Goal: Task Accomplishment & Management: Complete application form

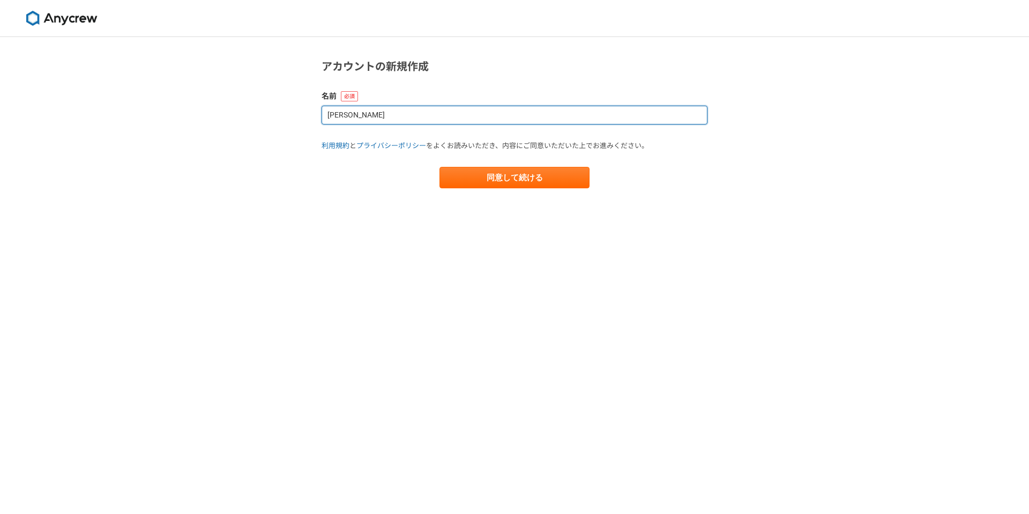
click at [344, 117] on input "[PERSON_NAME]" at bounding box center [515, 115] width 386 height 19
type input "[PERSON_NAME]"
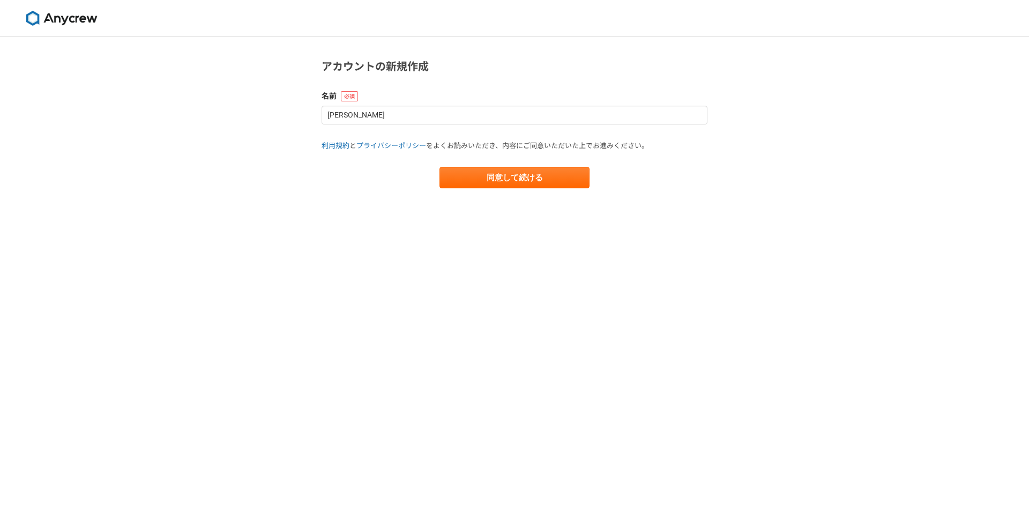
click at [347, 202] on main "アカウントの新規作成 名前 [PERSON_NAME] 利用規約 と プライバシーポリシー をよくお読みいただき、内容にご同意いただいた上でお進みください。 …" at bounding box center [514, 134] width 407 height 194
click at [566, 182] on button "同意して続ける" at bounding box center [515, 177] width 150 height 21
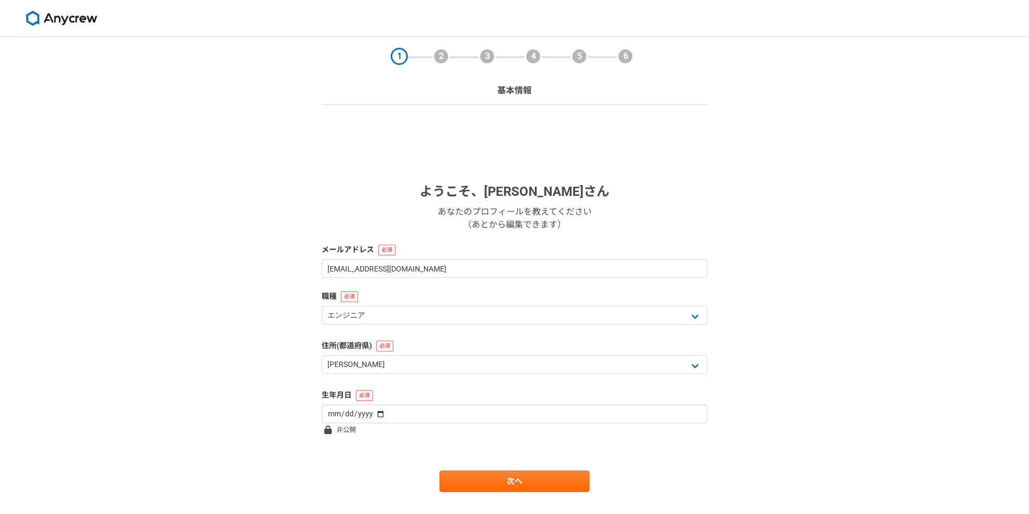
scroll to position [21, 0]
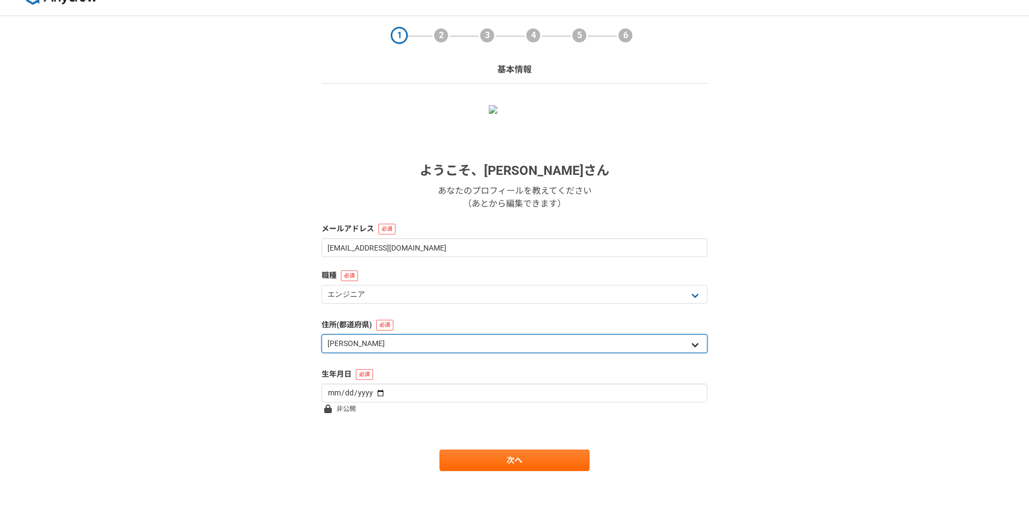
click at [499, 344] on select "北海道 [GEOGRAPHIC_DATA] [GEOGRAPHIC_DATA] [PERSON_NAME][GEOGRAPHIC_DATA] [PERSON_…" at bounding box center [515, 343] width 386 height 19
select select "27"
click at [322, 334] on select "北海道 [GEOGRAPHIC_DATA] [GEOGRAPHIC_DATA] [PERSON_NAME][GEOGRAPHIC_DATA] [PERSON_…" at bounding box center [515, 343] width 386 height 19
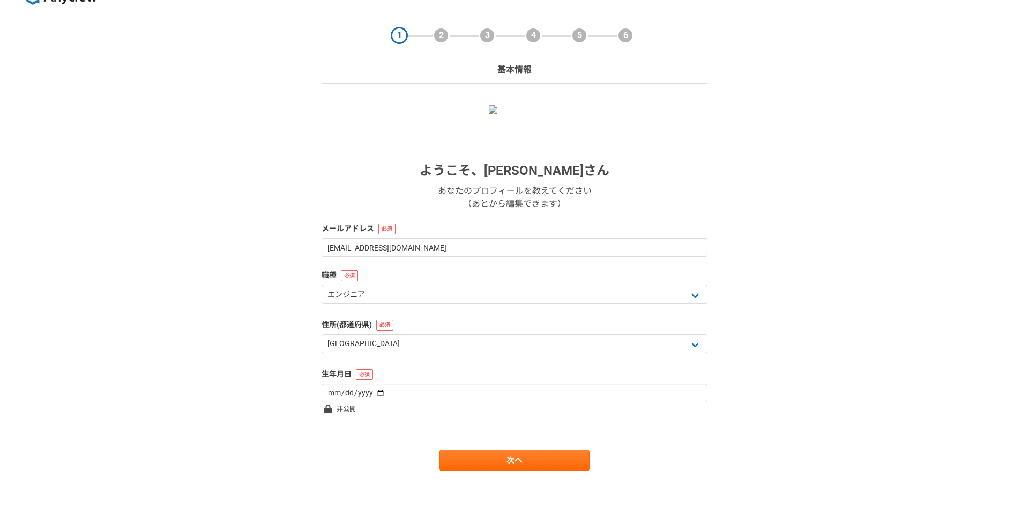
click at [806, 364] on div "1 2 3 4 5 6 基本情報 ようこそ、 [PERSON_NAME] あなたのプロフィールを教えてください （あとから編集できます） メールアドレス [E…" at bounding box center [514, 265] width 1029 height 498
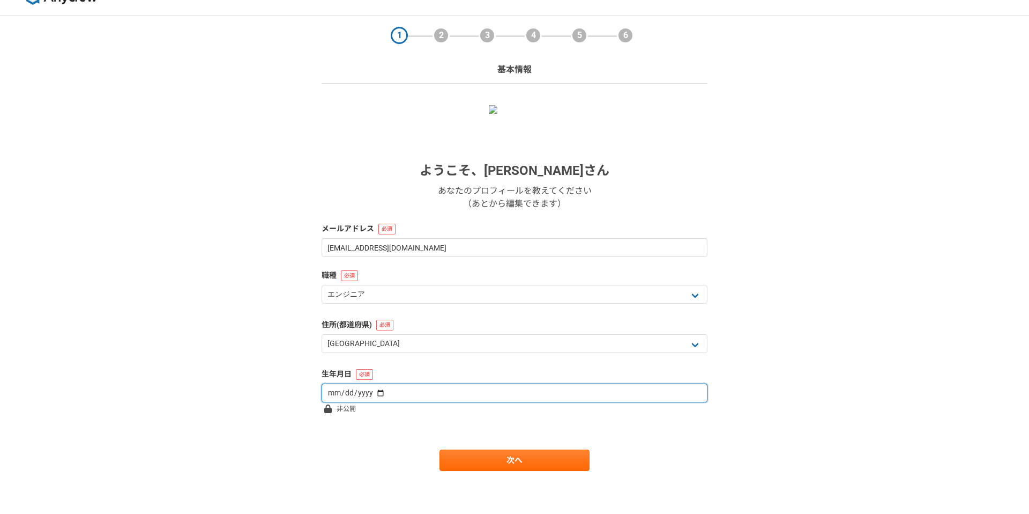
click at [512, 394] on input "date" at bounding box center [515, 392] width 386 height 19
type input "[DATE]"
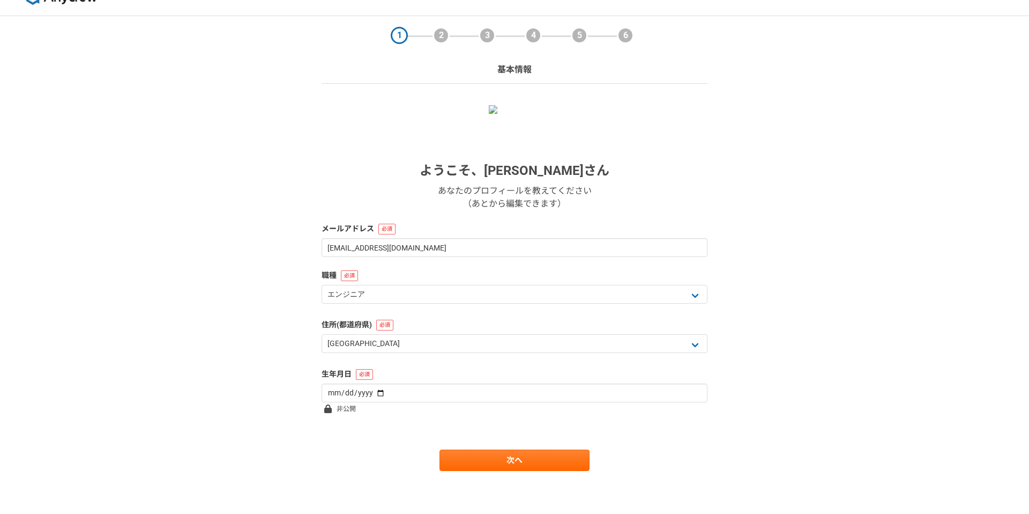
click at [792, 364] on div "1 2 3 4 5 6 基本情報 ようこそ、 [PERSON_NAME] あなたのプロフィールを教えてください （あとから編集できます） メールアドレス [E…" at bounding box center [514, 265] width 1029 height 498
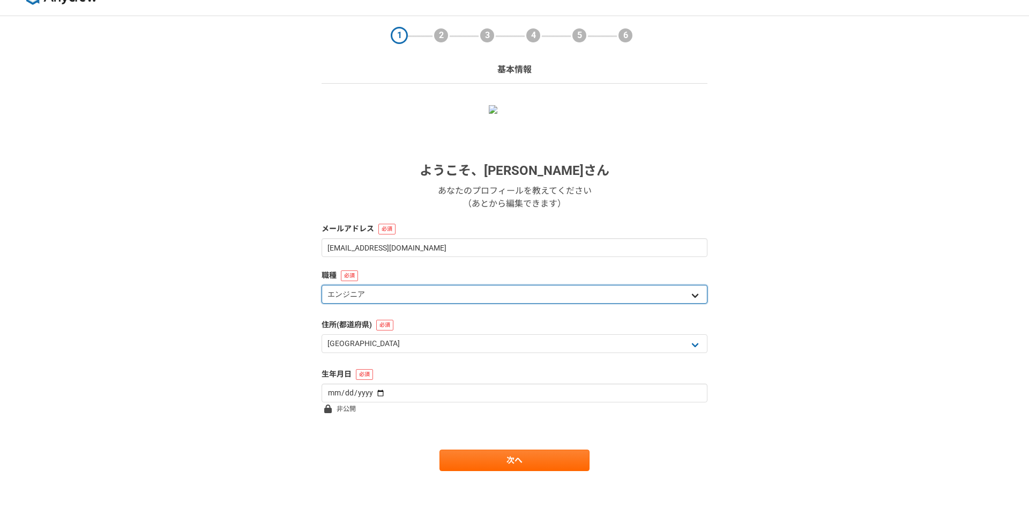
click at [655, 287] on select "エンジニア デザイナー ライター 営業 マーケティング 企画・事業開発 バックオフィス その他" at bounding box center [515, 294] width 386 height 19
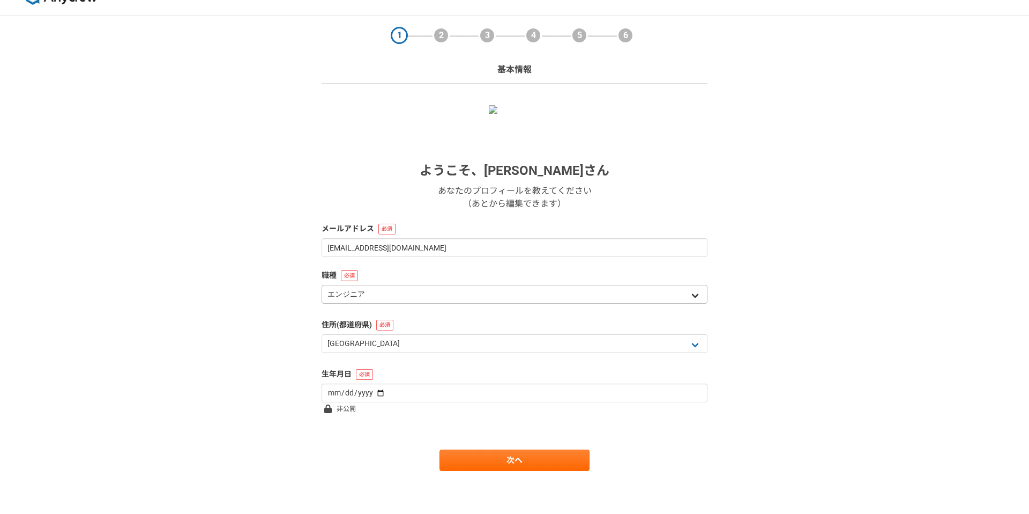
click at [769, 298] on div "1 2 3 4 5 6 基本情報 ようこそ、 [PERSON_NAME] あなたのプロフィールを教えてください （あとから編集できます） メールアドレス [E…" at bounding box center [514, 265] width 1029 height 498
click at [516, 114] on img at bounding box center [514, 109] width 51 height 9
click at [539, 459] on link "次へ" at bounding box center [515, 459] width 150 height 21
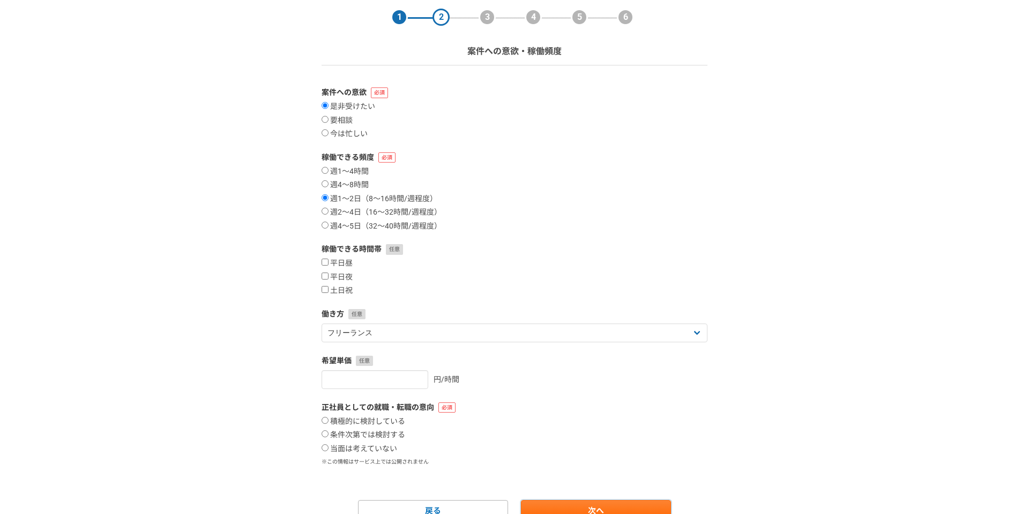
scroll to position [42, 0]
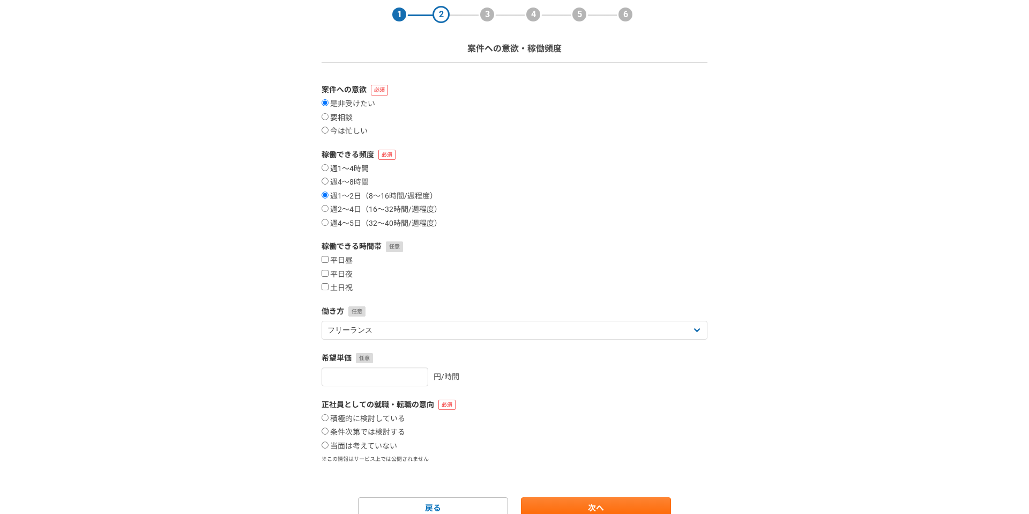
click at [363, 168] on label "週1〜4時間" at bounding box center [345, 169] width 47 height 10
click at [329, 168] on input "週1〜4時間" at bounding box center [325, 167] width 7 height 7
radio input "true"
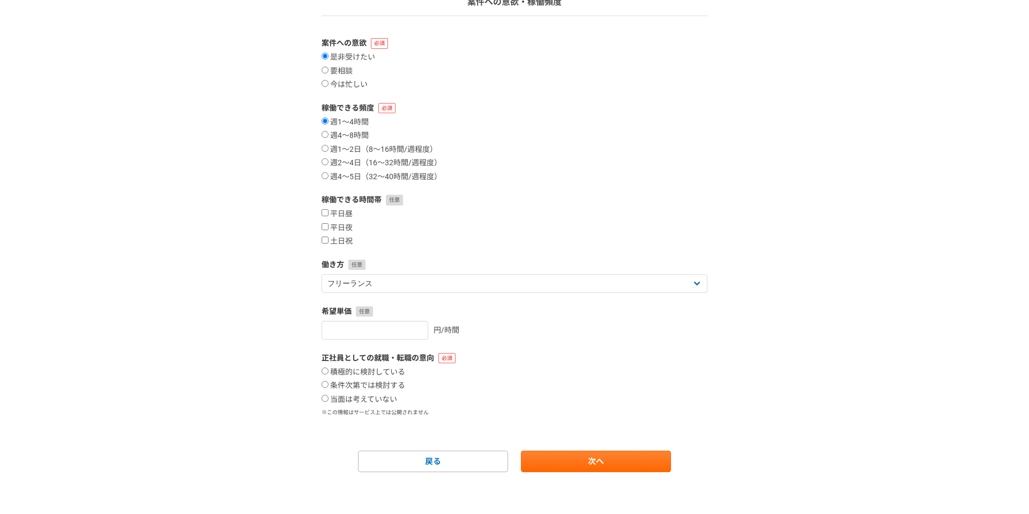
scroll to position [90, 0]
click at [350, 229] on label "平日夜" at bounding box center [337, 227] width 31 height 10
click at [329, 229] on input "平日夜" at bounding box center [325, 225] width 7 height 7
checkbox input "true"
click at [351, 241] on label "土日祝" at bounding box center [337, 240] width 31 height 10
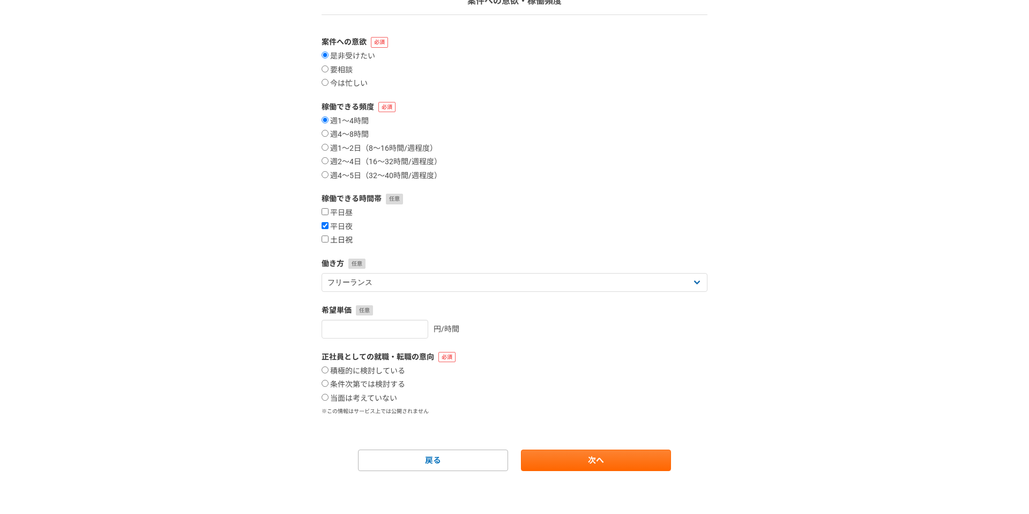
click at [329, 241] on input "土日祝" at bounding box center [325, 238] width 7 height 7
checkbox input "true"
click at [284, 254] on div "1 2 3 4 5 6 案件への意欲・稼働頻度 案件への意欲 是非受けたい 要相談 今は忙しい 稼働できる頻度 週1〜4時間 週4〜8時間 週1〜2日（8〜1…" at bounding box center [514, 230] width 1029 height 566
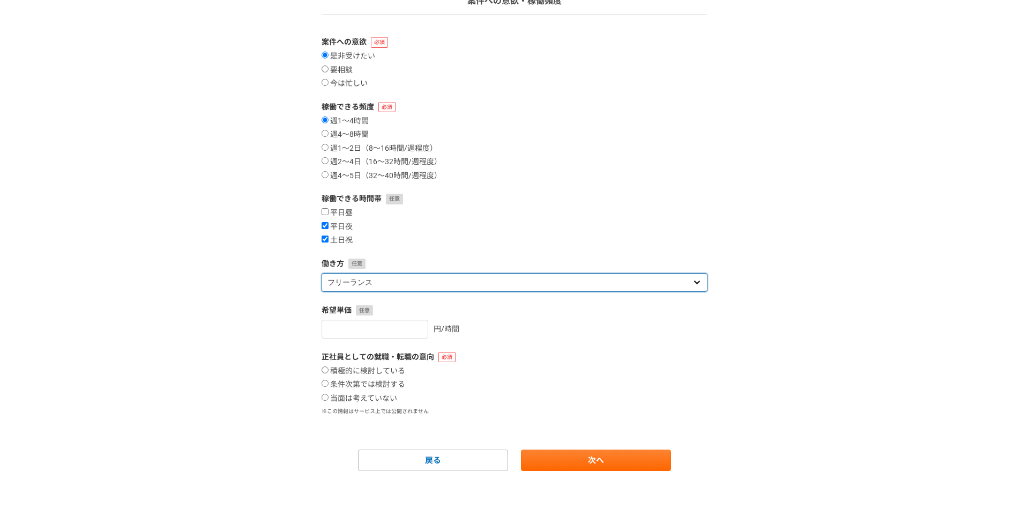
click at [357, 277] on select "フリーランス 副業 その他" at bounding box center [515, 282] width 386 height 19
select select "sidejob"
click at [322, 273] on select "フリーランス 副業 その他" at bounding box center [515, 282] width 386 height 19
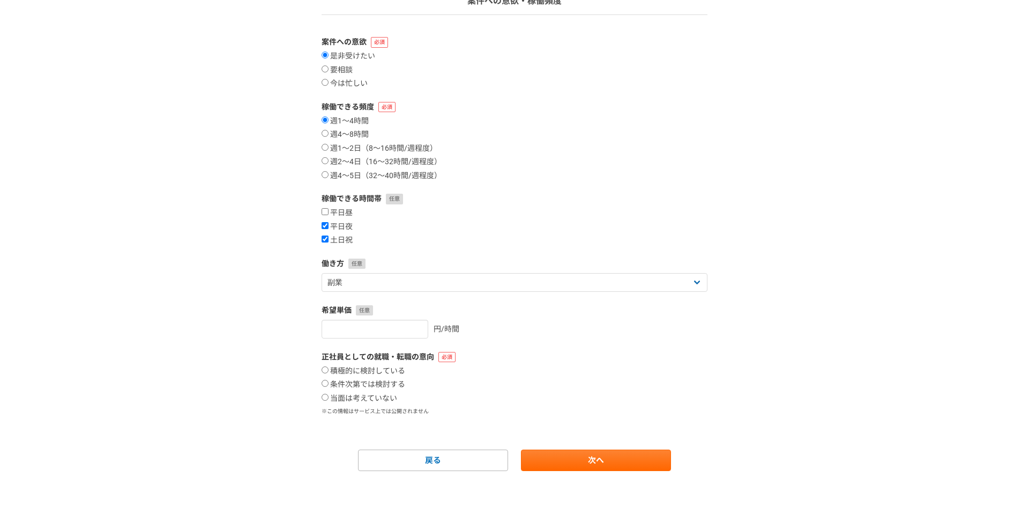
click at [795, 271] on div "1 2 3 4 5 6 案件への意欲・稼働頻度 案件への意欲 是非受けたい 要相談 今は忙しい 稼働できる頻度 週1〜4時間 週4〜8時間 週1〜2日（8〜1…" at bounding box center [514, 230] width 1029 height 566
click at [387, 328] on input "number" at bounding box center [375, 329] width 107 height 19
type input "2500"
click at [579, 322] on div "2500 円/時間" at bounding box center [515, 329] width 386 height 19
click at [377, 398] on label "当面は考えていない" at bounding box center [360, 399] width 76 height 10
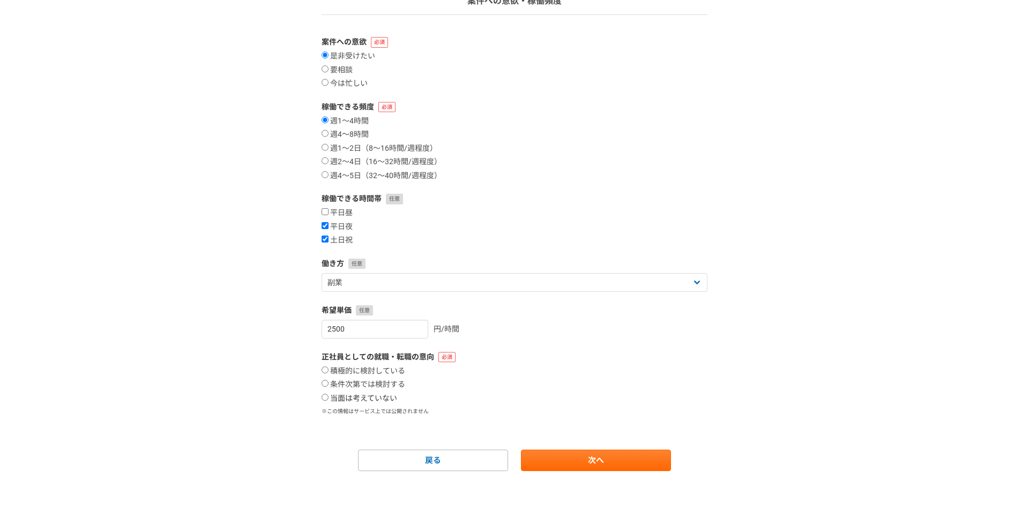
click at [329, 398] on input "当面は考えていない" at bounding box center [325, 397] width 7 height 7
radio input "true"
click at [609, 461] on link "次へ" at bounding box center [596, 459] width 150 height 21
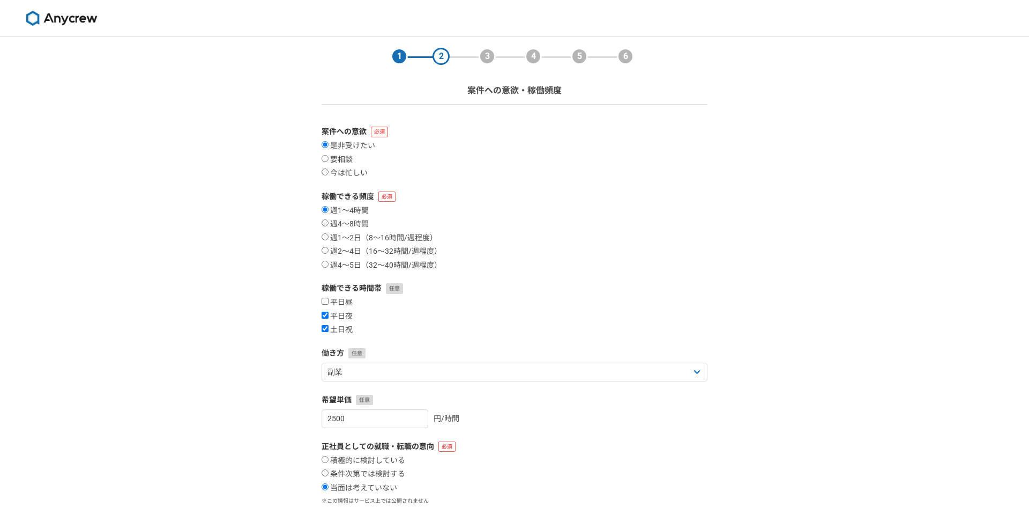
select select
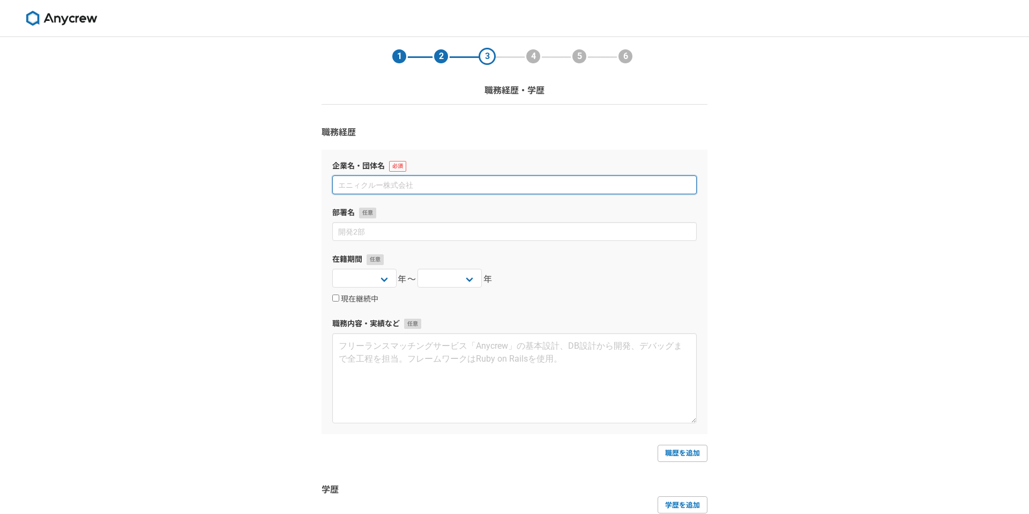
click at [518, 192] on input at bounding box center [514, 184] width 365 height 19
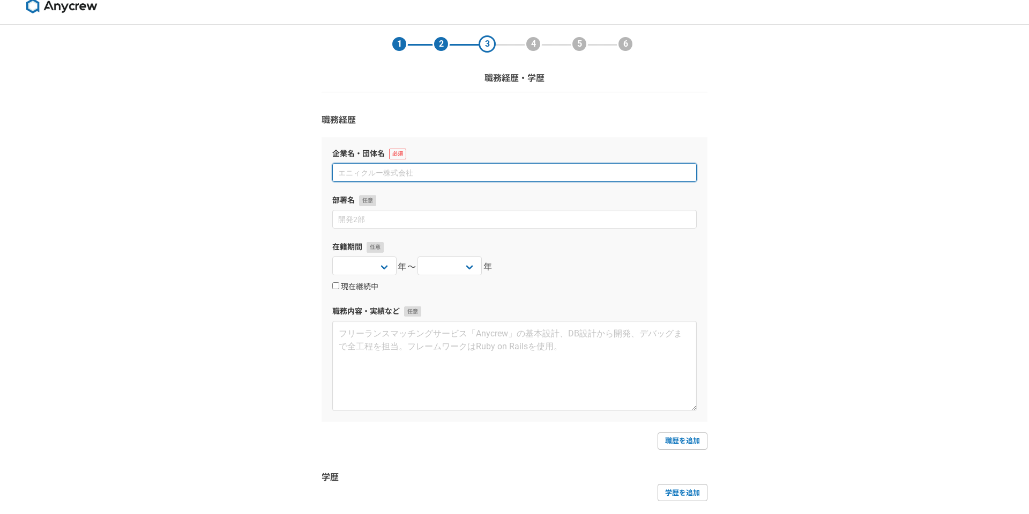
scroll to position [12, 0]
type input "クラスメソッド株式会社"
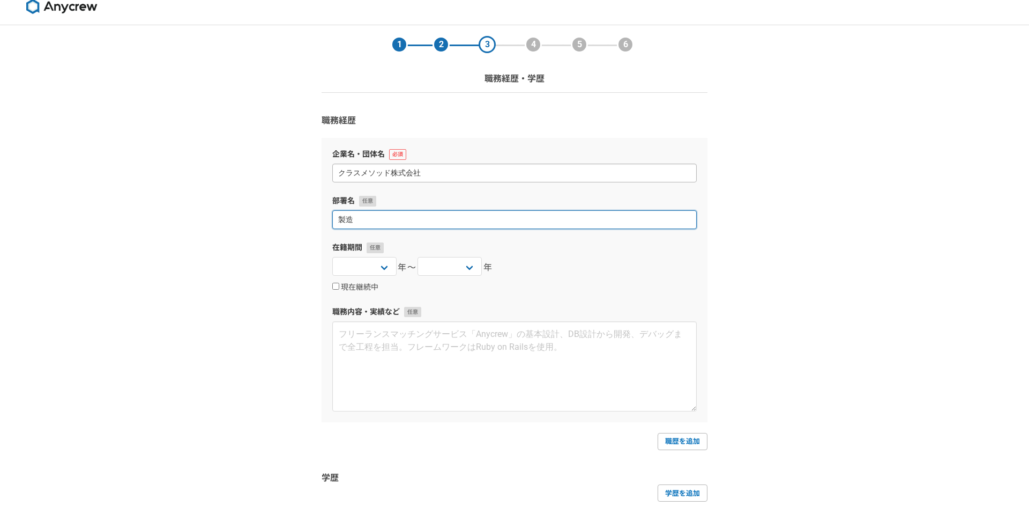
type input "製"
type input "産業支援グループ 製造ビジネステクノロジー部 コネクティッドカーチーム"
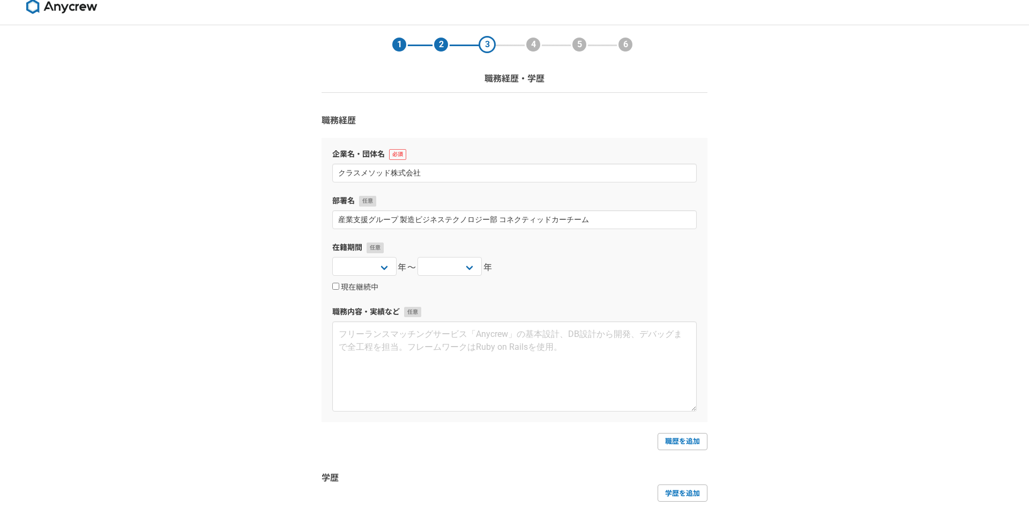
click at [520, 273] on div "[DATE] [DATE] [DATE] [DATE] [DATE] [DATE] [DATE] [DATE] [DATE] [DATE] [DATE] [D…" at bounding box center [514, 267] width 365 height 21
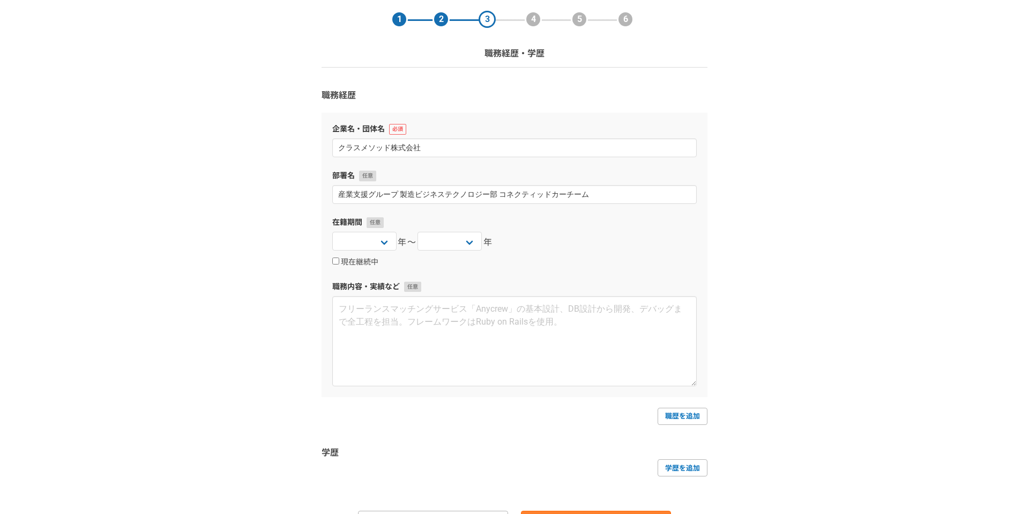
scroll to position [43, 0]
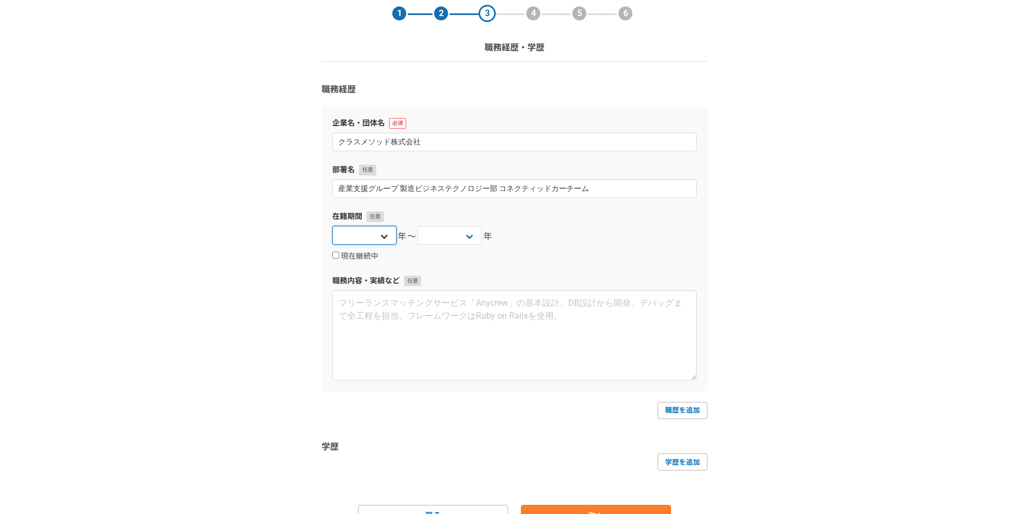
click at [380, 241] on select "[DATE] [DATE] [DATE] [DATE] [DATE] [DATE] [DATE] [DATE] [DATE] [DATE] [DATE] [D…" at bounding box center [364, 235] width 64 height 19
click at [368, 239] on select "[DATE] [DATE] [DATE] [DATE] [DATE] [DATE] [DATE] [DATE] [DATE] [DATE] [DATE] [D…" at bounding box center [364, 235] width 64 height 19
select select "[DATE]"
click at [332, 226] on select "[DATE] [DATE] [DATE] [DATE] [DATE] [DATE] [DATE] [DATE] [DATE] [DATE] [DATE] [D…" at bounding box center [364, 235] width 64 height 19
click at [457, 239] on select "[DATE] [DATE] [DATE] [DATE] [DATE] [DATE] [DATE] [DATE] [DATE] [DATE] [DATE] [D…" at bounding box center [450, 235] width 64 height 19
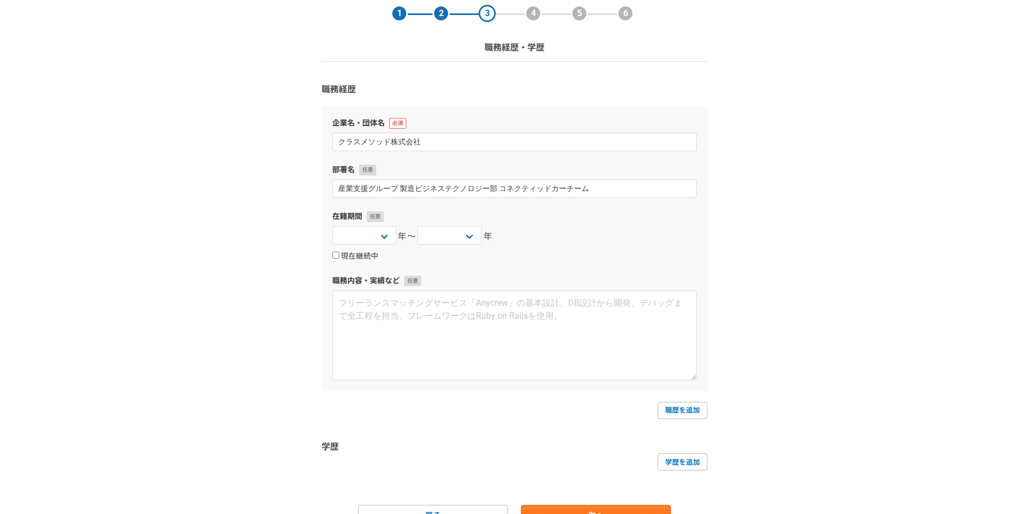
click at [372, 255] on label "現在継続中" at bounding box center [355, 256] width 46 height 10
click at [339, 255] on input "現在継続中" at bounding box center [335, 254] width 7 height 7
checkbox input "true"
click at [594, 250] on div "現在継続中" at bounding box center [514, 255] width 365 height 13
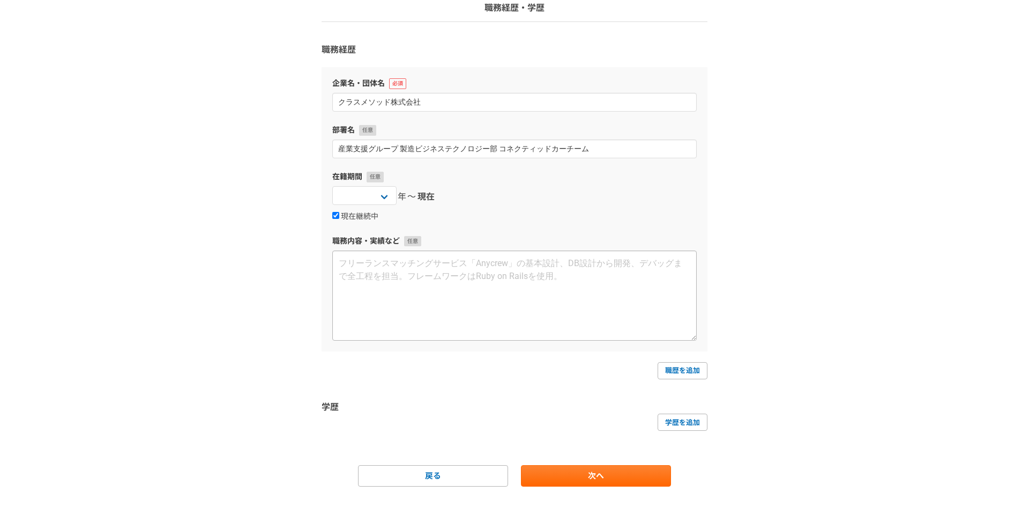
scroll to position [98, 0]
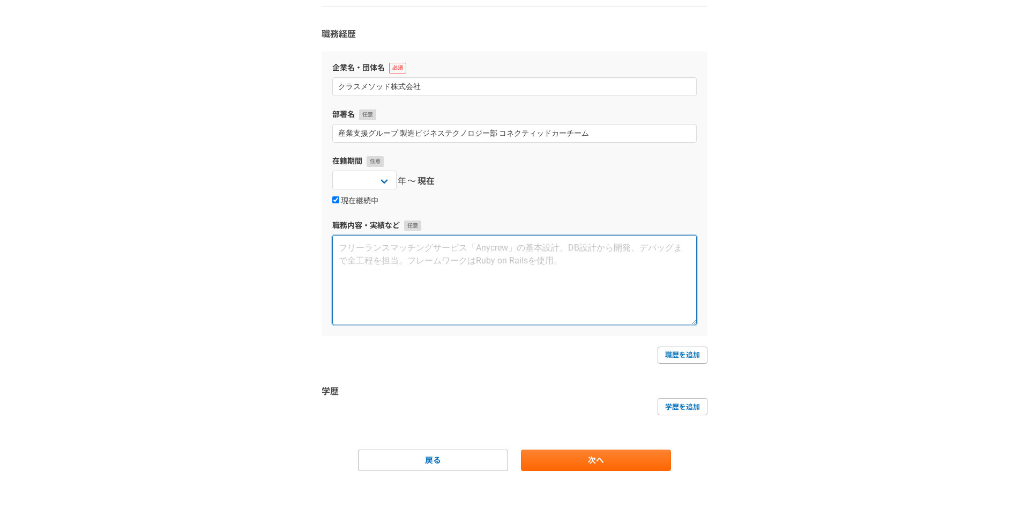
click at [560, 275] on textarea at bounding box center [514, 280] width 365 height 90
type textarea "パチンコ店"
type textarea "パチンコ店のクラウドチェーン店管理システム"
paste textarea "パチンコ店のクラウドチェーン店管理システム"
type textarea "パチンコ店のクラウドチェーン店管理システムの開発"
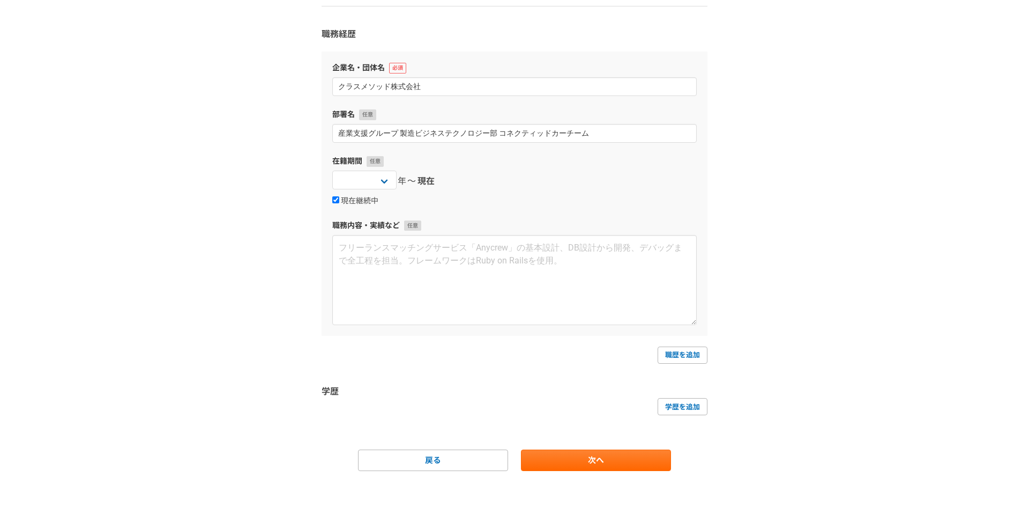
click at [770, 252] on div "1 2 3 4 5 6 職務経歴・学歴 職務経歴 企業名・団体名 クラスメソッド株式会社 部署名 産業支援グループ 製造ビジネステクノロジー部 コネクティッド…" at bounding box center [514, 226] width 1029 height 575
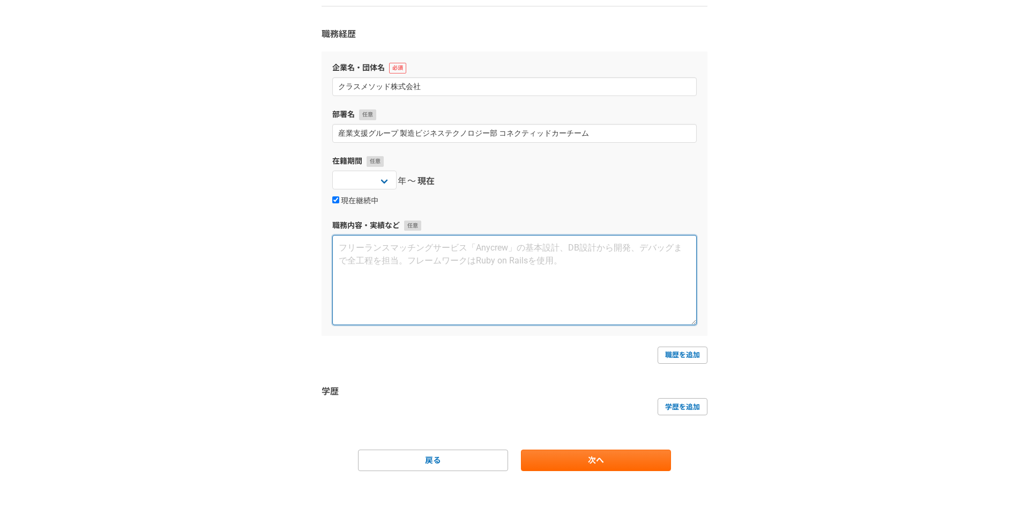
click at [530, 281] on textarea at bounding box center [514, 280] width 365 height 90
paste textarea "パチンコ店のクラウドチェーン店管理システムの開発"
type textarea "パチンコ店のクラウドチェーン店管理システムのバックエンドの開発"
paste textarea "パチンコ店のクラウドチェーン店管理システムのバックエンドの開発"
type textarea "パチンコ店のクラウドチェーン店管理システムのバックエンドの開発"
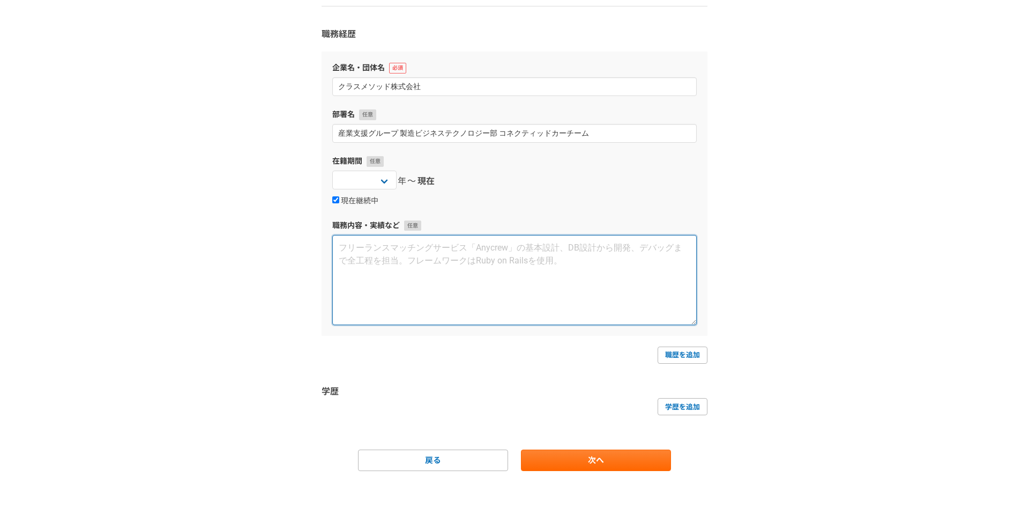
click at [467, 269] on textarea at bounding box center [514, 280] width 365 height 90
type textarea "あ"
click at [464, 278] on textarea at bounding box center [514, 280] width 365 height 90
paste textarea "loRE・ipsu dolorsitametcon（aDI/Elitsed）do、eiusmodtempori。 utlaboreetdoloREmagnaa…"
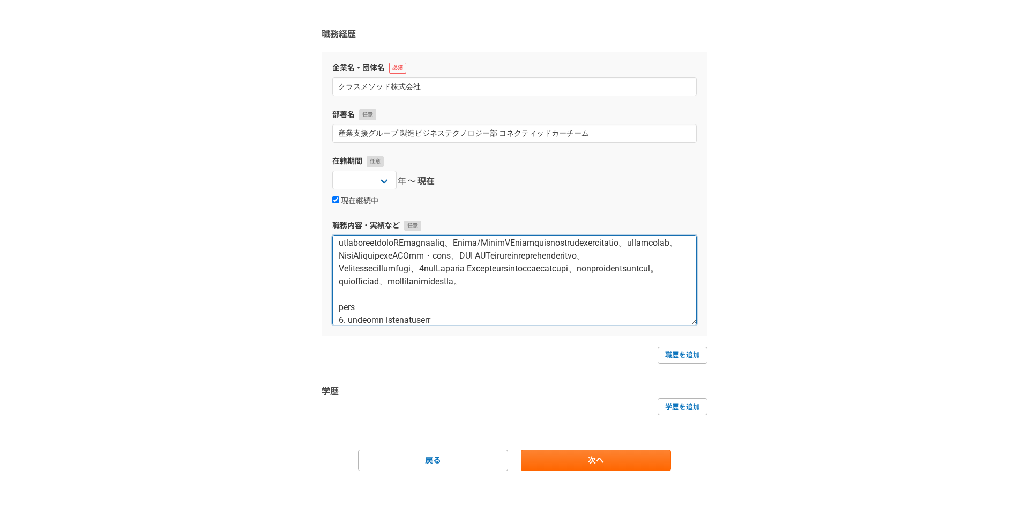
scroll to position [0, 0]
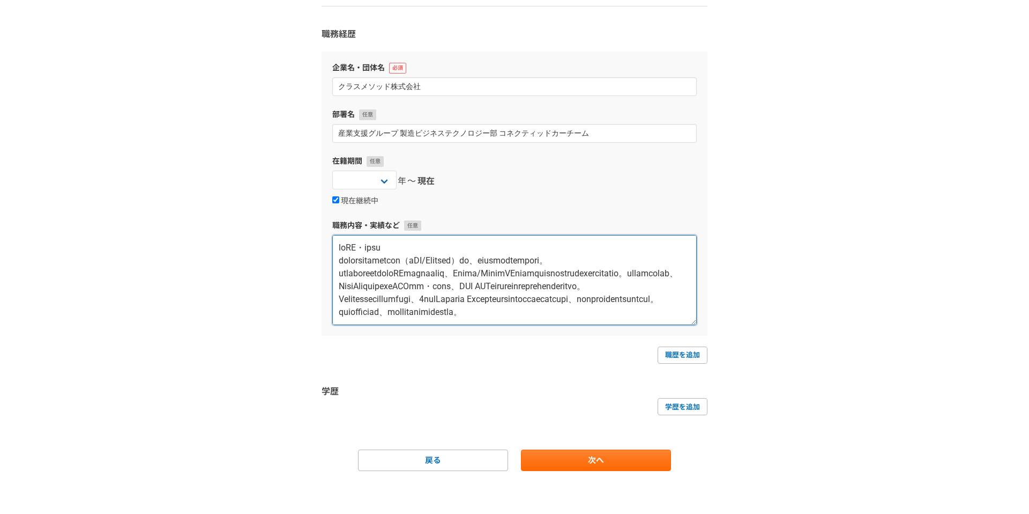
click at [424, 247] on textarea at bounding box center [514, 280] width 365 height 90
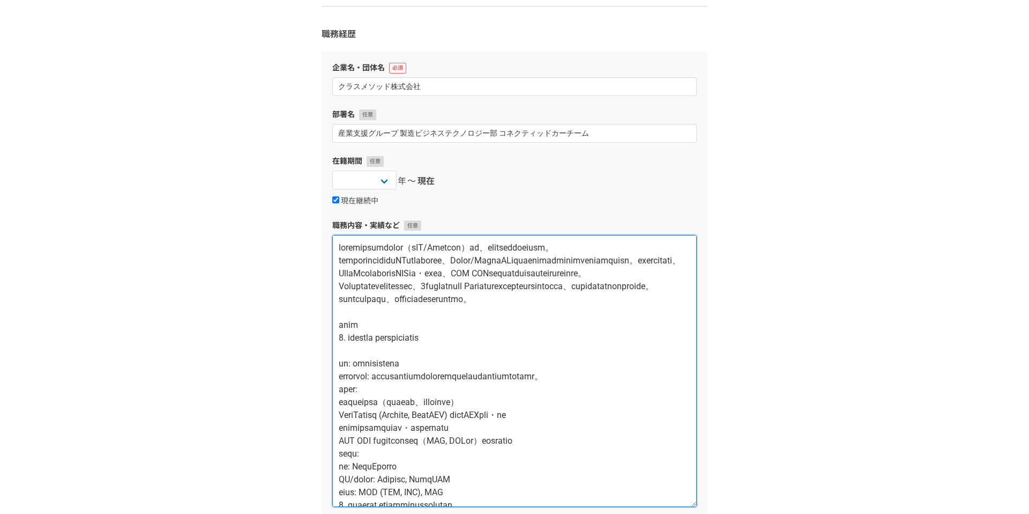
drag, startPoint x: 694, startPoint y: 323, endPoint x: 705, endPoint y: 508, distance: 185.8
click at [705, 508] on div "企業名・団体名 クラスメソッド株式会社 部署名 産業支援グループ 製造ビジネステクノロジー部 コネクティッドカーチーム 在籍期間 [DATE] [DATE] …" at bounding box center [515, 283] width 386 height 465
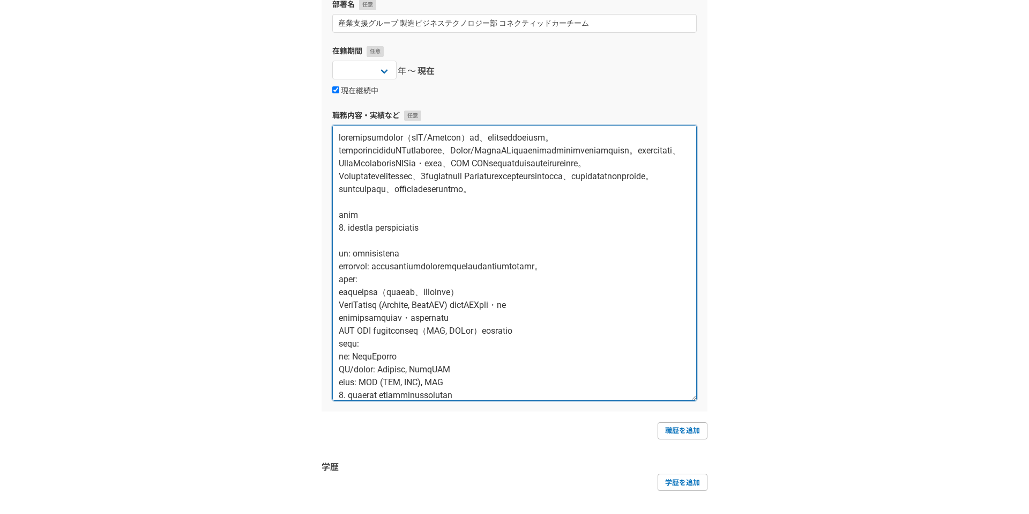
scroll to position [210, 0]
click at [661, 227] on textarea at bounding box center [514, 261] width 365 height 276
click at [583, 175] on textarea at bounding box center [514, 261] width 365 height 276
click at [639, 220] on textarea at bounding box center [514, 261] width 365 height 276
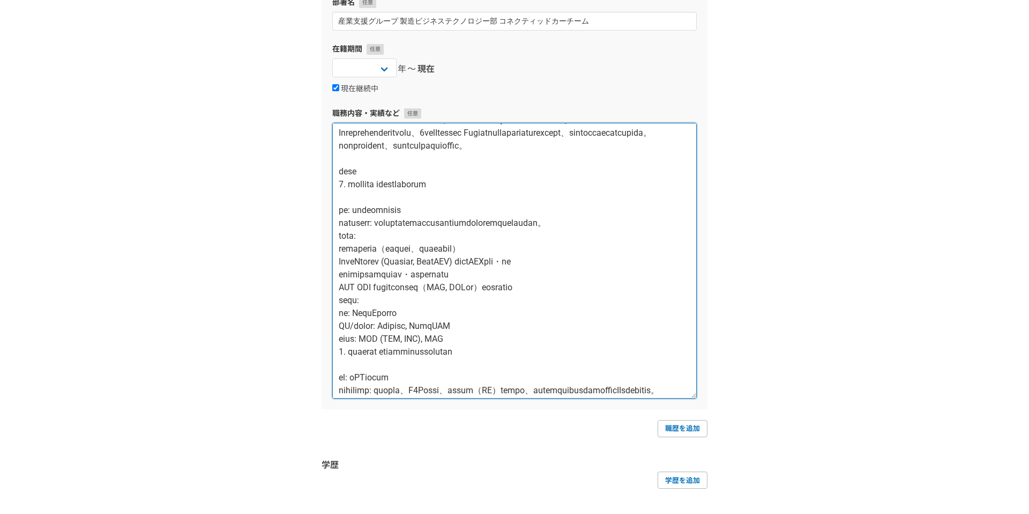
scroll to position [45, 0]
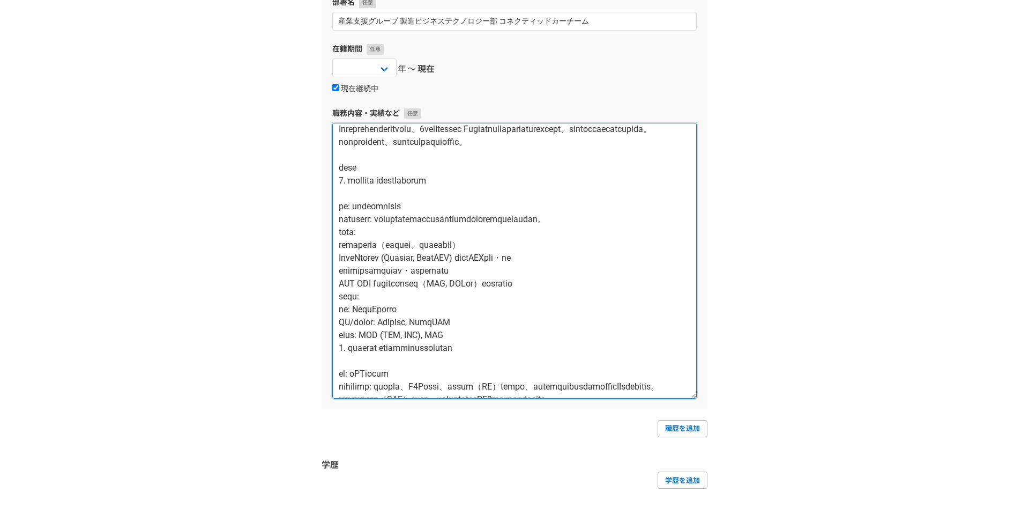
click at [633, 210] on textarea at bounding box center [514, 261] width 365 height 276
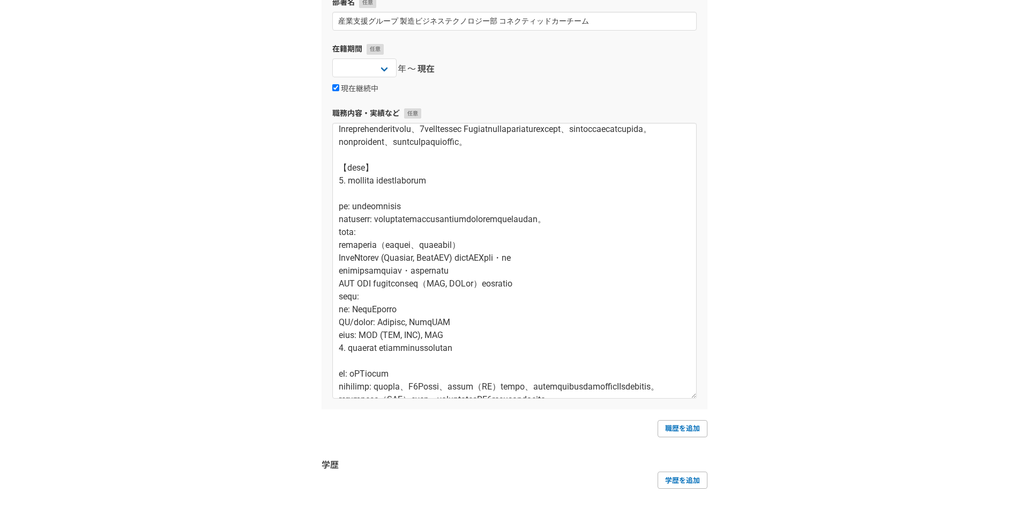
click at [725, 238] on div "1 2 3 4 5 6 職務経歴・学歴 職務経歴 企業名・団体名 クラスメソッド株式会社 部署名 産業支援グループ 製造ビジネステクノロジー部 コネクティッド…" at bounding box center [514, 207] width 1029 height 760
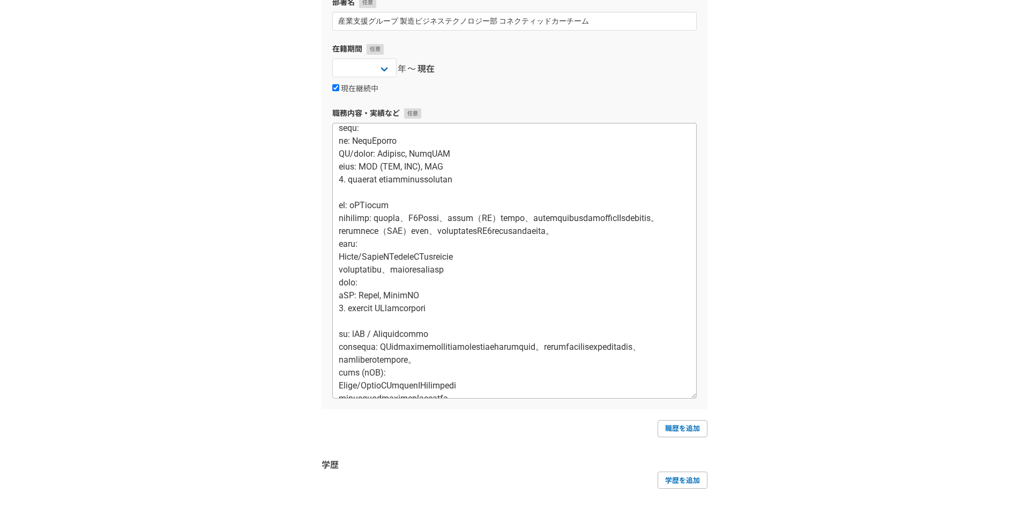
scroll to position [216, 0]
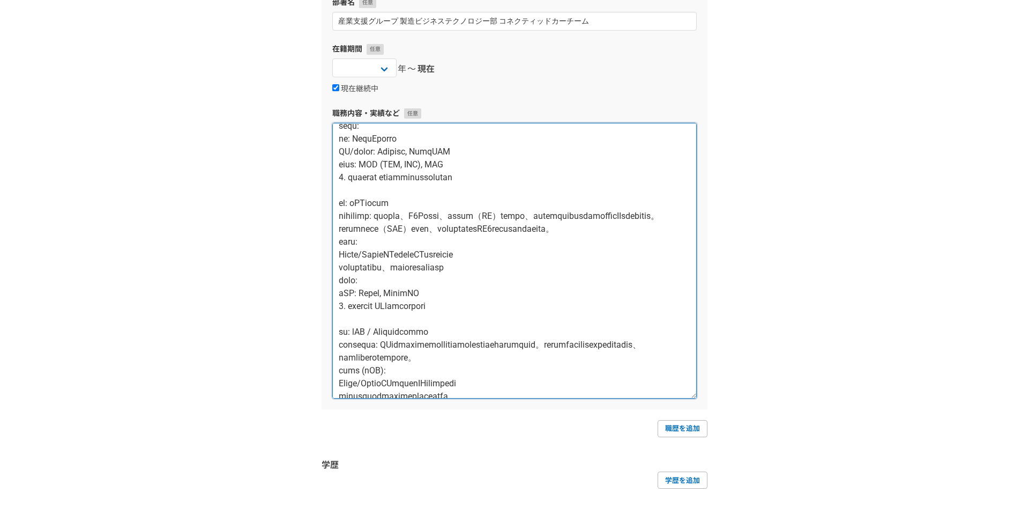
click at [547, 206] on textarea at bounding box center [514, 261] width 365 height 276
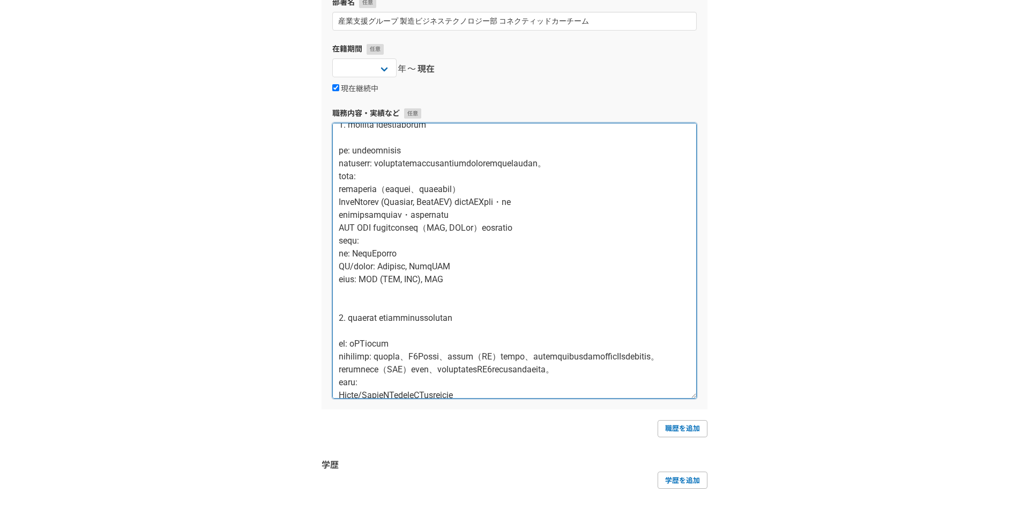
scroll to position [95, 0]
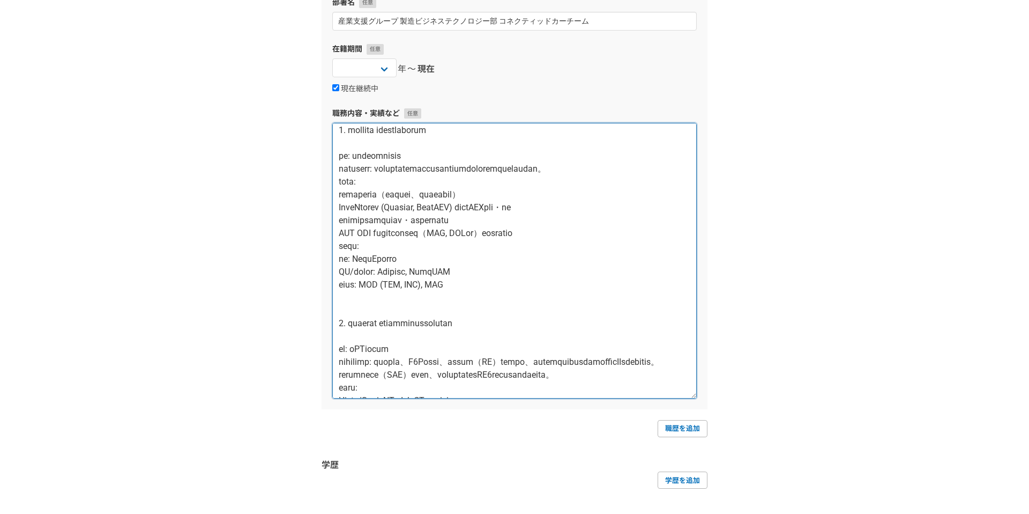
click at [485, 162] on textarea at bounding box center [514, 261] width 365 height 276
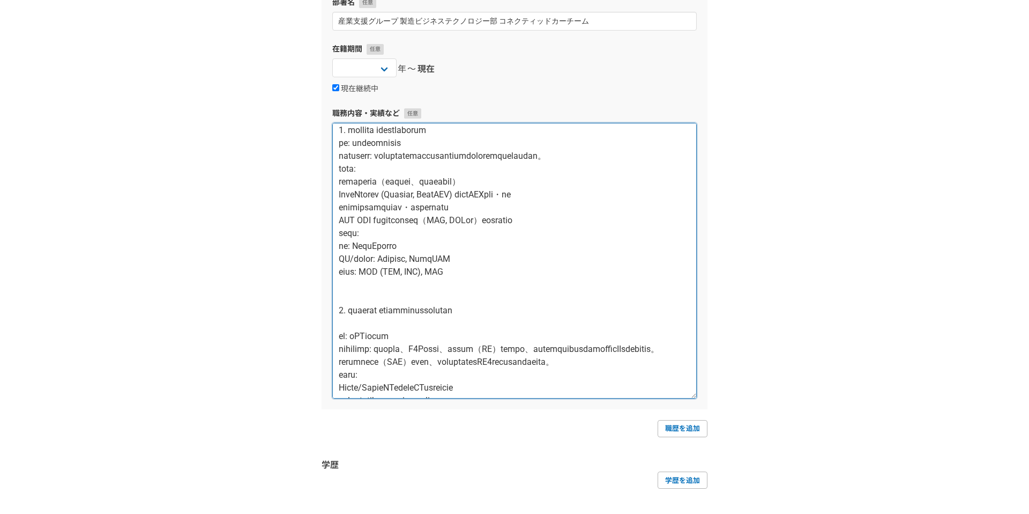
click at [538, 157] on textarea at bounding box center [514, 261] width 365 height 276
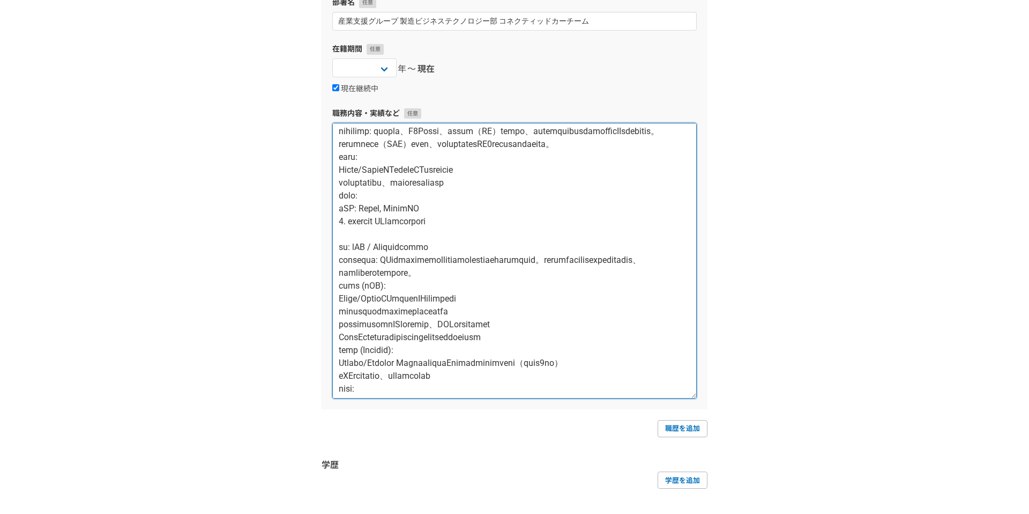
scroll to position [339, 0]
drag, startPoint x: 592, startPoint y: 198, endPoint x: 553, endPoint y: 184, distance: 42.1
click at [553, 184] on textarea at bounding box center [514, 261] width 365 height 276
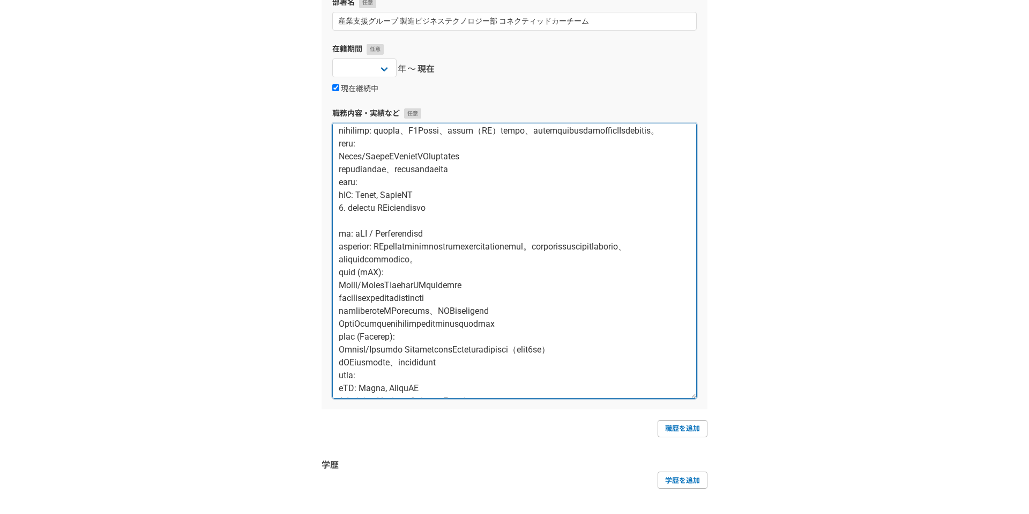
click at [587, 217] on textarea at bounding box center [514, 261] width 365 height 276
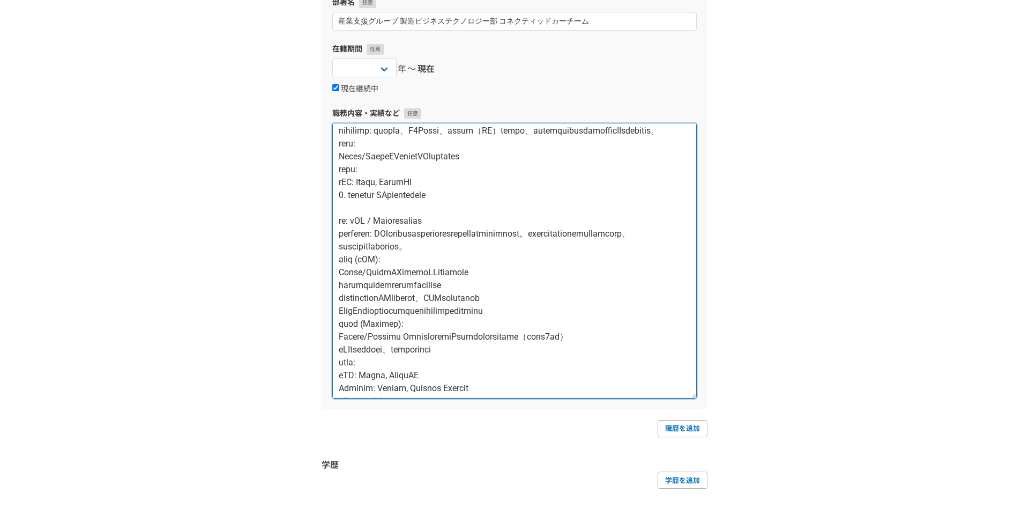
click at [589, 261] on textarea at bounding box center [514, 261] width 365 height 276
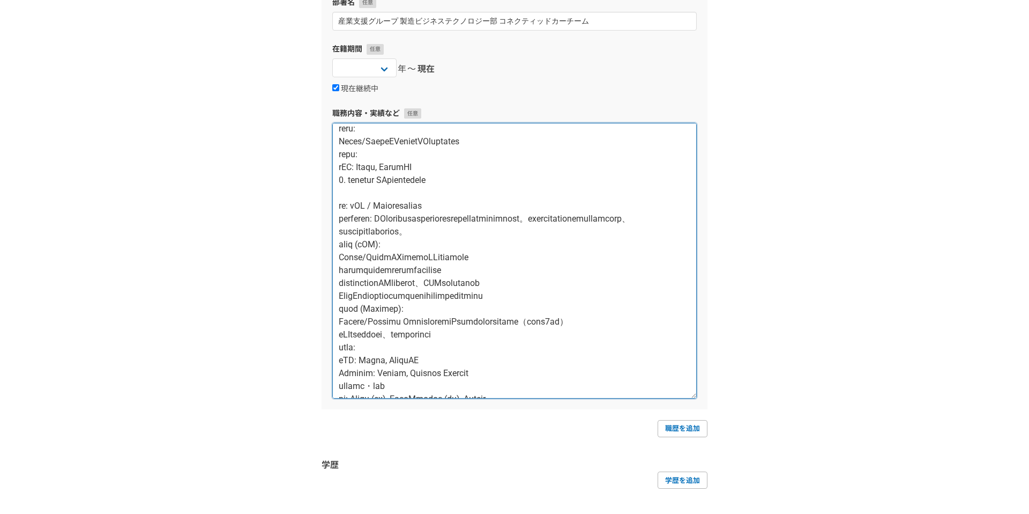
click at [561, 221] on textarea at bounding box center [514, 261] width 365 height 276
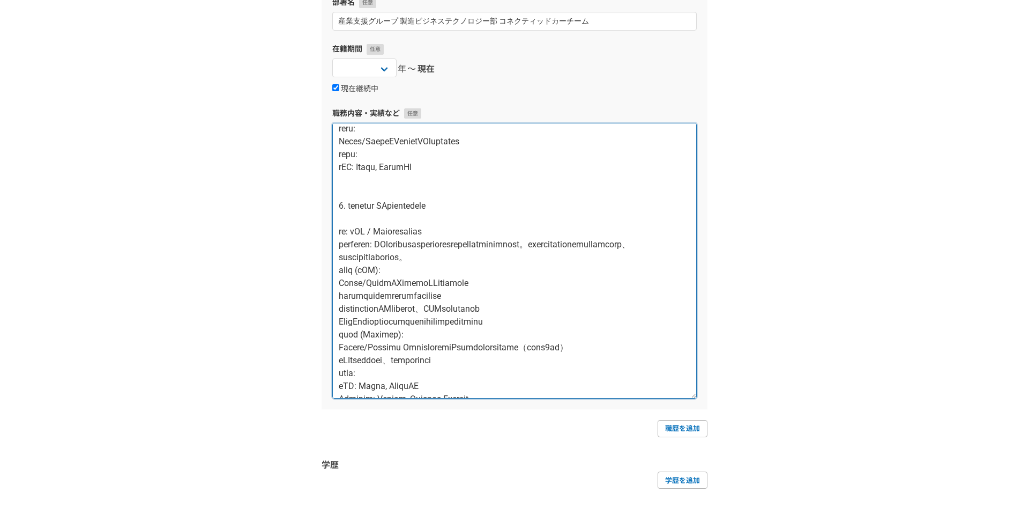
click at [583, 272] on textarea at bounding box center [514, 261] width 365 height 276
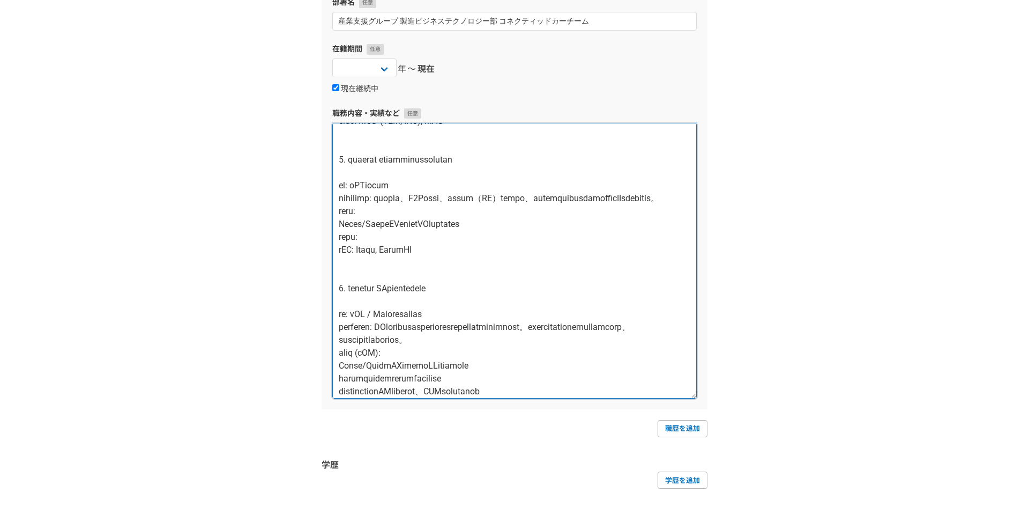
scroll to position [271, 0]
click at [573, 253] on textarea at bounding box center [514, 261] width 365 height 276
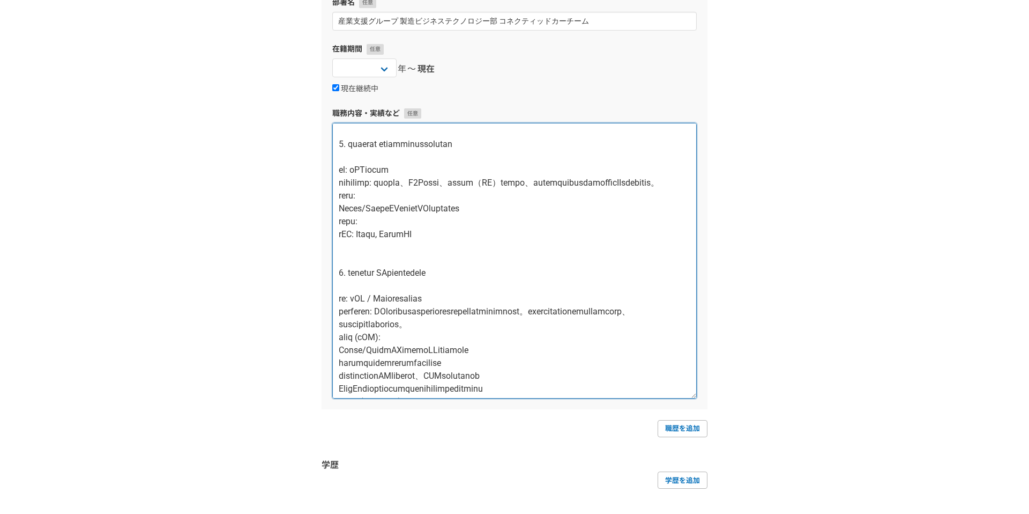
scroll to position [287, 0]
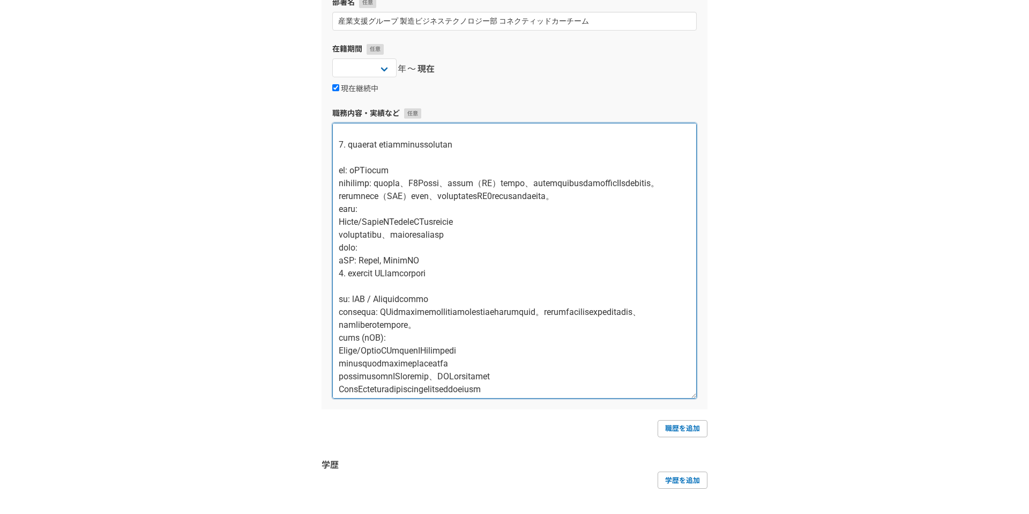
click at [546, 336] on textarea at bounding box center [514, 261] width 365 height 276
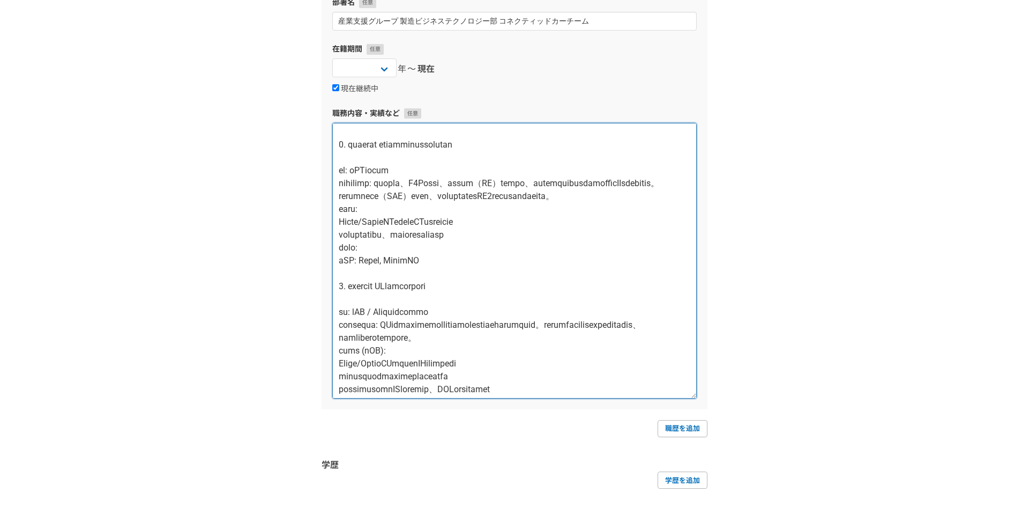
click at [590, 249] on textarea at bounding box center [514, 261] width 365 height 276
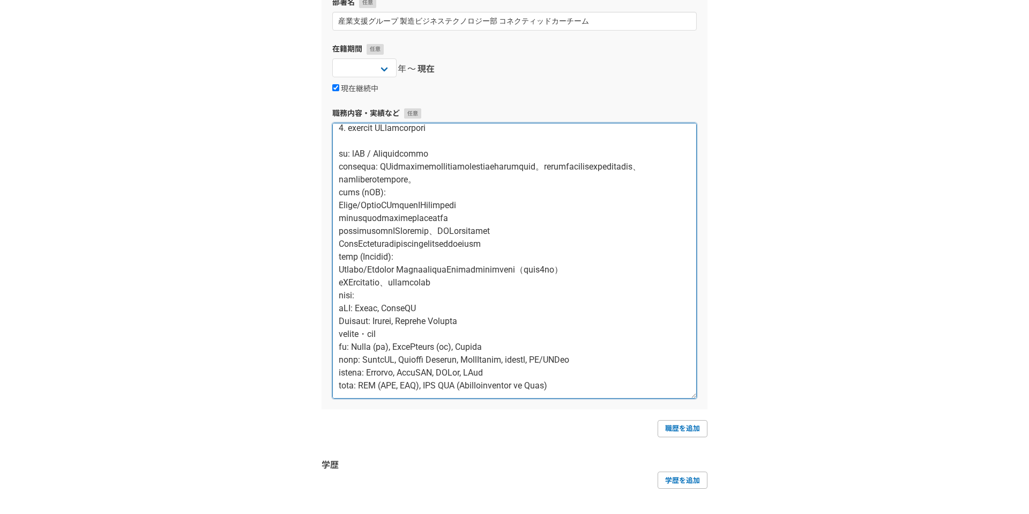
scroll to position [478, 0]
click at [499, 181] on textarea at bounding box center [514, 261] width 365 height 276
click at [614, 204] on textarea at bounding box center [514, 261] width 365 height 276
click at [641, 228] on textarea at bounding box center [514, 261] width 365 height 276
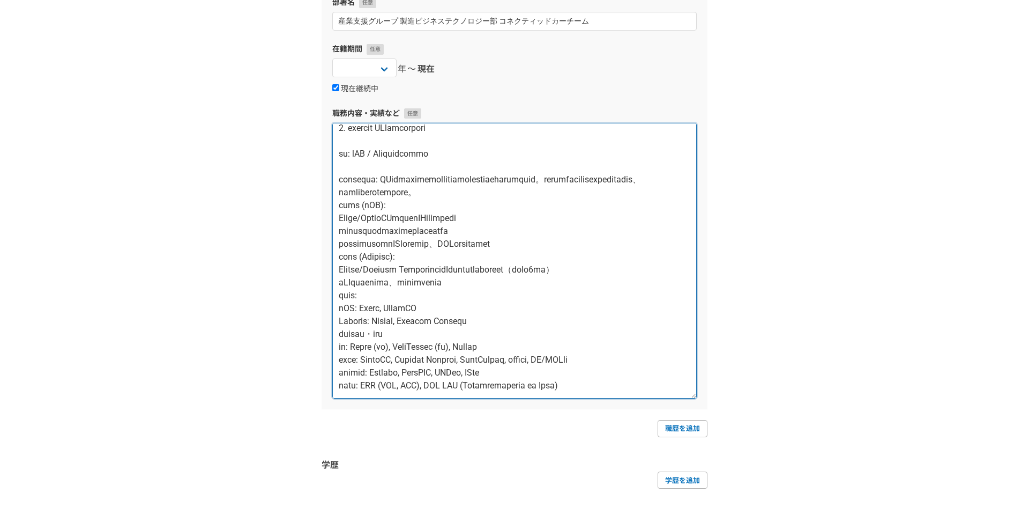
scroll to position [535, 0]
click at [649, 246] on textarea at bounding box center [514, 261] width 365 height 276
click at [607, 313] on textarea at bounding box center [514, 261] width 365 height 276
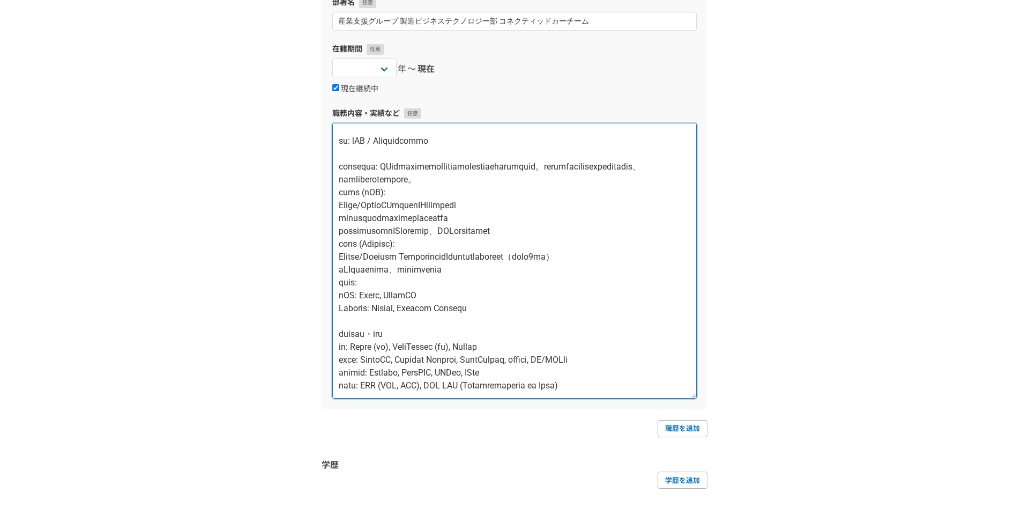
scroll to position [548, 0]
click at [641, 371] on textarea at bounding box center [514, 261] width 365 height 276
drag, startPoint x: 406, startPoint y: 348, endPoint x: 384, endPoint y: 349, distance: 22.0
click at [384, 349] on textarea at bounding box center [514, 261] width 365 height 276
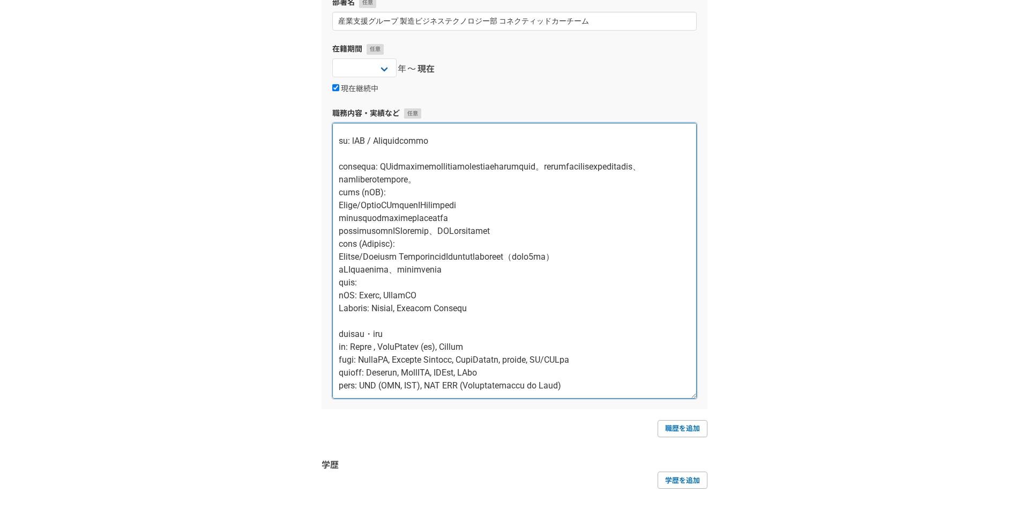
click at [454, 349] on textarea at bounding box center [514, 261] width 365 height 276
click at [449, 346] on textarea at bounding box center [514, 261] width 365 height 276
click at [501, 344] on textarea at bounding box center [514, 261] width 365 height 276
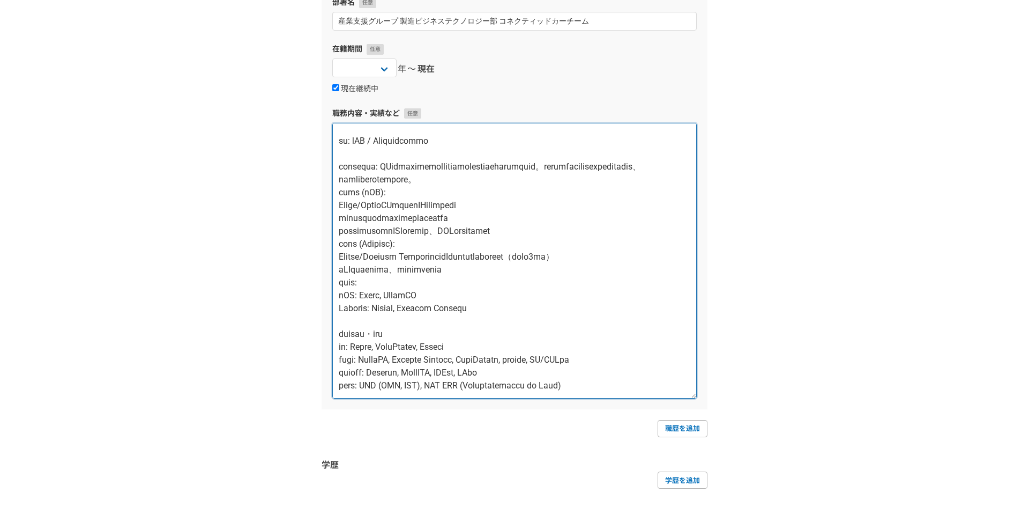
click at [440, 337] on textarea at bounding box center [514, 261] width 365 height 276
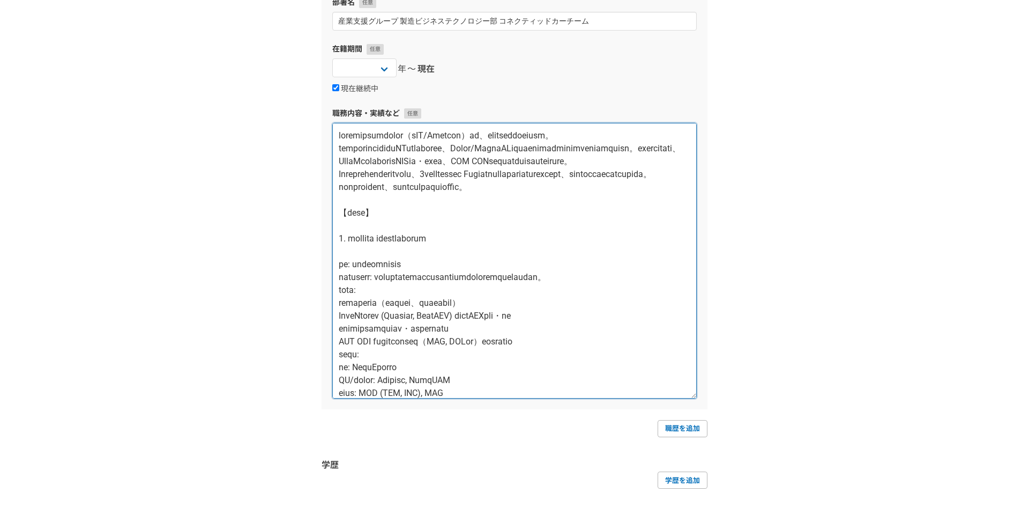
drag, startPoint x: 681, startPoint y: 136, endPoint x: 619, endPoint y: 136, distance: 61.7
click at [619, 136] on textarea at bounding box center [514, 261] width 365 height 276
click at [616, 212] on textarea at bounding box center [514, 261] width 365 height 276
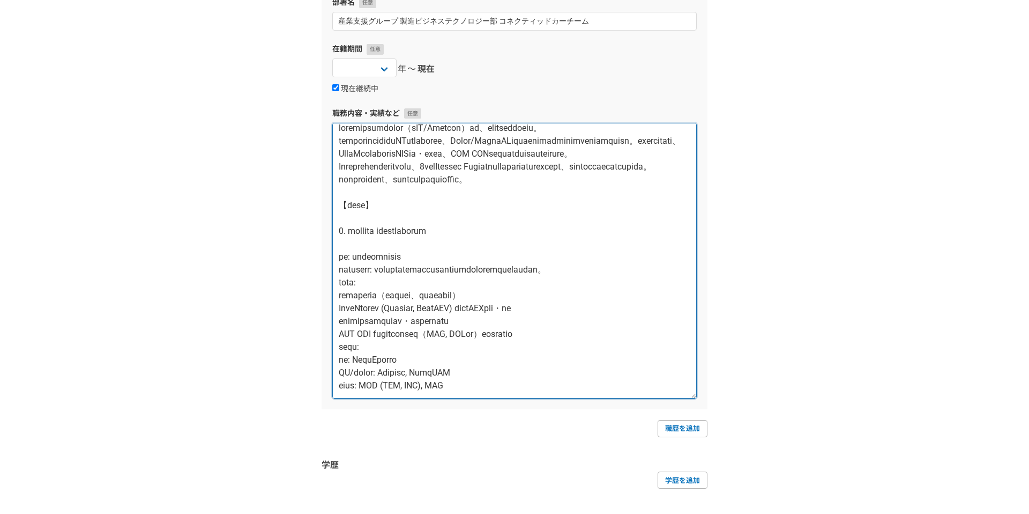
scroll to position [7, 0]
drag, startPoint x: 405, startPoint y: 207, endPoint x: 464, endPoint y: 208, distance: 58.4
click at [464, 208] on textarea at bounding box center [514, 261] width 365 height 276
drag, startPoint x: 475, startPoint y: 208, endPoint x: 665, endPoint y: 191, distance: 190.6
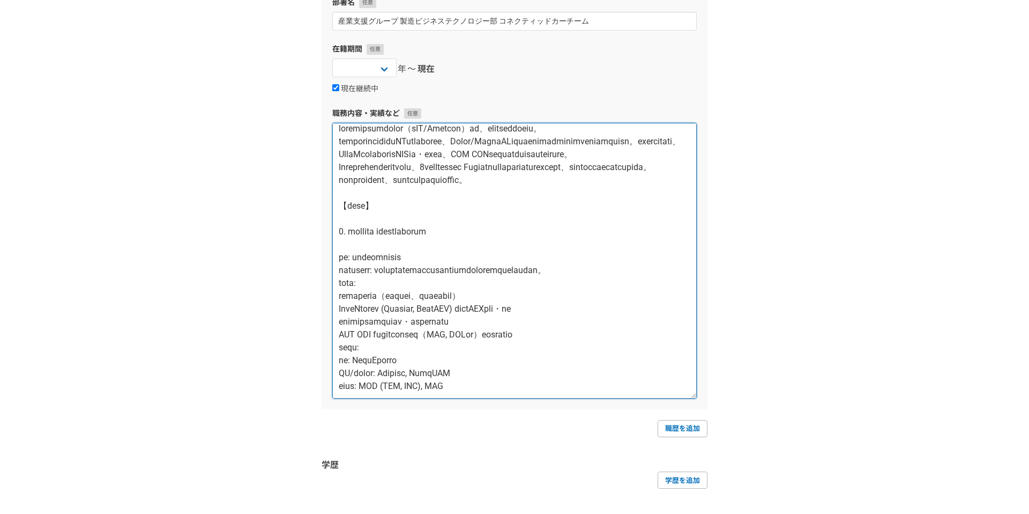
click at [665, 191] on textarea at bounding box center [514, 261] width 365 height 276
click at [631, 210] on textarea at bounding box center [514, 261] width 365 height 276
drag, startPoint x: 495, startPoint y: 205, endPoint x: 661, endPoint y: 195, distance: 166.0
click at [661, 195] on textarea at bounding box center [514, 261] width 365 height 276
click at [645, 210] on textarea at bounding box center [514, 261] width 365 height 276
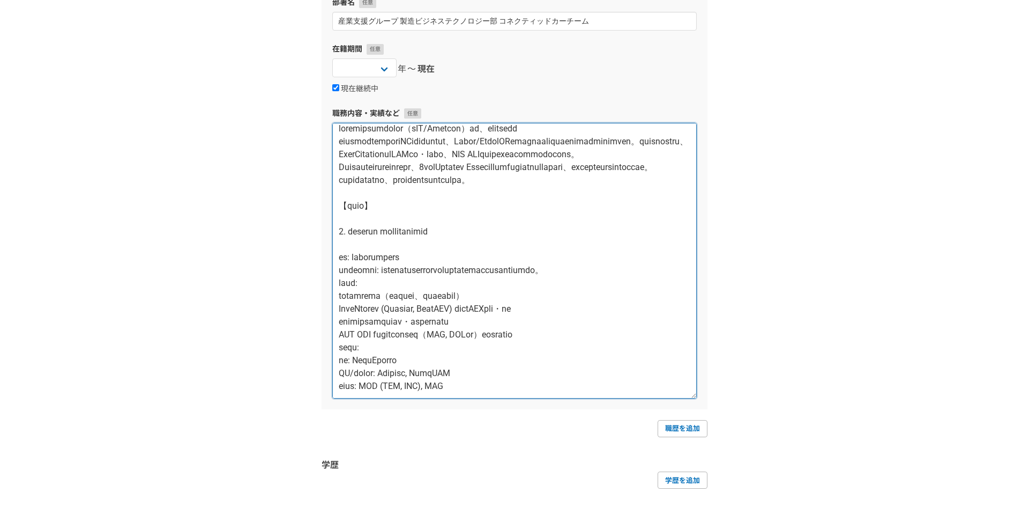
drag, startPoint x: 365, startPoint y: 203, endPoint x: 665, endPoint y: 192, distance: 300.4
click at [665, 192] on textarea at bounding box center [514, 261] width 365 height 276
click at [611, 224] on textarea at bounding box center [514, 261] width 365 height 276
click at [505, 209] on textarea at bounding box center [514, 261] width 365 height 276
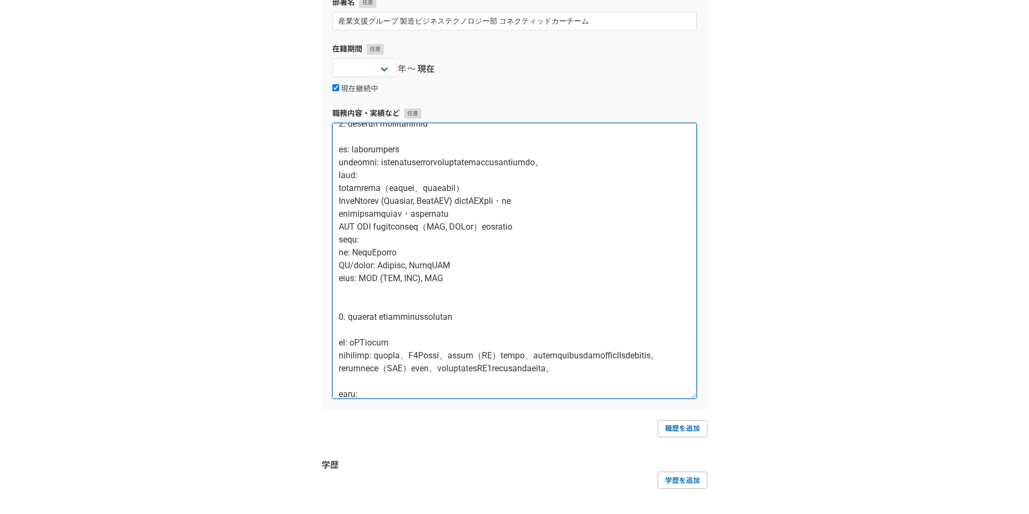
scroll to position [113, 0]
click at [412, 193] on textarea at bounding box center [514, 261] width 365 height 276
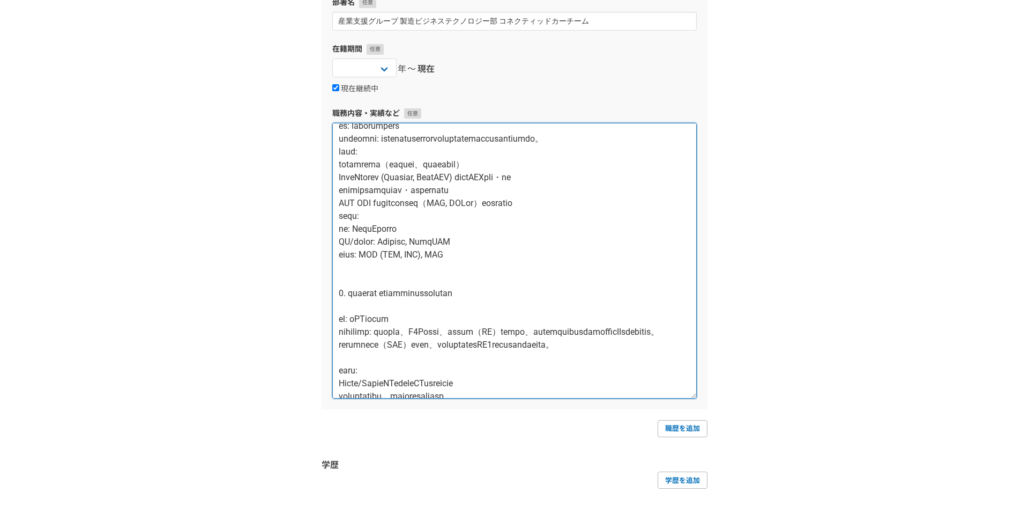
scroll to position [129, 0]
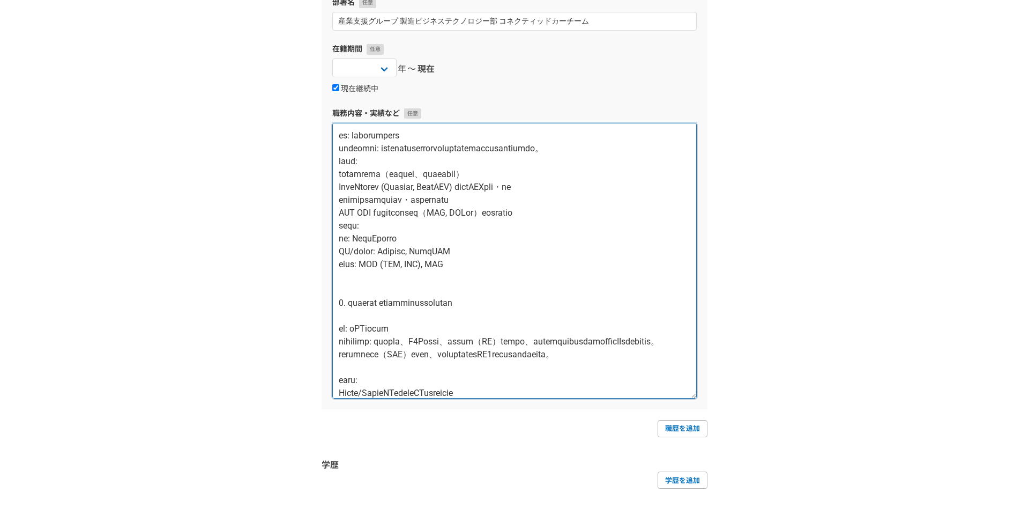
click at [473, 203] on textarea at bounding box center [514, 261] width 365 height 276
click at [613, 213] on textarea at bounding box center [514, 261] width 365 height 276
click at [614, 229] on textarea at bounding box center [514, 261] width 365 height 276
click at [614, 236] on textarea at bounding box center [514, 261] width 365 height 276
click at [637, 256] on textarea at bounding box center [514, 261] width 365 height 276
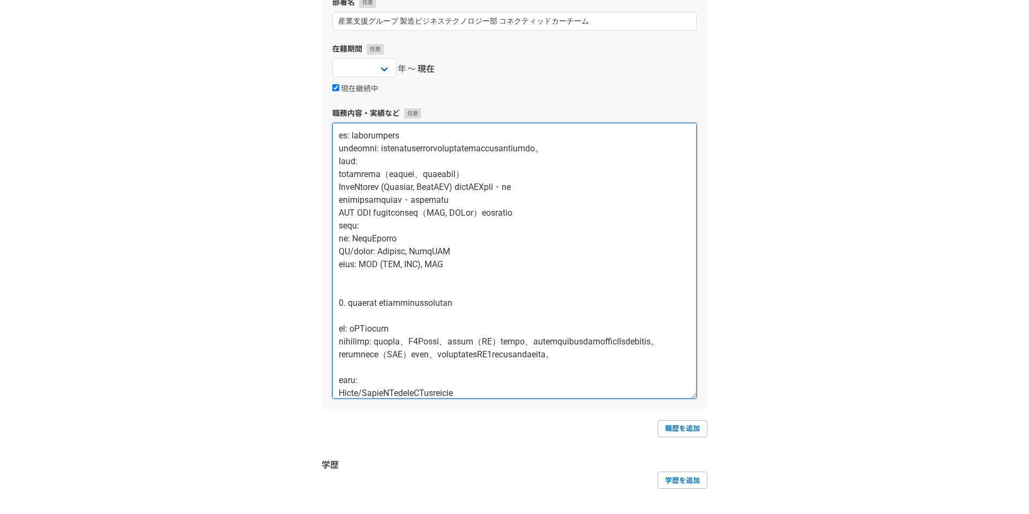
click at [636, 271] on textarea at bounding box center [514, 261] width 365 height 276
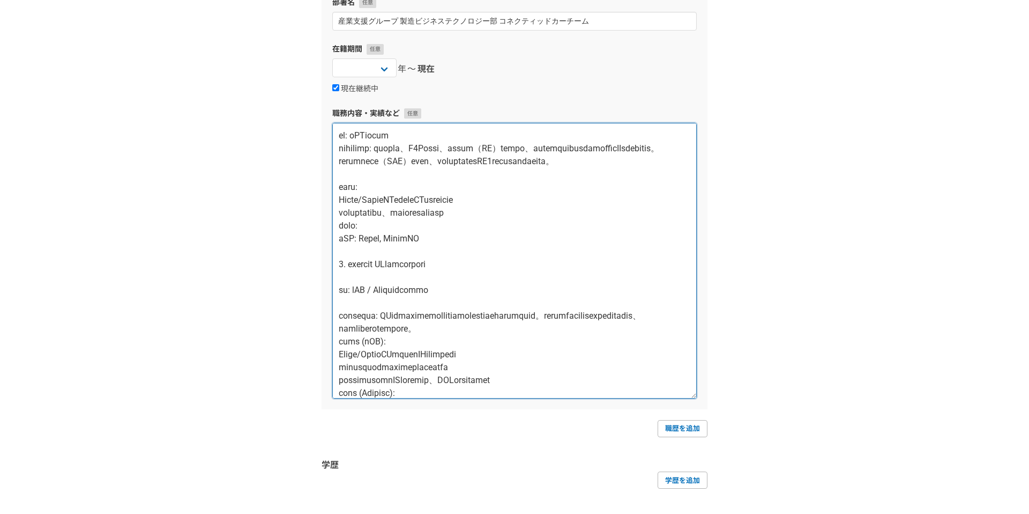
scroll to position [324, 0]
drag, startPoint x: 603, startPoint y: 210, endPoint x: 551, endPoint y: 197, distance: 54.1
click at [551, 197] on textarea at bounding box center [514, 261] width 365 height 276
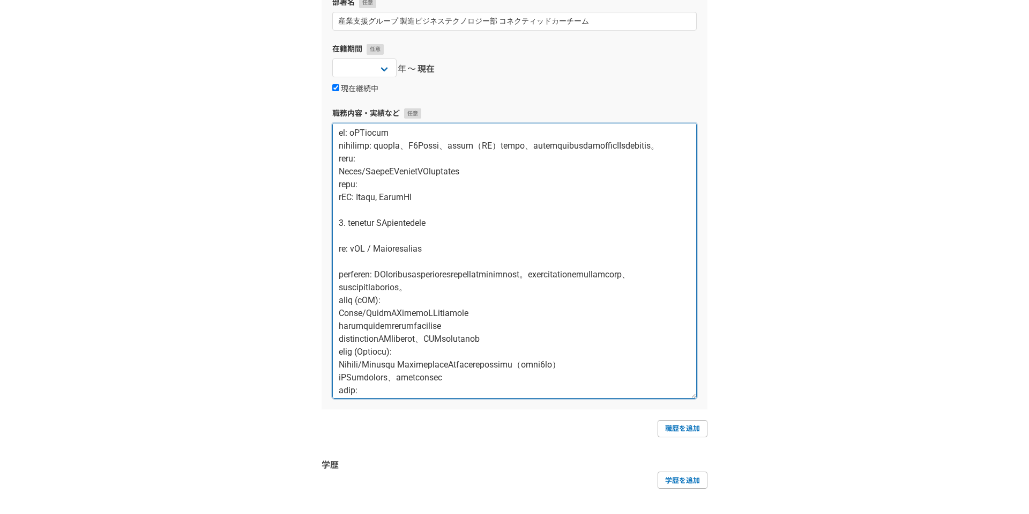
click at [579, 244] on textarea at bounding box center [514, 261] width 365 height 276
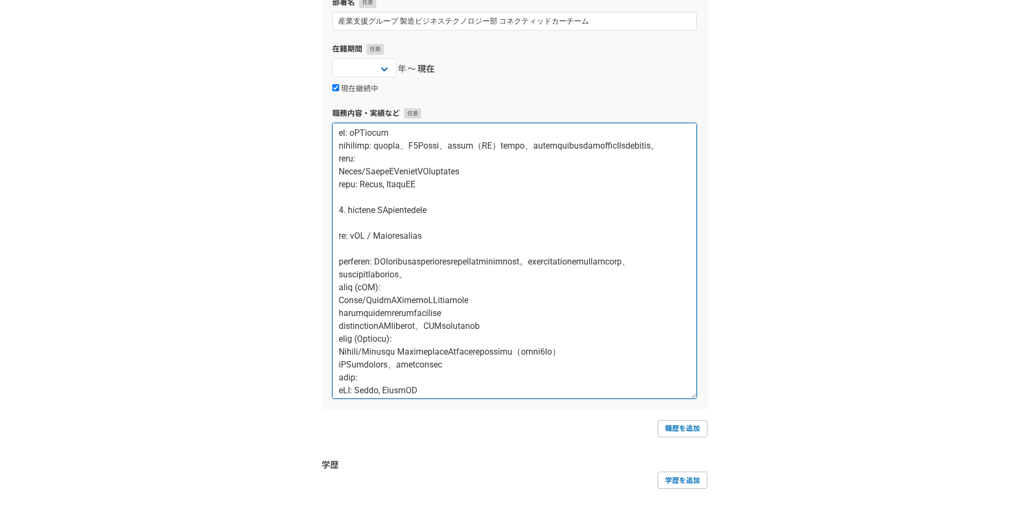
click at [596, 219] on textarea at bounding box center [514, 261] width 365 height 276
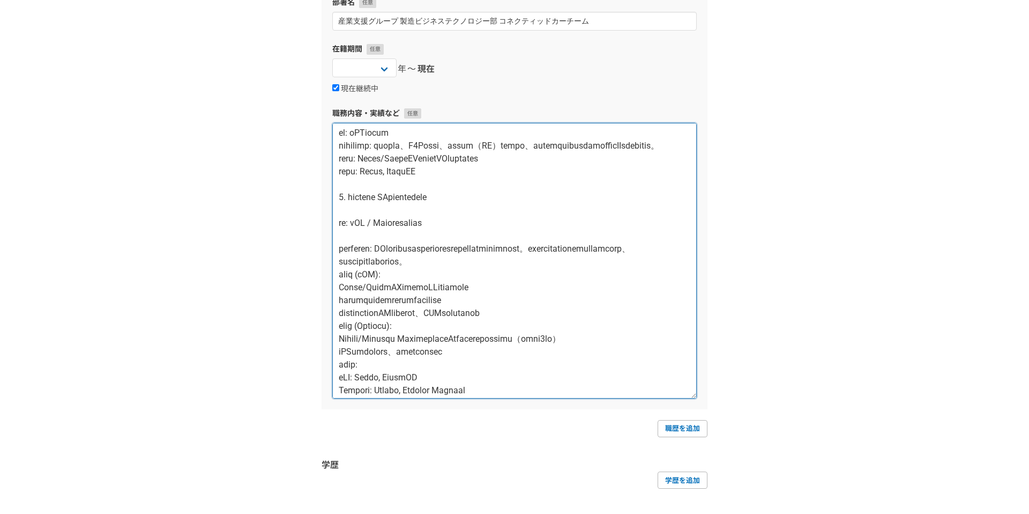
click at [414, 184] on textarea at bounding box center [514, 261] width 365 height 276
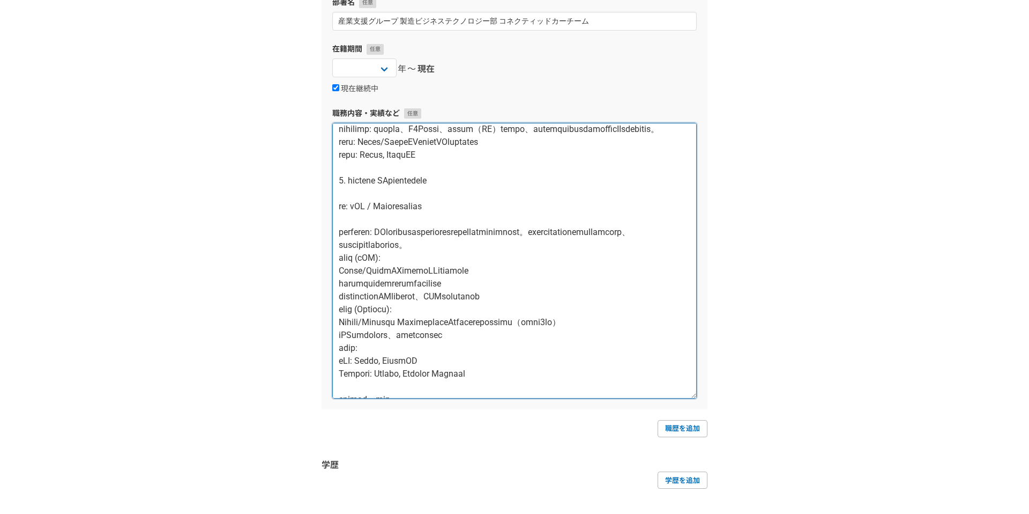
scroll to position [335, 0]
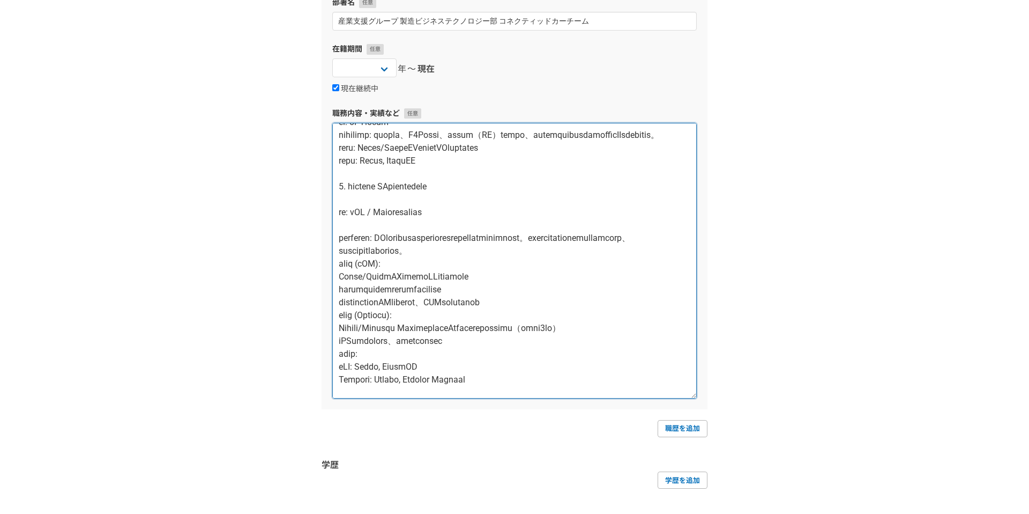
click at [614, 219] on textarea at bounding box center [514, 261] width 365 height 276
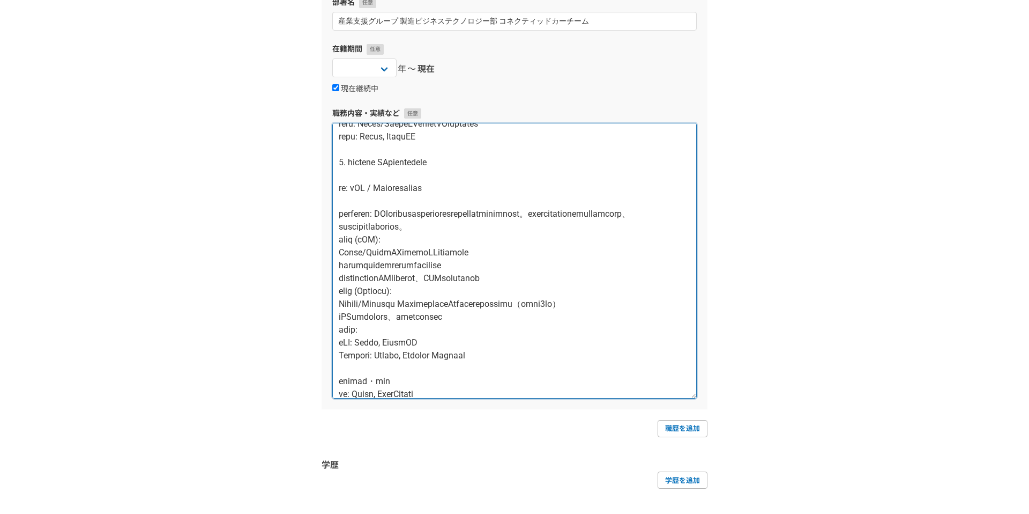
click at [582, 217] on textarea at bounding box center [514, 261] width 365 height 276
click at [571, 204] on textarea at bounding box center [514, 261] width 365 height 276
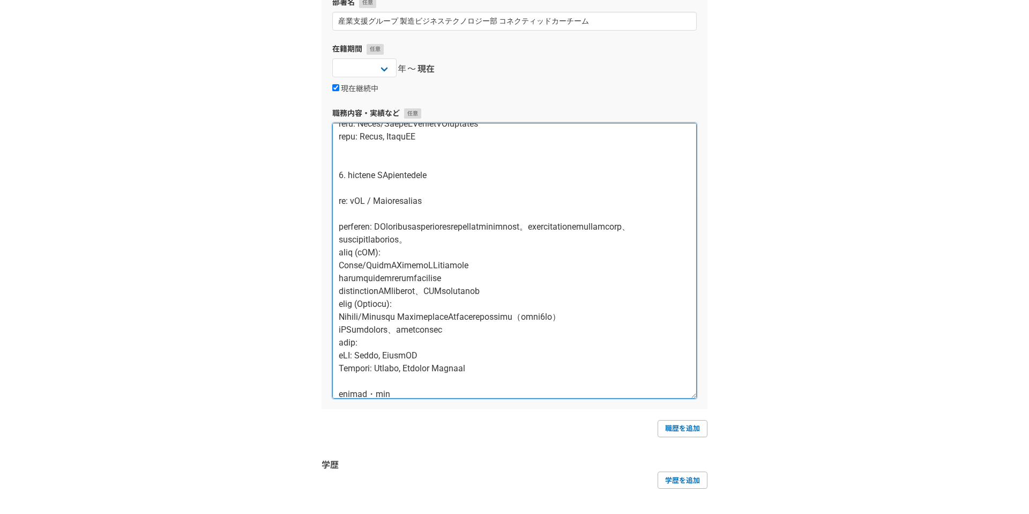
click at [496, 264] on textarea at bounding box center [514, 261] width 365 height 276
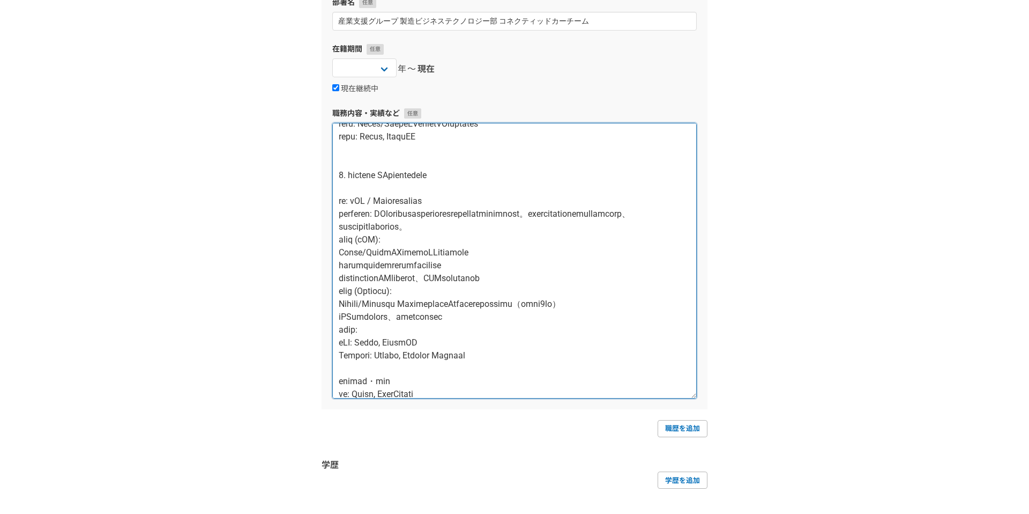
drag, startPoint x: 434, startPoint y: 293, endPoint x: 376, endPoint y: 280, distance: 59.8
click at [376, 280] on textarea at bounding box center [514, 261] width 365 height 276
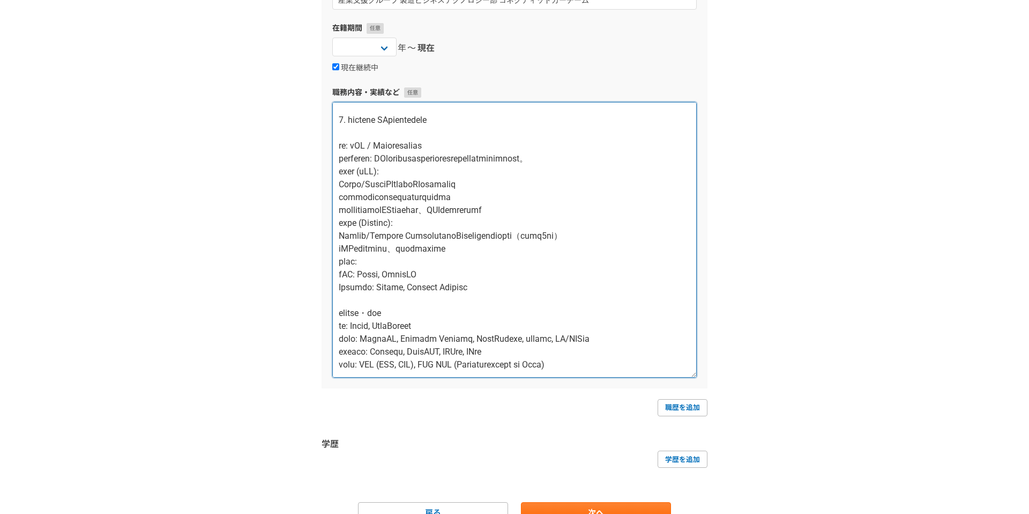
scroll to position [284, 0]
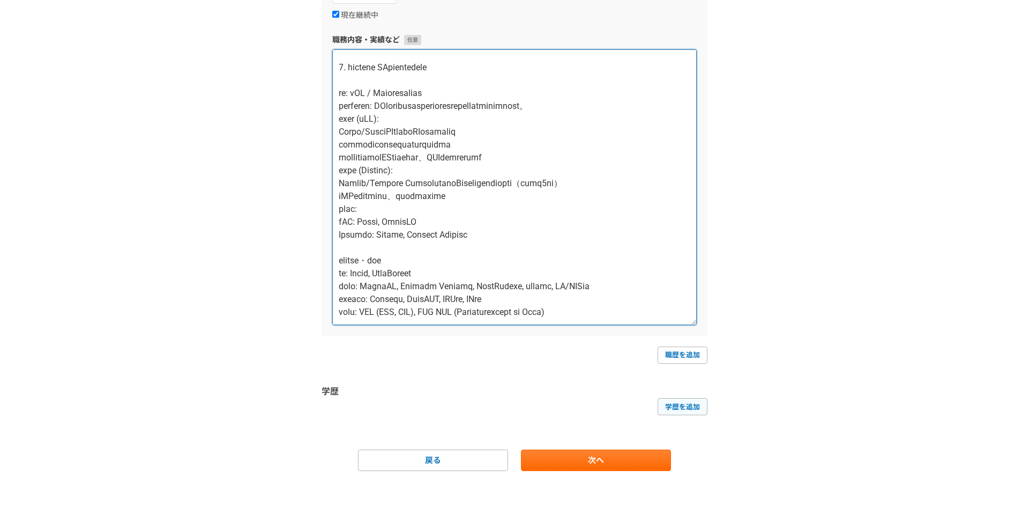
type textarea "loremipsumdolor（sIT/Ametcon）ad、elitsedd eiusmodtemporiNCididuntut、Labor/EtdolOR…"
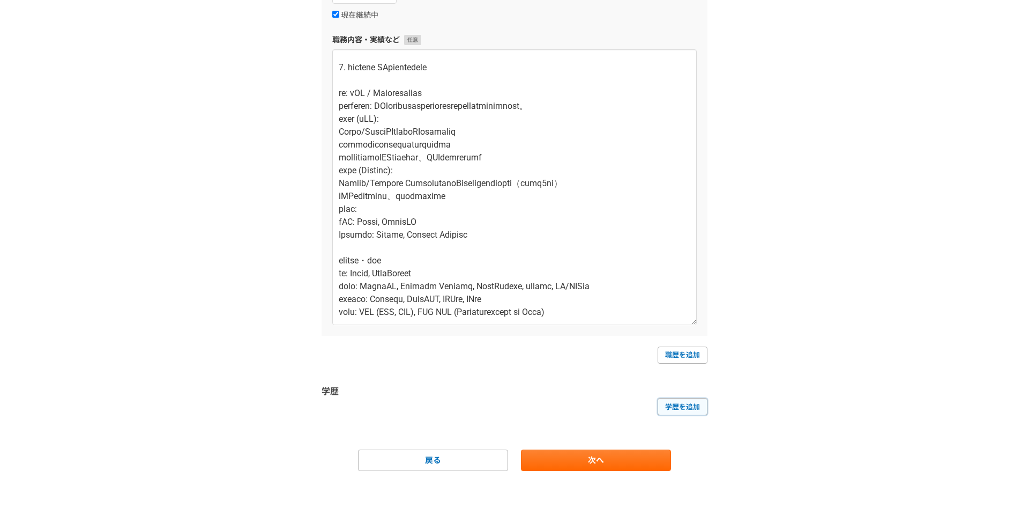
click at [695, 403] on link "学歴を追加" at bounding box center [683, 406] width 50 height 17
select select
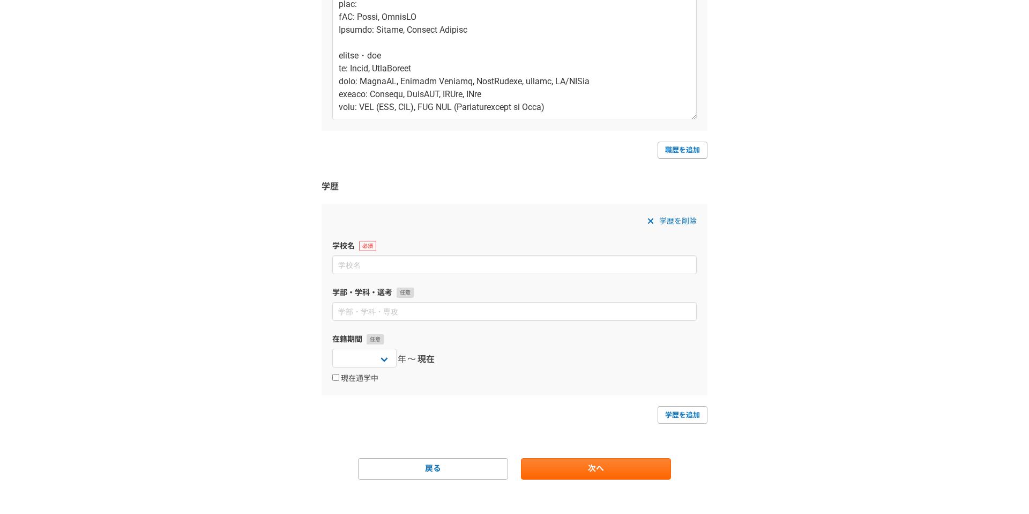
scroll to position [497, 0]
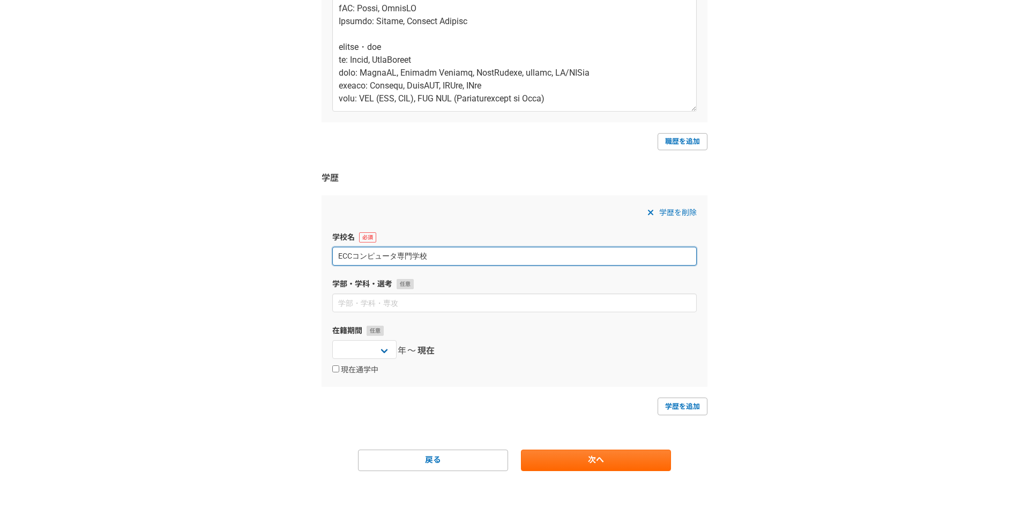
type input "ECCコンピュータ専門学校"
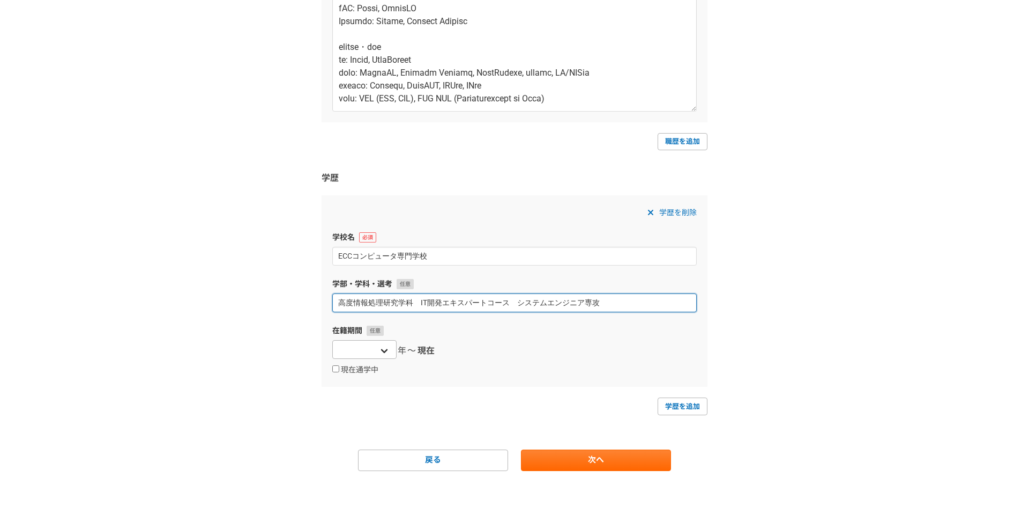
type input "高度情報処理研究学科　IT開発エキスパートコース　システムエンジニア専攻"
click at [377, 350] on select "[DATE] [DATE] [DATE] [DATE] [DATE] [DATE] [DATE] [DATE] [DATE] [DATE] [DATE] [D…" at bounding box center [364, 349] width 64 height 19
select select "[DATE]"
click at [332, 340] on select "[DATE] [DATE] [DATE] [DATE] [DATE] [DATE] [DATE] [DATE] [DATE] [DATE] [DATE] [D…" at bounding box center [364, 349] width 64 height 19
click at [373, 371] on label "現在通学中" at bounding box center [355, 370] width 46 height 10
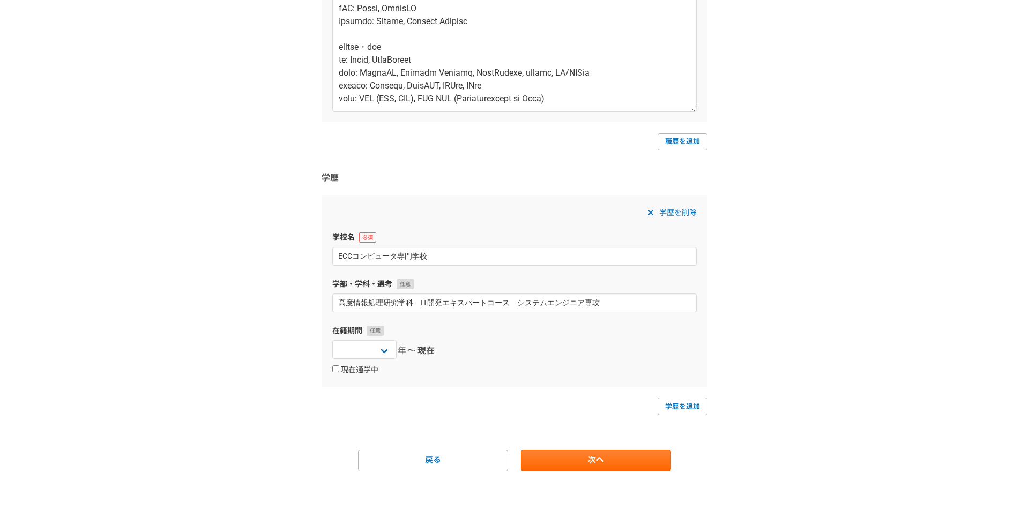
click at [339, 371] on input "現在通学中" at bounding box center [335, 368] width 7 height 7
checkbox input "true"
select select
click at [369, 373] on label "現在通学中" at bounding box center [355, 370] width 46 height 10
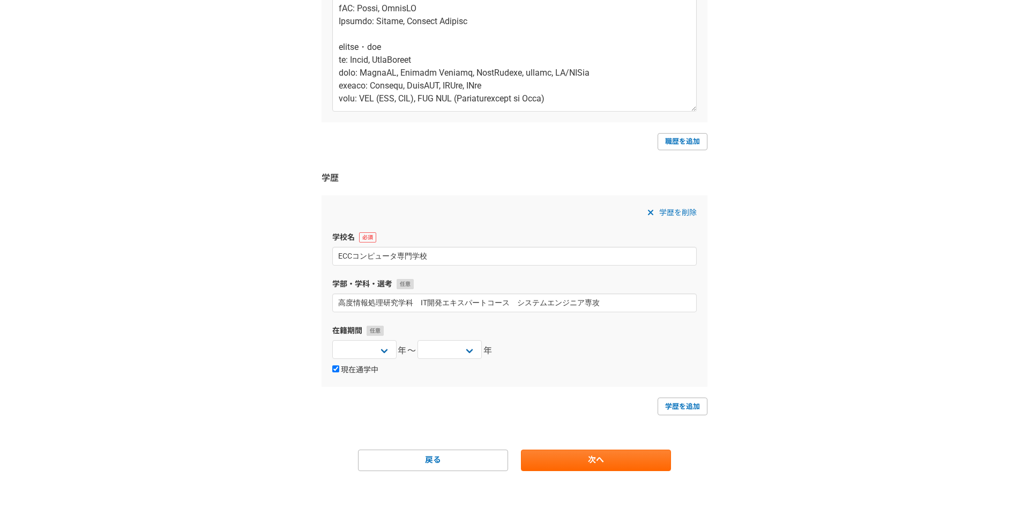
click at [339, 372] on input "現在通学中" at bounding box center [335, 368] width 7 height 7
click at [369, 373] on label "現在通学中" at bounding box center [355, 370] width 46 height 10
click at [339, 372] on input "現在通学中" at bounding box center [335, 368] width 7 height 7
checkbox input "true"
select select
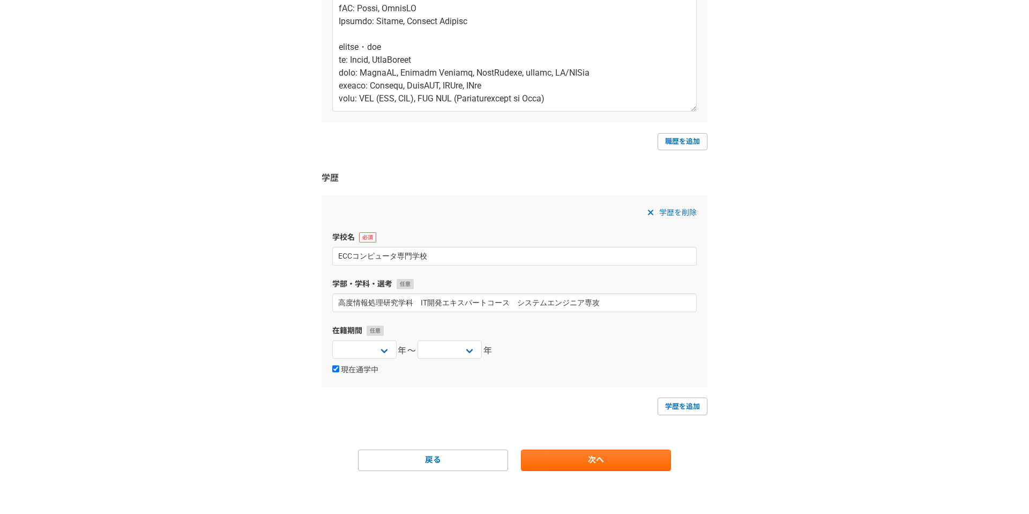
click at [439, 383] on div "学歴を削除 学校名 ECCコンピュータ専門学校 学部・学科・選考 高度情報処理研究学科　IT開発エキスパートコース　システムエンジニア専攻 在籍期間 [DAT…" at bounding box center [515, 290] width 386 height 191
click at [458, 350] on select "[DATE] [DATE] [DATE] [DATE] [DATE] [DATE] [DATE] [DATE] [DATE] [DATE] [DATE] [D…" at bounding box center [450, 349] width 64 height 19
select select "[DATE]"
click at [418, 340] on select "[DATE] [DATE] [DATE] [DATE] [DATE] [DATE] [DATE] [DATE] [DATE] [DATE] [DATE] [D…" at bounding box center [450, 349] width 64 height 19
click at [384, 354] on select "[DATE] [DATE] [DATE] [DATE] [DATE] [DATE] [DATE] [DATE] [DATE] [DATE] [DATE] [D…" at bounding box center [364, 349] width 64 height 19
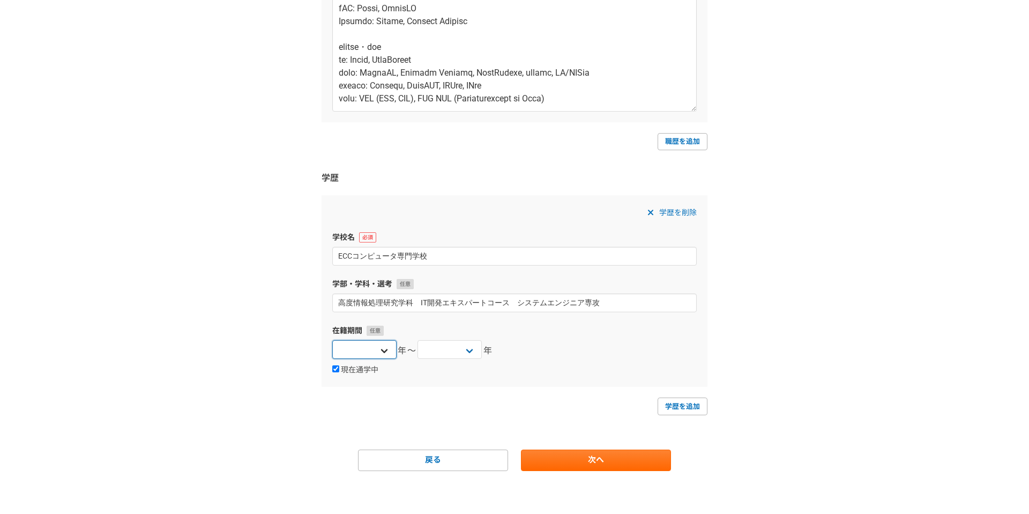
select select "[DATE]"
click at [332, 340] on select "[DATE] [DATE] [DATE] [DATE] [DATE] [DATE] [DATE] [DATE] [DATE] [DATE] [DATE] [D…" at bounding box center [364, 349] width 64 height 19
click at [433, 402] on div "学歴を追加" at bounding box center [515, 405] width 386 height 17
click at [631, 468] on link "次へ" at bounding box center [596, 459] width 150 height 21
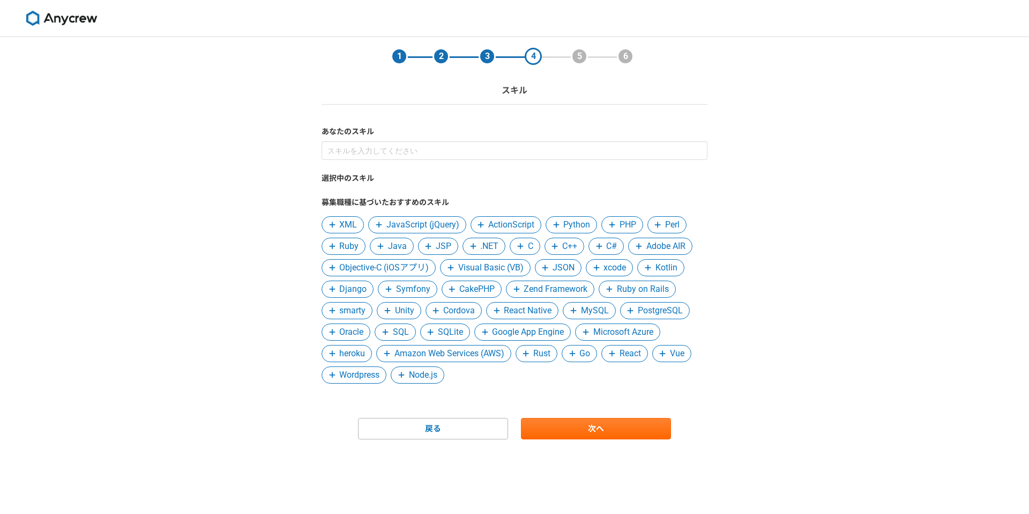
click at [624, 272] on span "xcode" at bounding box center [615, 267] width 23 height 13
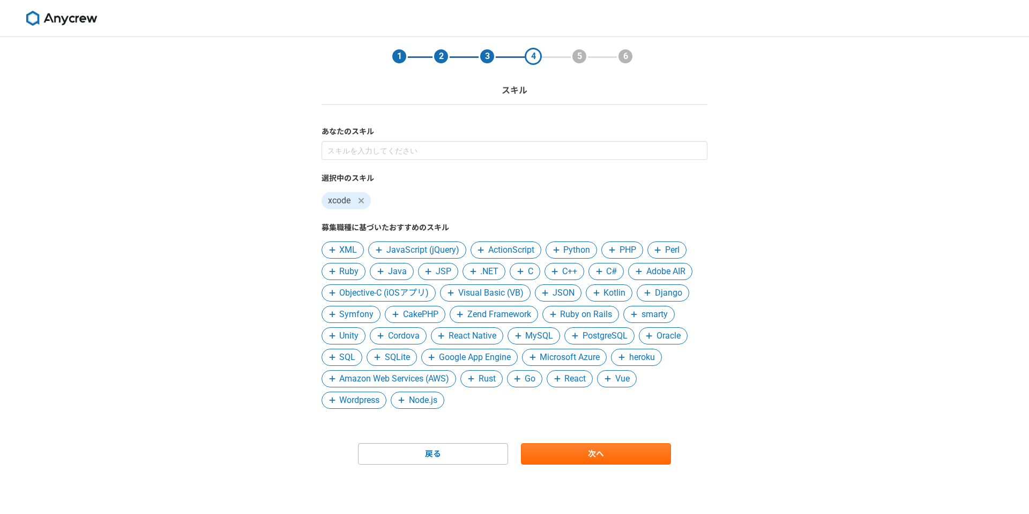
click at [365, 200] on span at bounding box center [361, 200] width 13 height 13
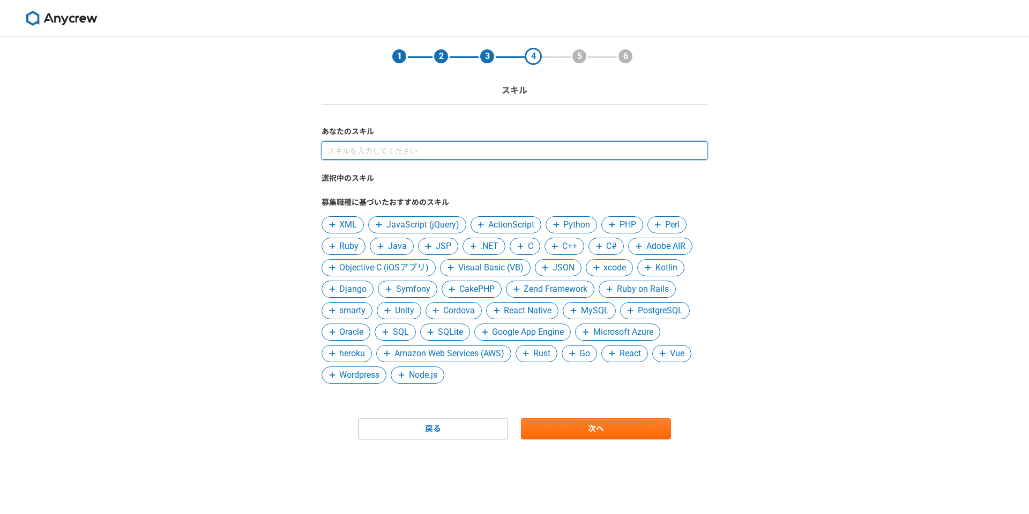
click at [410, 150] on input at bounding box center [515, 150] width 386 height 19
type input "あ"
click at [406, 148] on input at bounding box center [515, 150] width 386 height 19
type input "Swift"
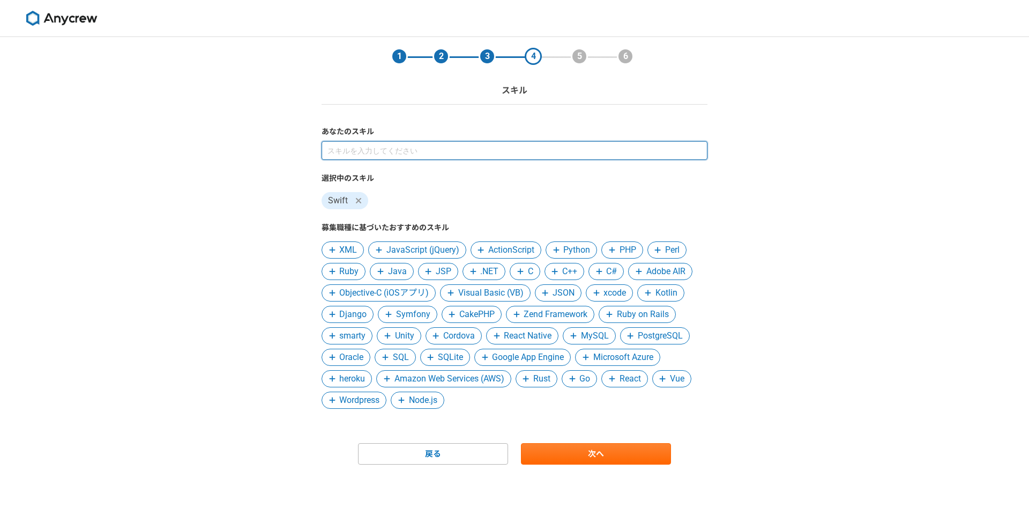
click at [420, 151] on input at bounding box center [515, 150] width 386 height 19
type input "SwiftUI"
type input "S"
type input "SwiftUI"
click at [440, 149] on input at bounding box center [515, 150] width 386 height 19
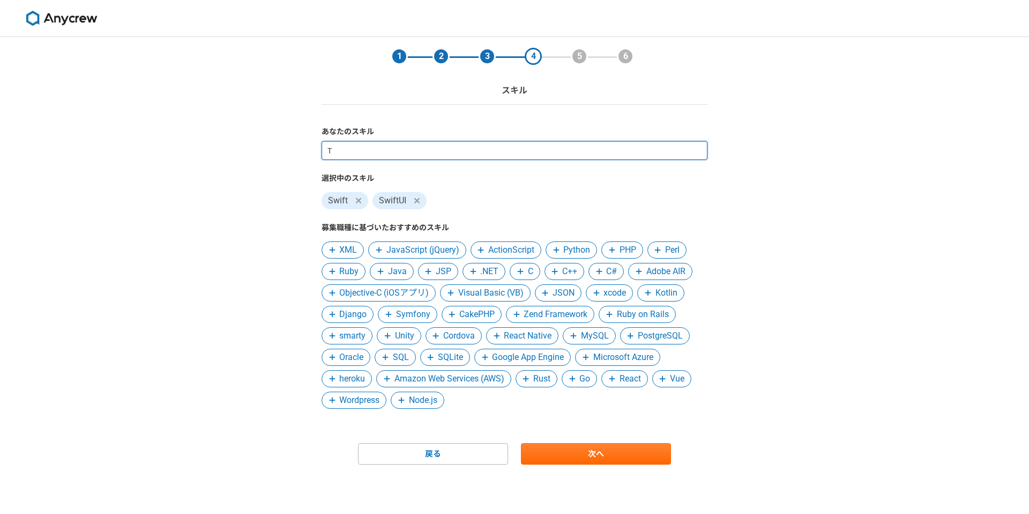
type input "[PERSON_NAME]"
click at [448, 151] on input at bounding box center [515, 150] width 386 height 19
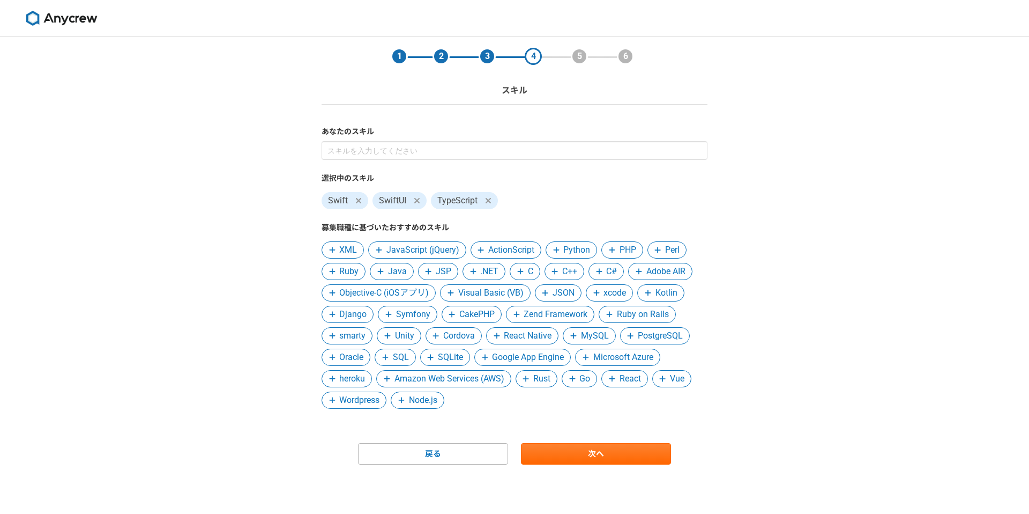
click at [410, 359] on span "SQL" at bounding box center [395, 357] width 41 height 17
click at [430, 378] on span "Amazon Web Services (AWS)" at bounding box center [394, 378] width 110 height 13
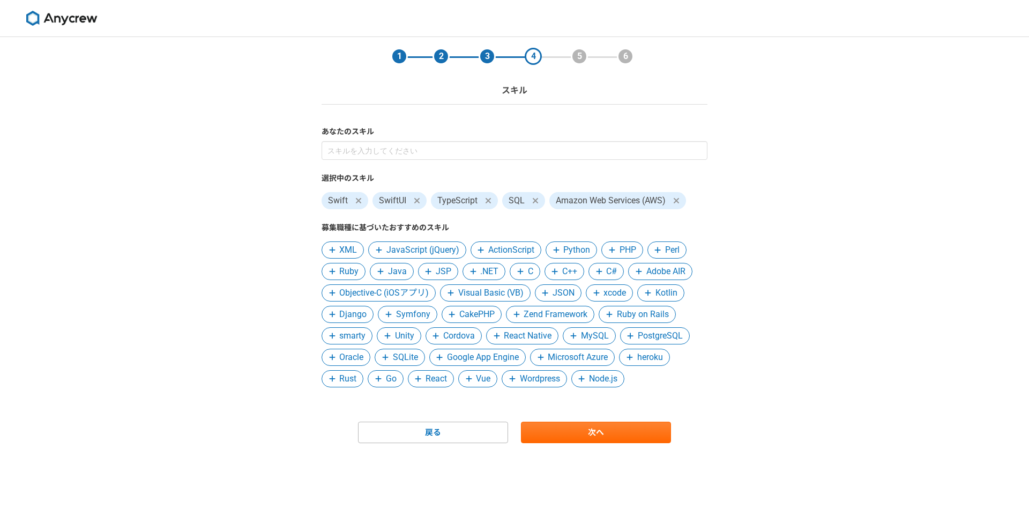
click at [395, 382] on span "Go" at bounding box center [391, 378] width 11 height 13
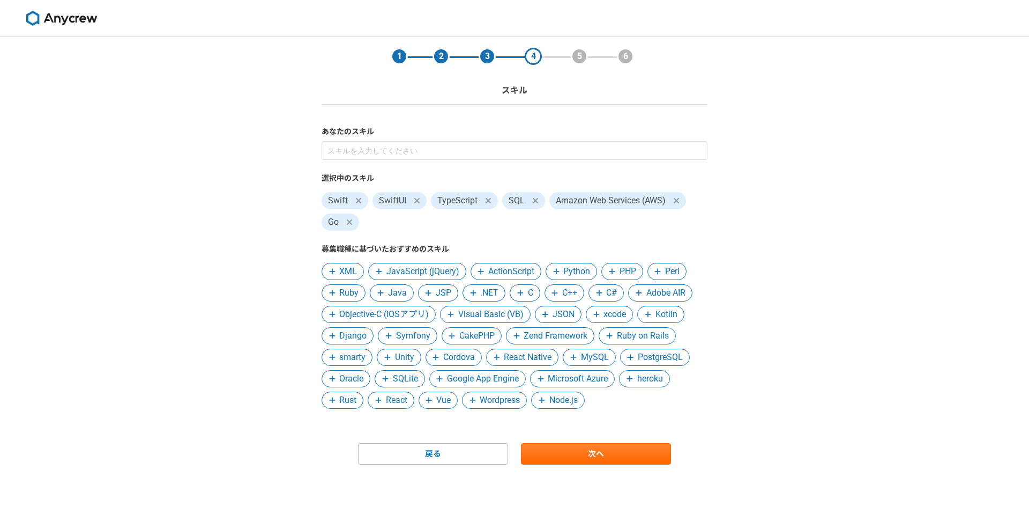
click at [351, 222] on icon at bounding box center [349, 222] width 6 height 9
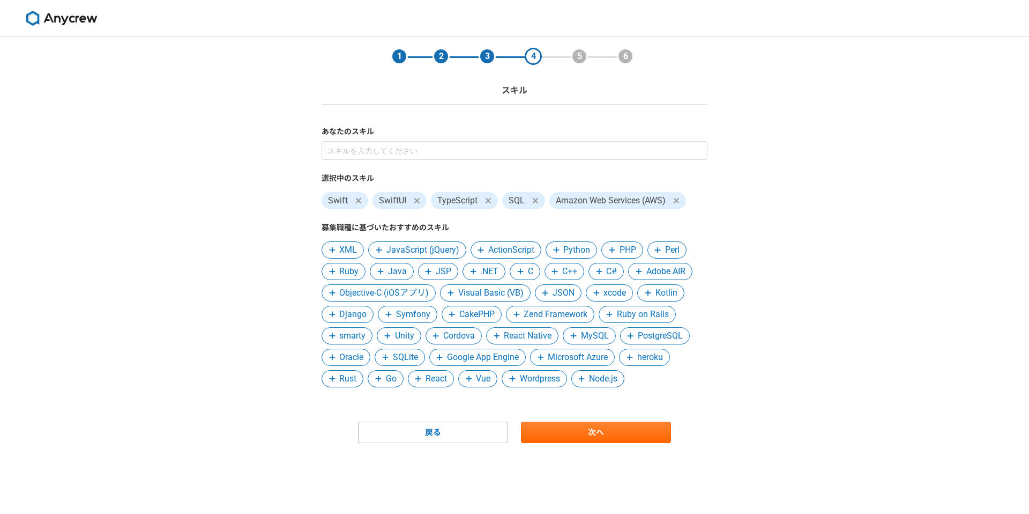
click at [536, 203] on icon at bounding box center [535, 200] width 6 height 9
click at [621, 296] on span "xcode" at bounding box center [615, 292] width 23 height 13
click at [775, 315] on div "1 2 3 4 5 6 スキル あなたのスキル 選択中のスキル Swift SwiftUI TypeScript Amazon Web Services (A…" at bounding box center [514, 275] width 1029 height 477
click at [438, 381] on span "React" at bounding box center [436, 378] width 21 height 13
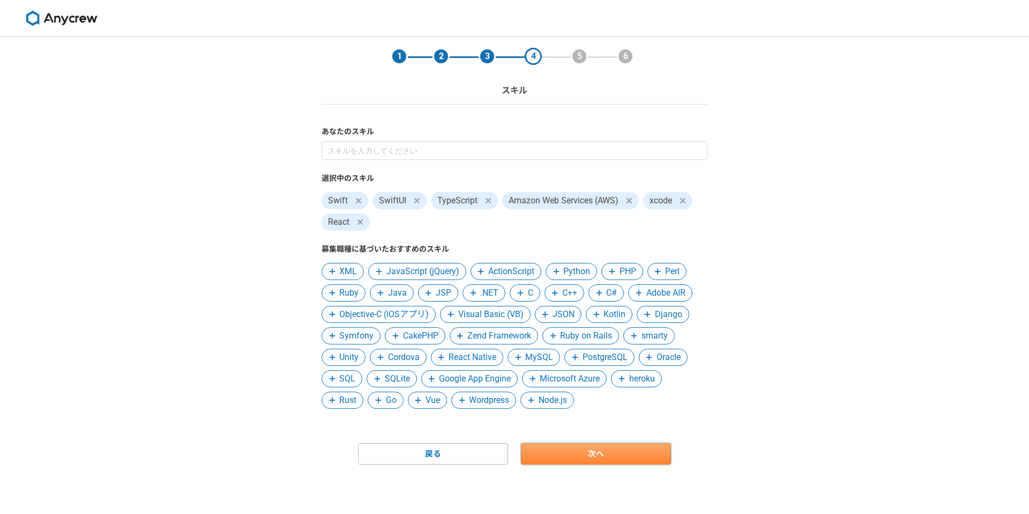
click at [627, 448] on link "次へ" at bounding box center [596, 453] width 150 height 21
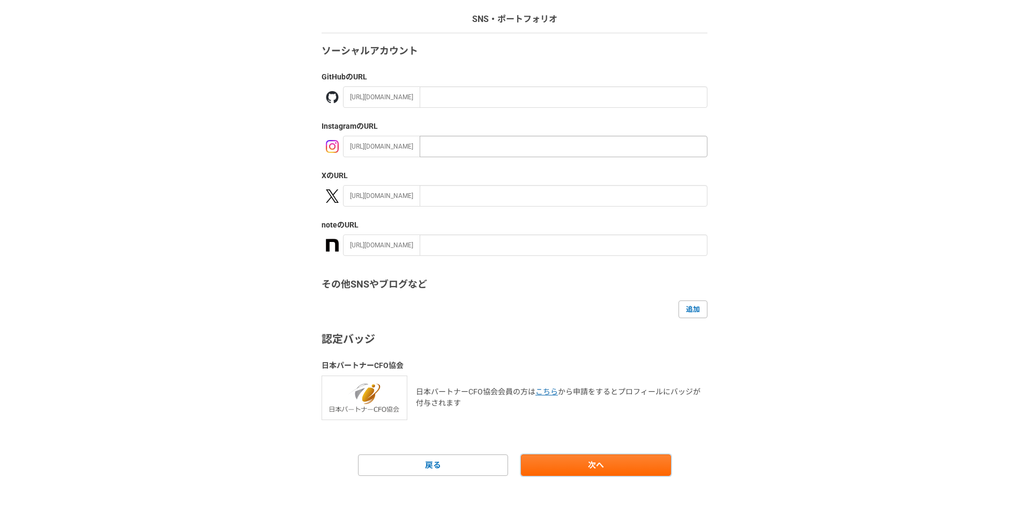
scroll to position [76, 0]
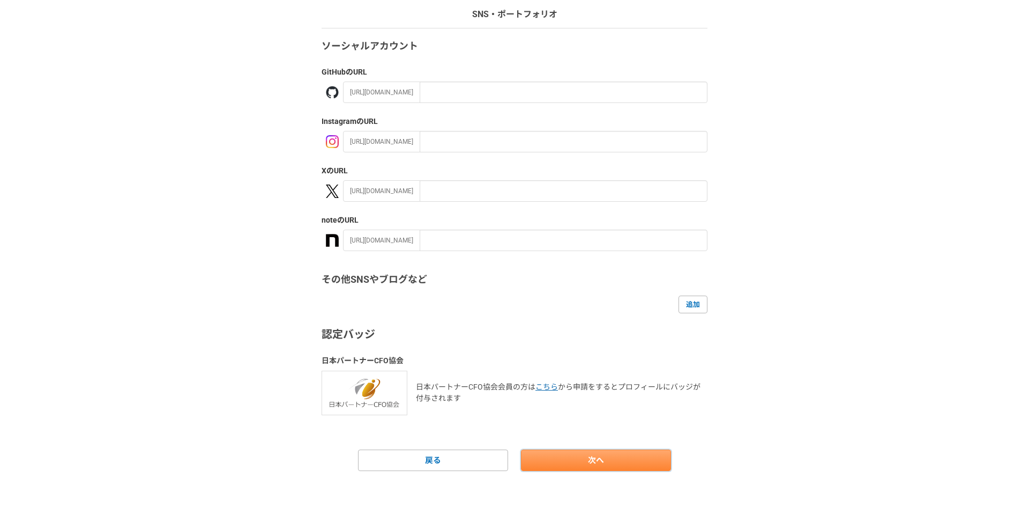
click at [655, 456] on link "次へ" at bounding box center [596, 459] width 150 height 21
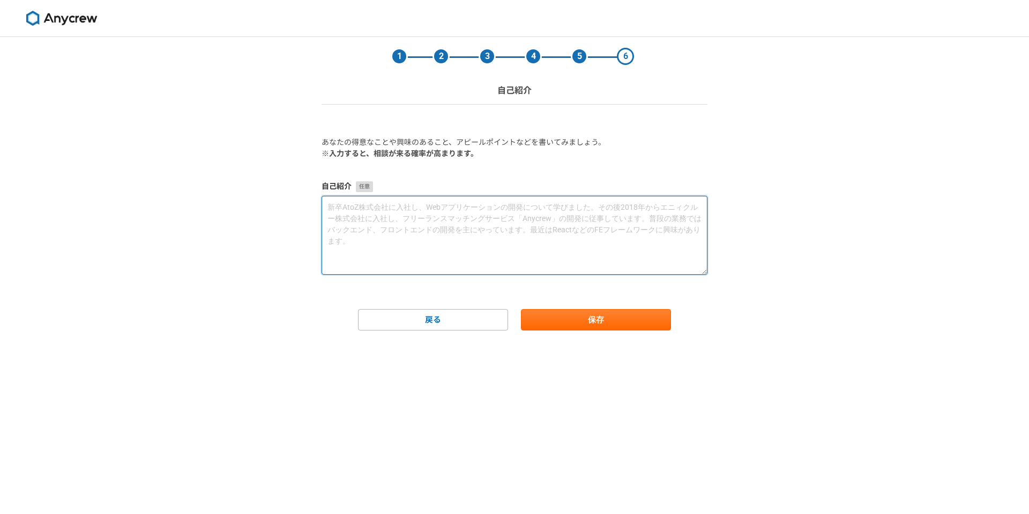
click at [554, 262] on textarea at bounding box center [515, 235] width 386 height 79
type textarea "shinn"
click at [349, 220] on textarea "新卒でクラスメソッド株式会社に入社し、モバイル開発からバックエンド開発まで幅広く担当しております。 学生のことからiOSやWEBサイトの開発を" at bounding box center [515, 235] width 386 height 79
click at [363, 221] on textarea "新卒でクラスメソッド株式会社に入社し、モバイル開発からバックエンド開発まで幅広く担当しております。 学生のことからiOSやWEBサイトの開発を" at bounding box center [515, 235] width 386 height 79
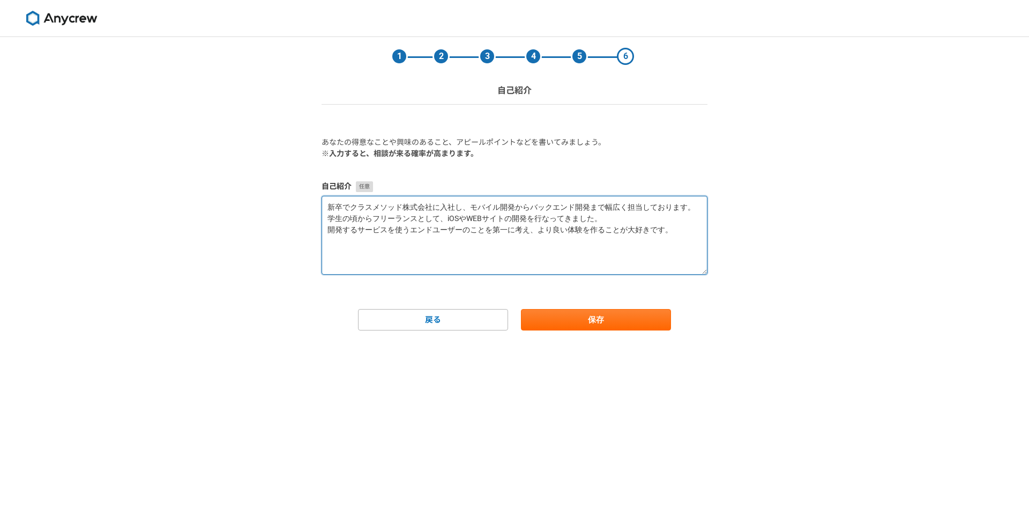
click at [503, 254] on textarea "新卒でクラスメソッド株式会社に入社し、モバイル開発からバックエンド開発まで幅広く担当しております。 学生の頃からフリーランスとして、iOSやWEBサイトの開発…" at bounding box center [515, 235] width 386 height 79
paste textarea "はじめまして。プロフィールをご覧いただきありがとうございます。 新卒でクラスメソッド株式会社に入社し、ソフトウェアエンジニアとしてモバイルアプリ開発からバック…"
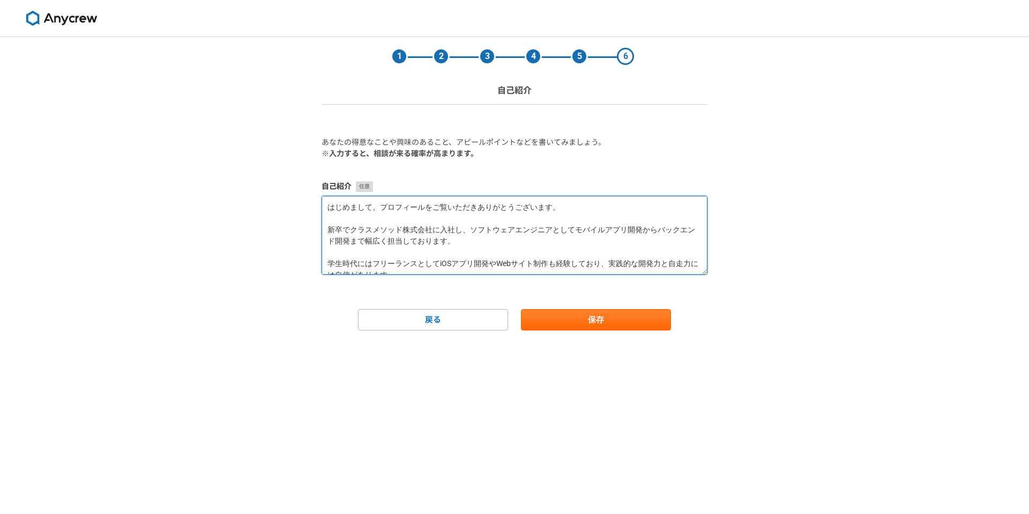
scroll to position [79, 0]
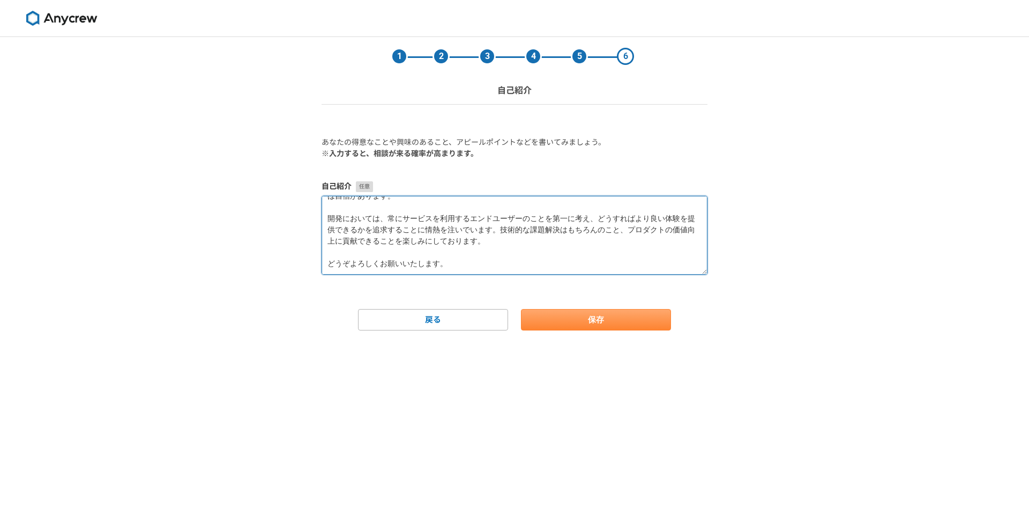
type textarea "はじめまして。プロフィールをご覧いただきありがとうございます。 新卒でクラスメソッド株式会社に入社し、ソフトウェアエンジニアとしてモバイルアプリ開発からバック…"
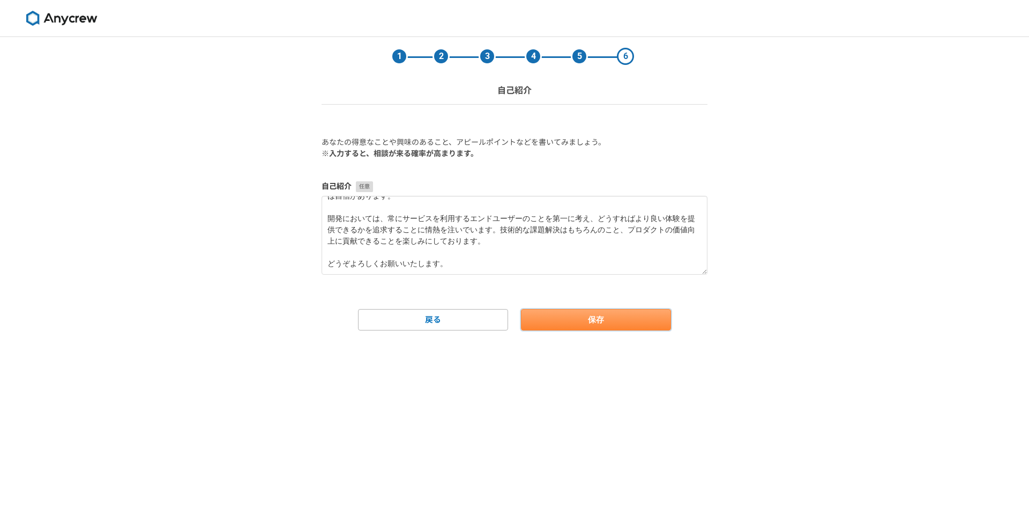
click at [568, 317] on button "保存" at bounding box center [596, 319] width 150 height 21
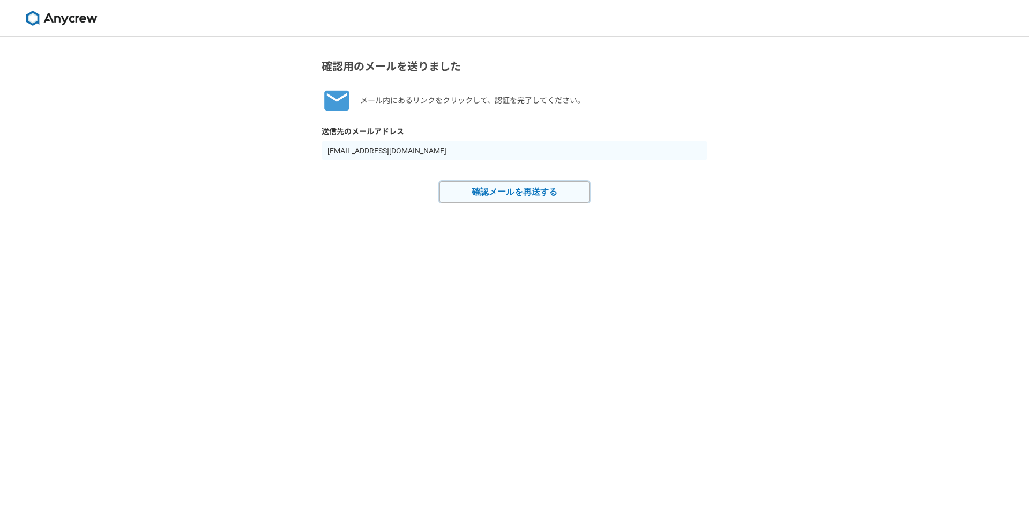
click at [547, 189] on button "確認メールを再送する" at bounding box center [515, 191] width 150 height 21
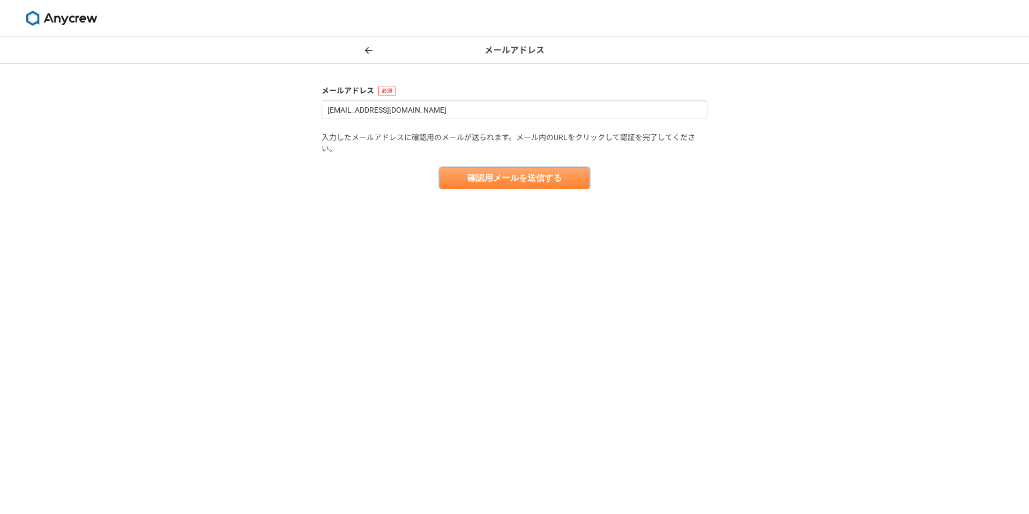
click at [560, 183] on button "確認用メールを送信する" at bounding box center [515, 177] width 150 height 21
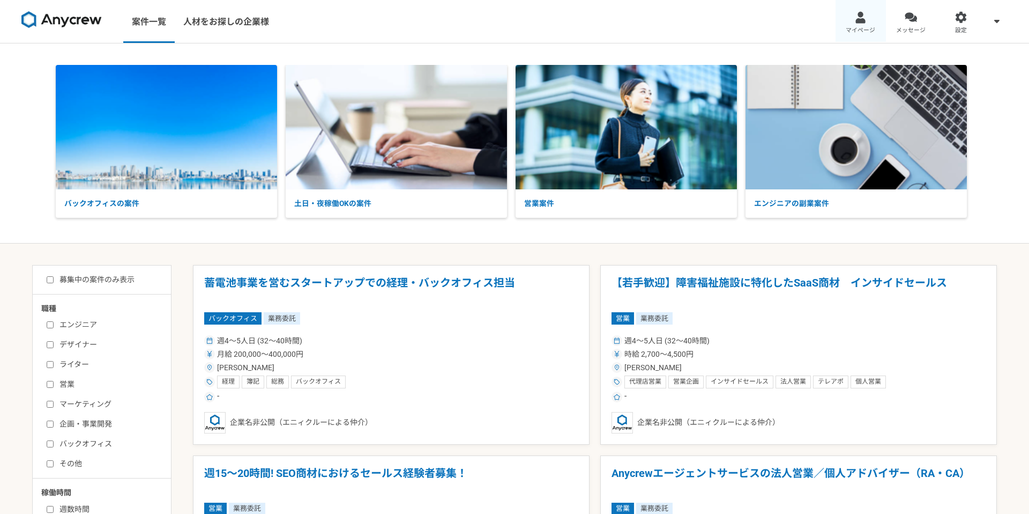
click at [872, 19] on link "マイページ" at bounding box center [861, 21] width 50 height 43
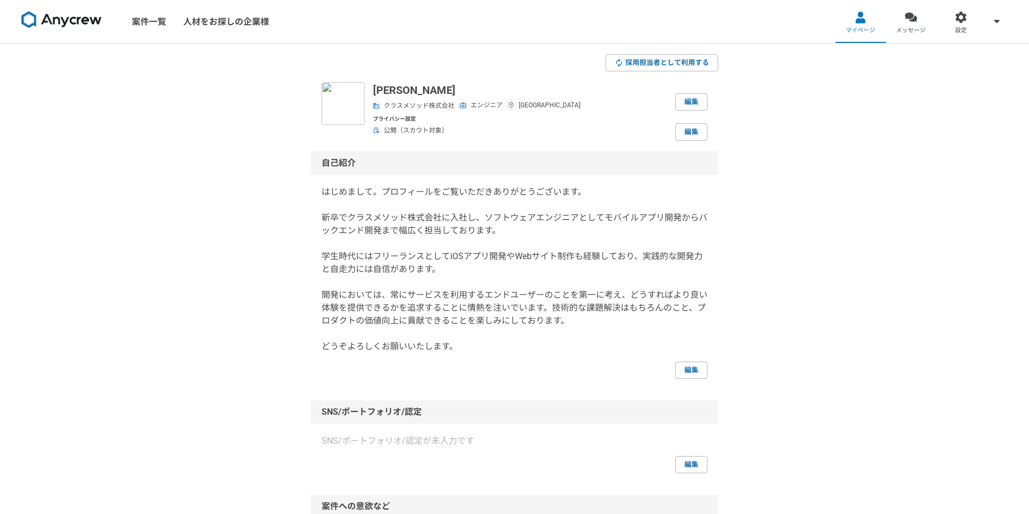
click at [84, 20] on img at bounding box center [61, 19] width 80 height 17
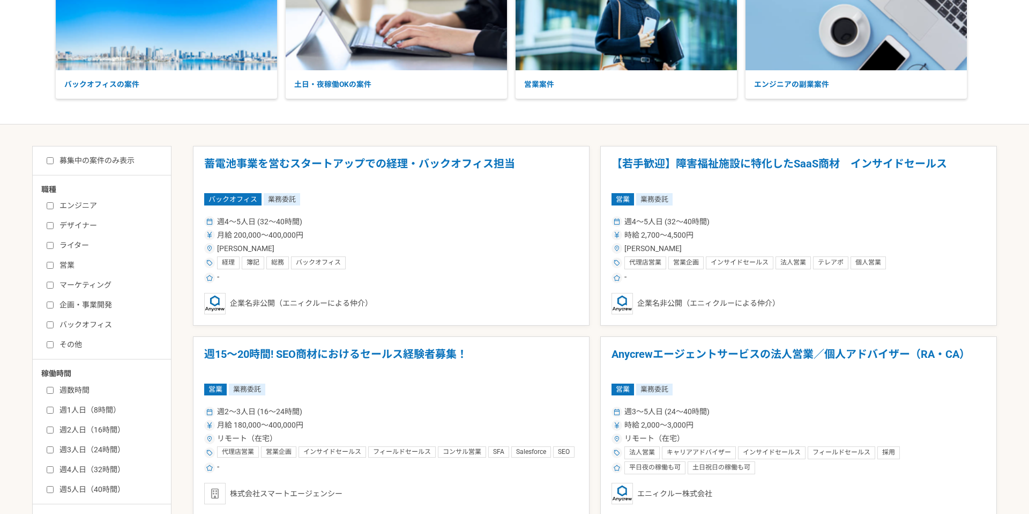
scroll to position [190, 0]
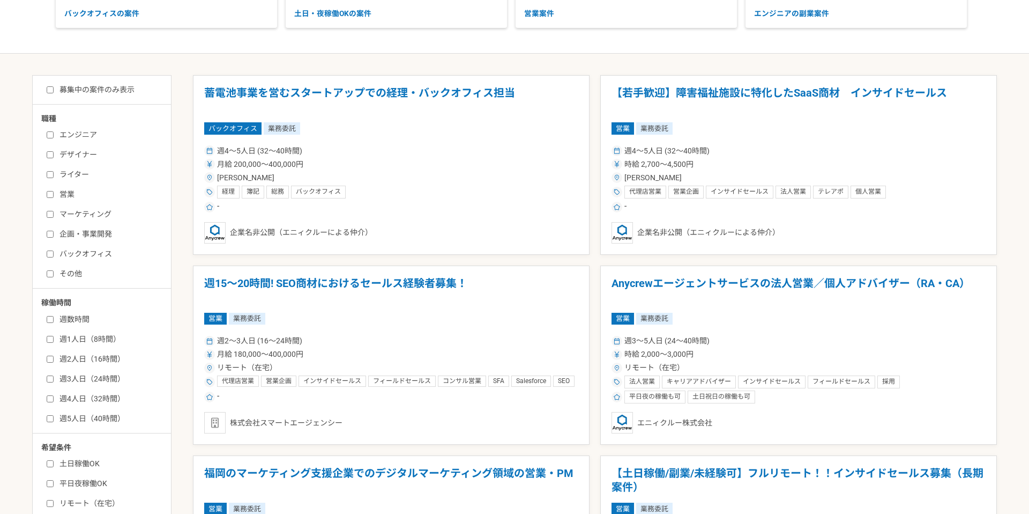
click at [81, 138] on label "エンジニア" at bounding box center [108, 134] width 123 height 11
click at [54, 138] on input "エンジニア" at bounding box center [50, 134] width 7 height 7
checkbox input "true"
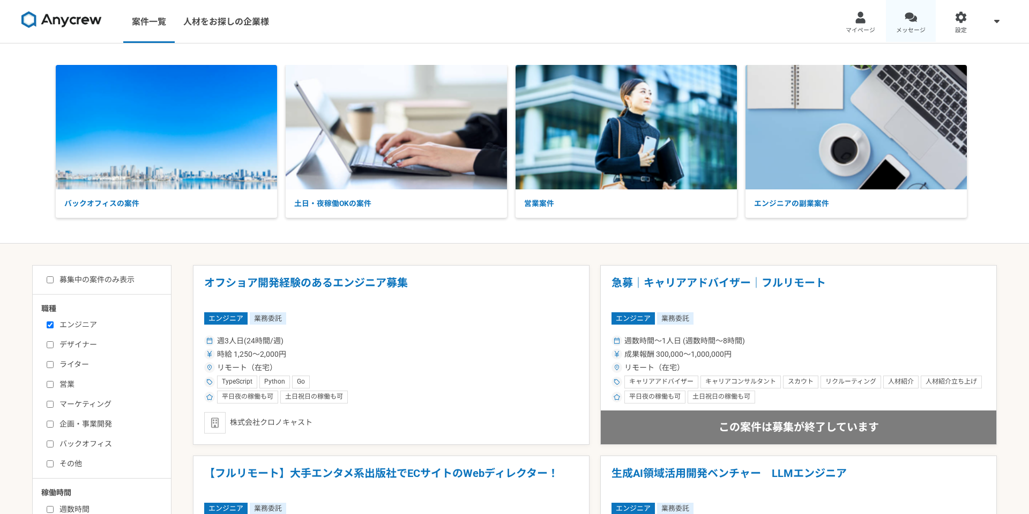
click at [914, 28] on span "メッセージ" at bounding box center [910, 30] width 29 height 9
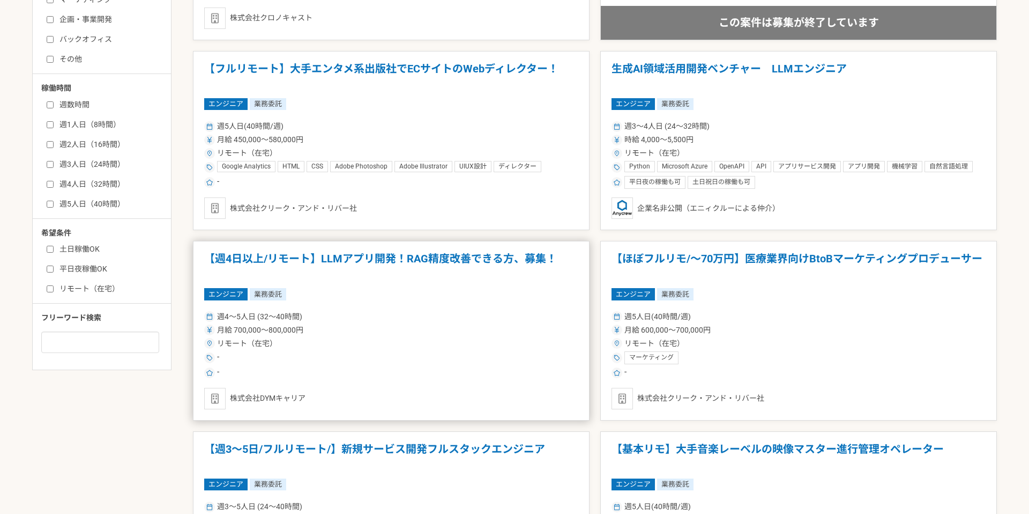
scroll to position [395, 0]
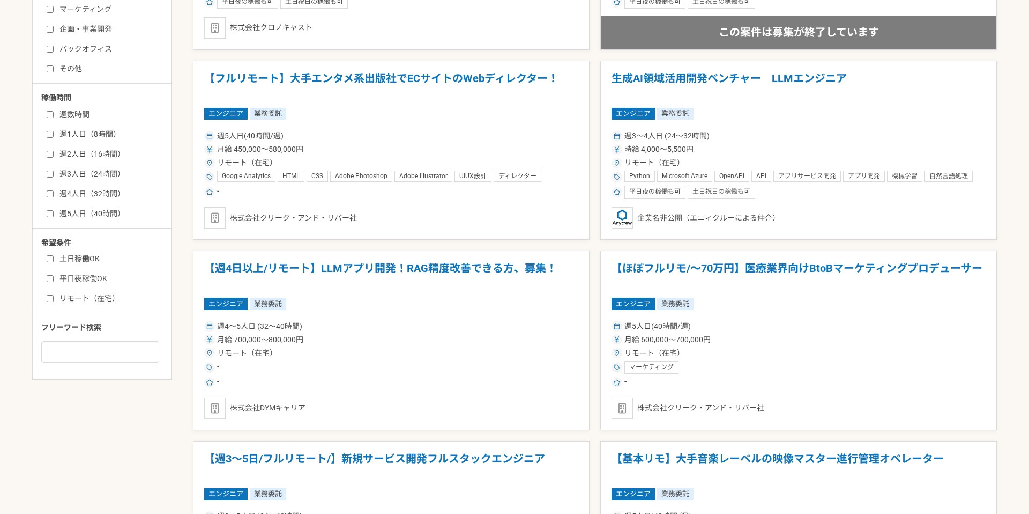
click at [99, 132] on label "週1人日（8時間）" at bounding box center [108, 134] width 123 height 11
click at [54, 132] on input "週1人日（8時間）" at bounding box center [50, 134] width 7 height 7
checkbox input "true"
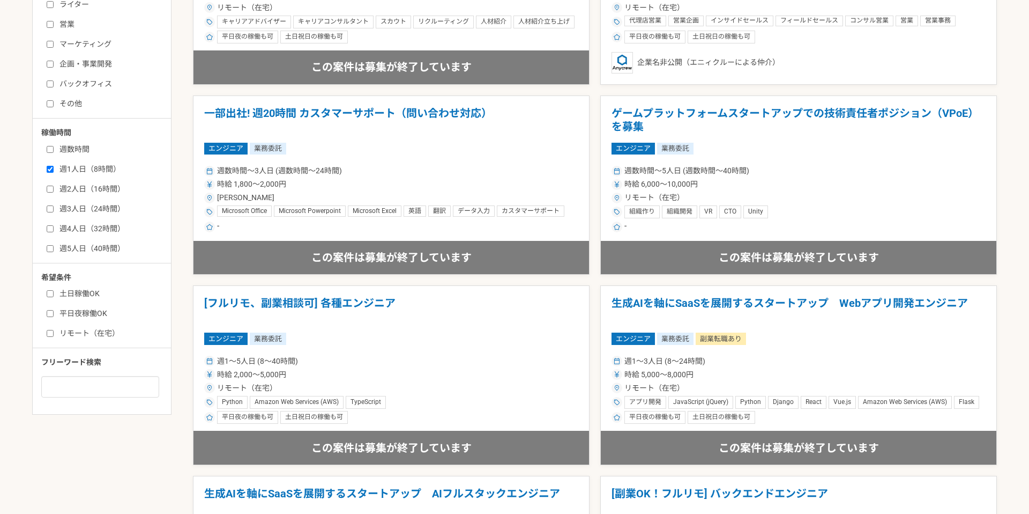
scroll to position [564, 0]
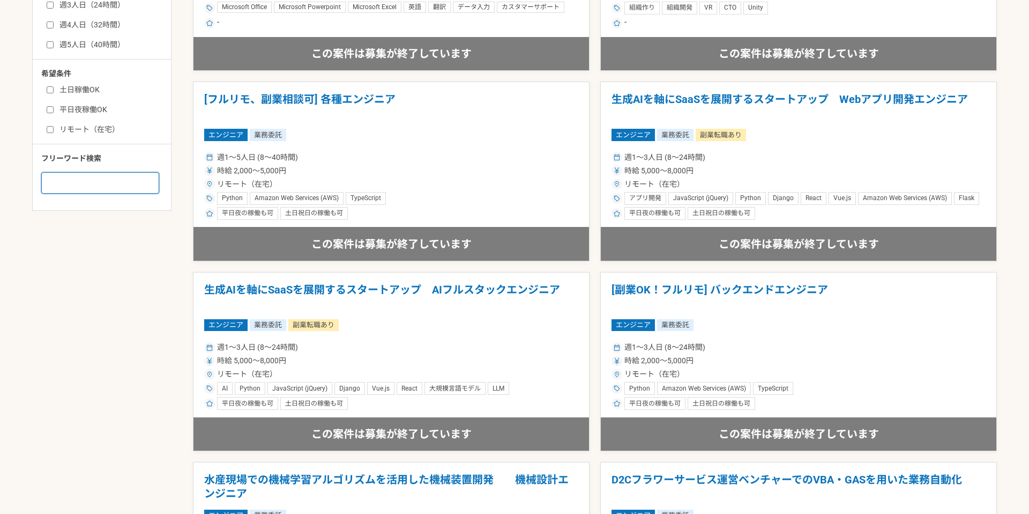
click at [87, 184] on input at bounding box center [100, 182] width 118 height 21
type input "い"
type input "iOS"
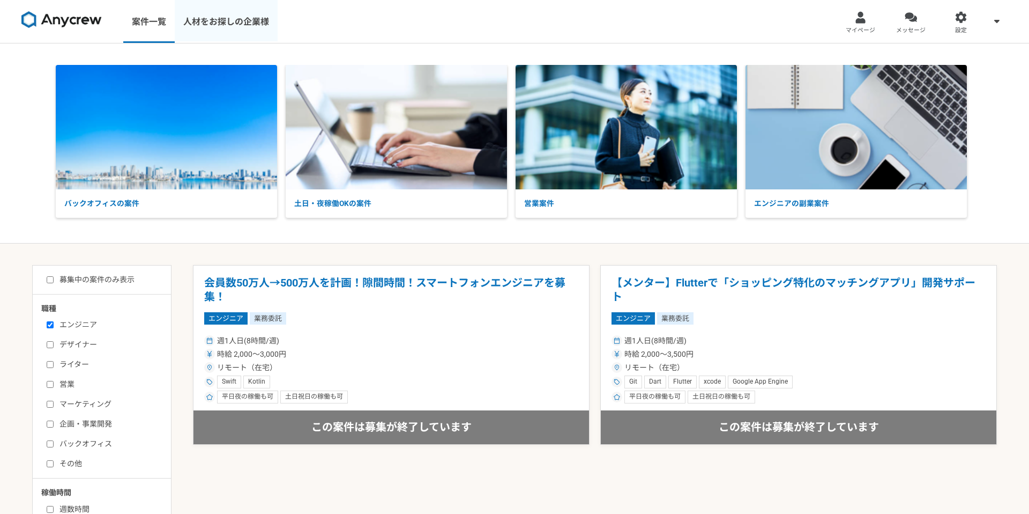
click at [256, 27] on link "人材をお探しの企業様" at bounding box center [226, 21] width 103 height 43
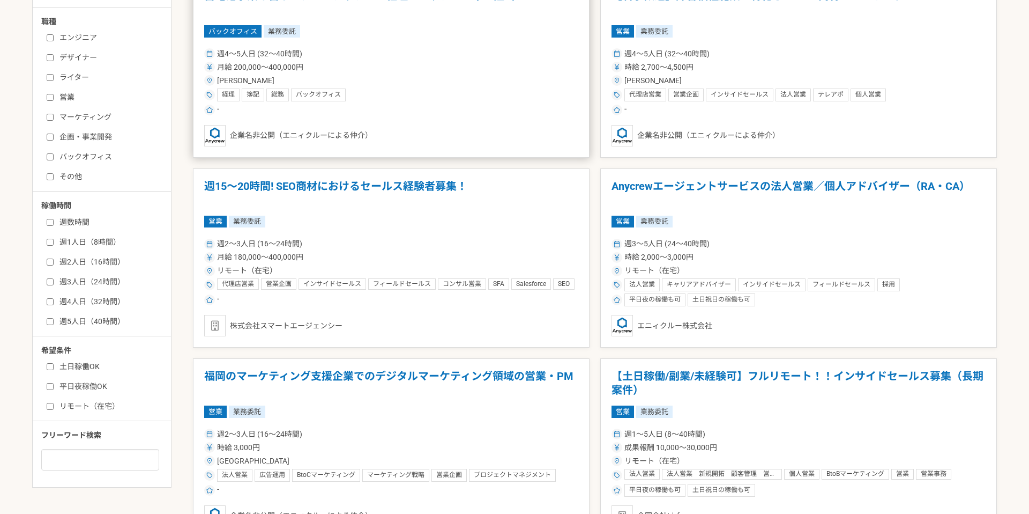
scroll to position [283, 0]
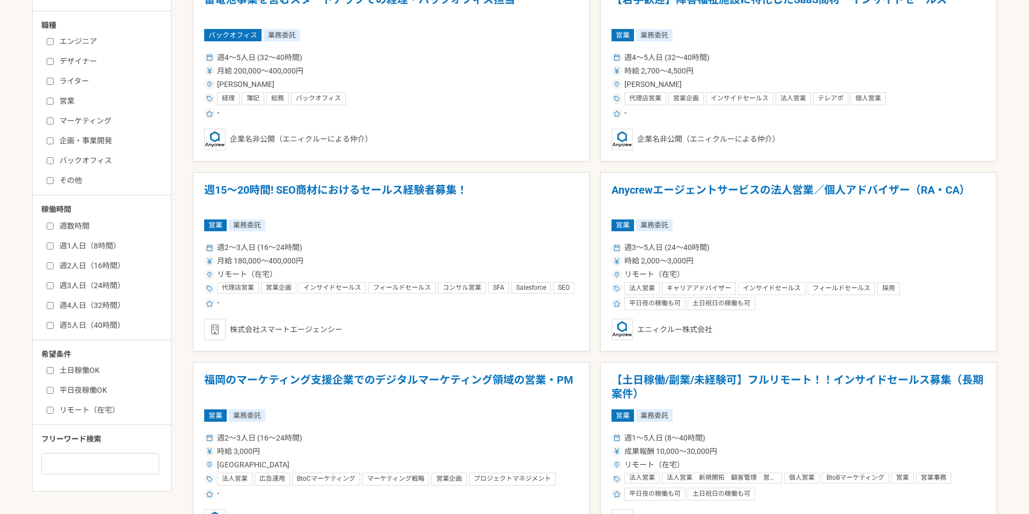
click at [86, 43] on label "エンジニア" at bounding box center [108, 41] width 123 height 11
click at [54, 43] on input "エンジニア" at bounding box center [50, 41] width 7 height 7
checkbox input "true"
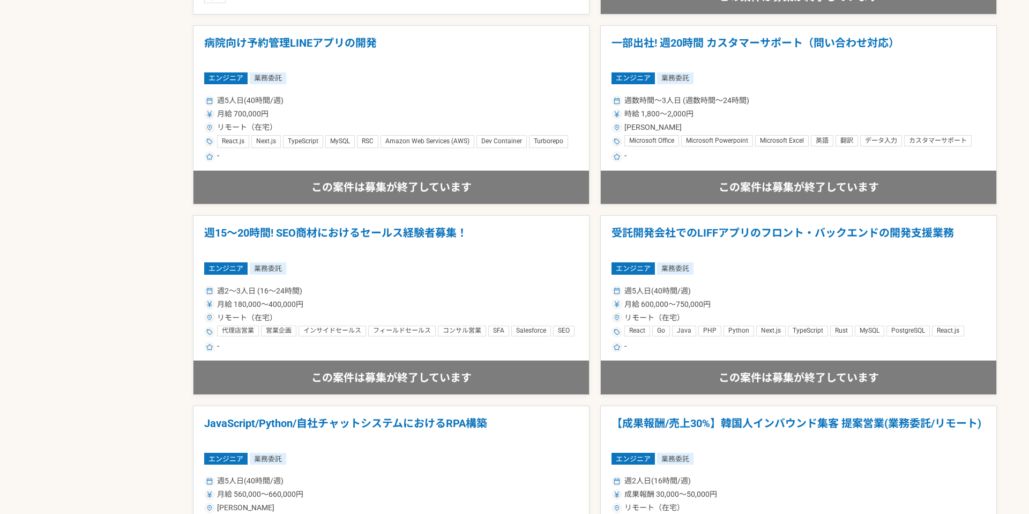
scroll to position [1821, 0]
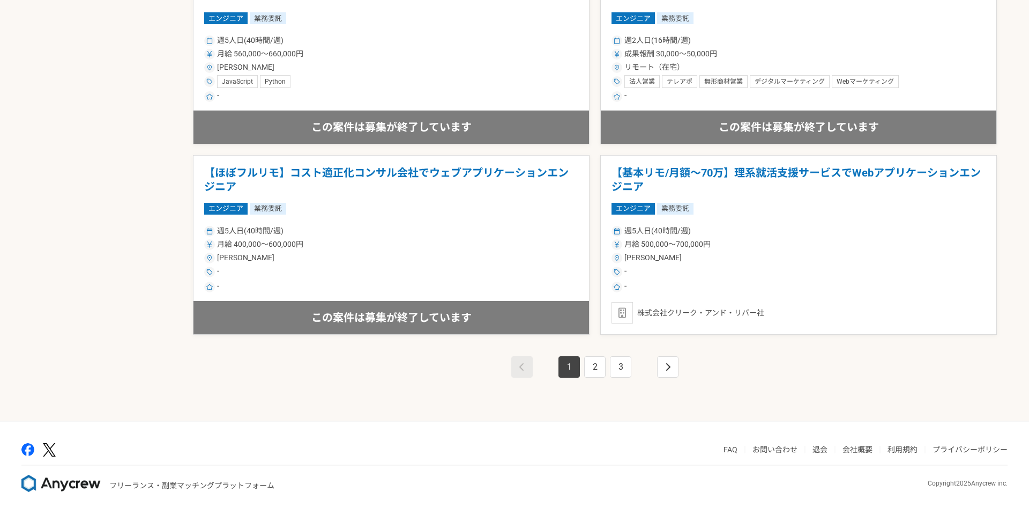
click at [606, 364] on li "2" at bounding box center [595, 366] width 26 height 21
click at [622, 365] on link "3" at bounding box center [620, 366] width 21 height 21
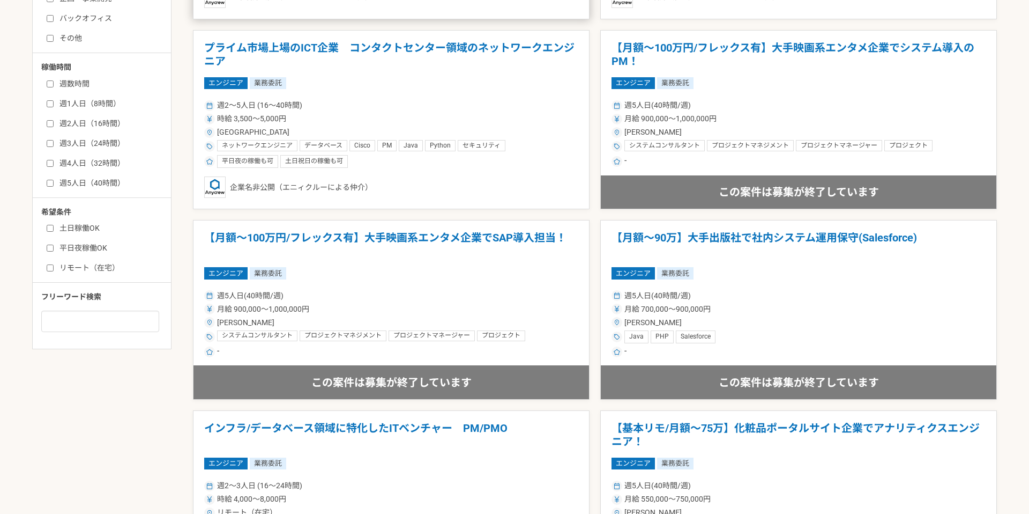
scroll to position [347, 0]
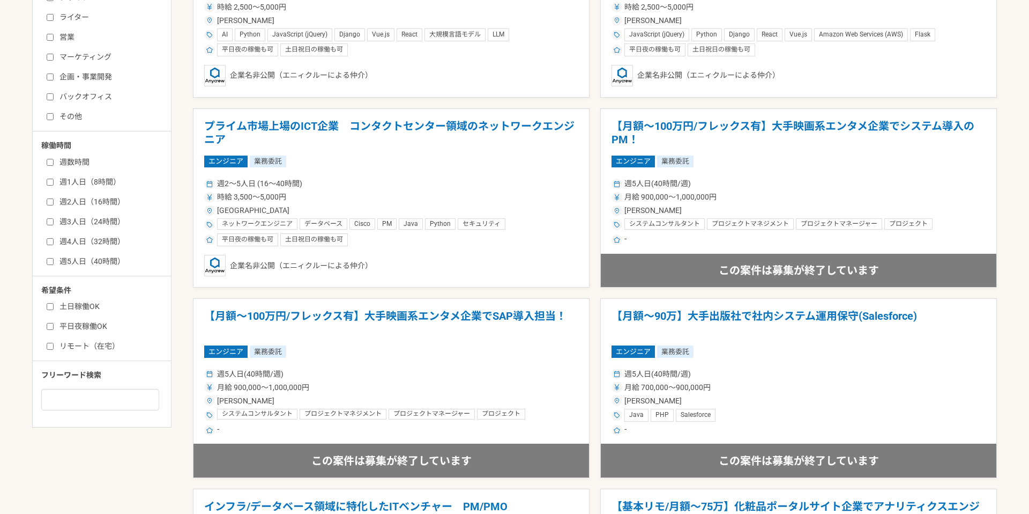
click at [87, 182] on label "週1人日（8時間）" at bounding box center [108, 181] width 123 height 11
click at [54, 182] on input "週1人日（8時間）" at bounding box center [50, 182] width 7 height 7
checkbox input "true"
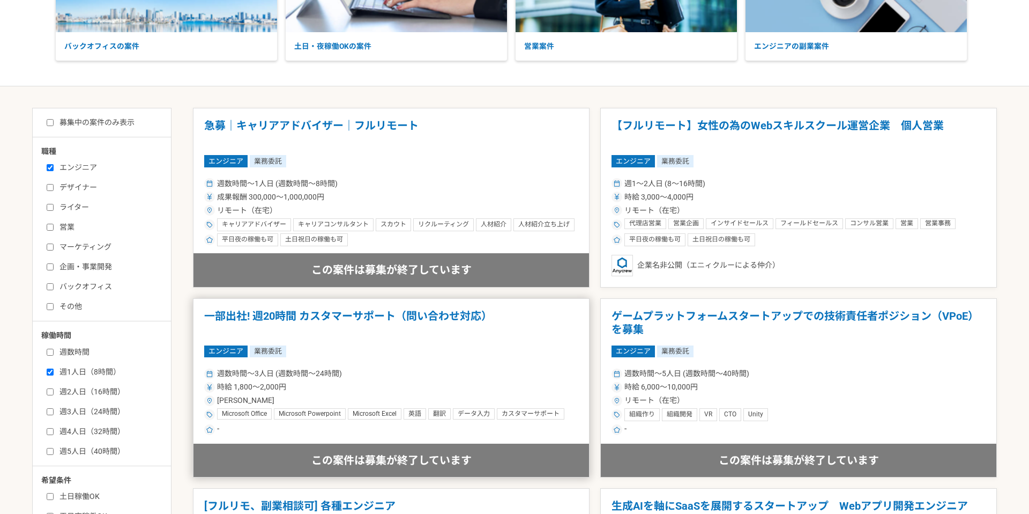
scroll to position [138, 0]
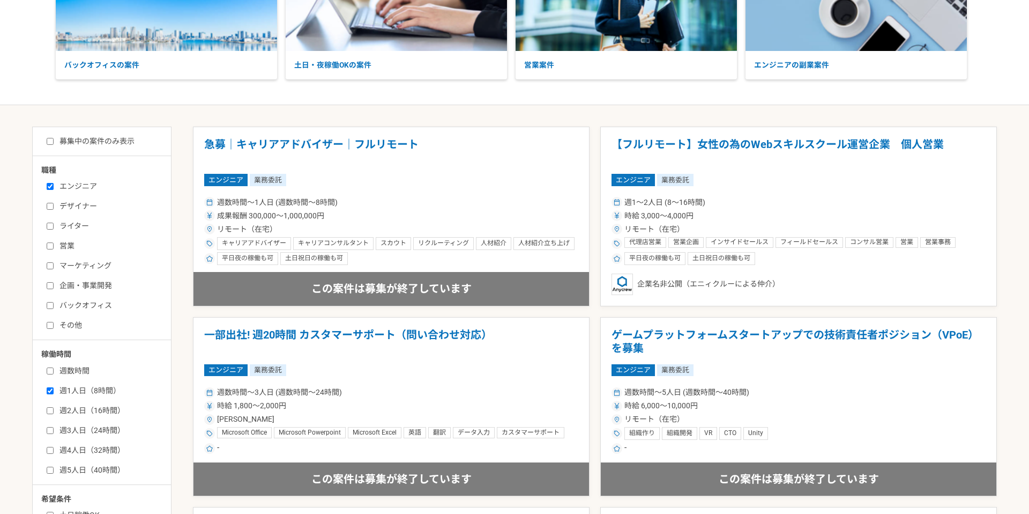
click at [131, 142] on label "募集中の案件のみ表示" at bounding box center [91, 141] width 88 height 11
click at [54, 142] on input "募集中の案件のみ表示" at bounding box center [50, 141] width 7 height 7
checkbox input "true"
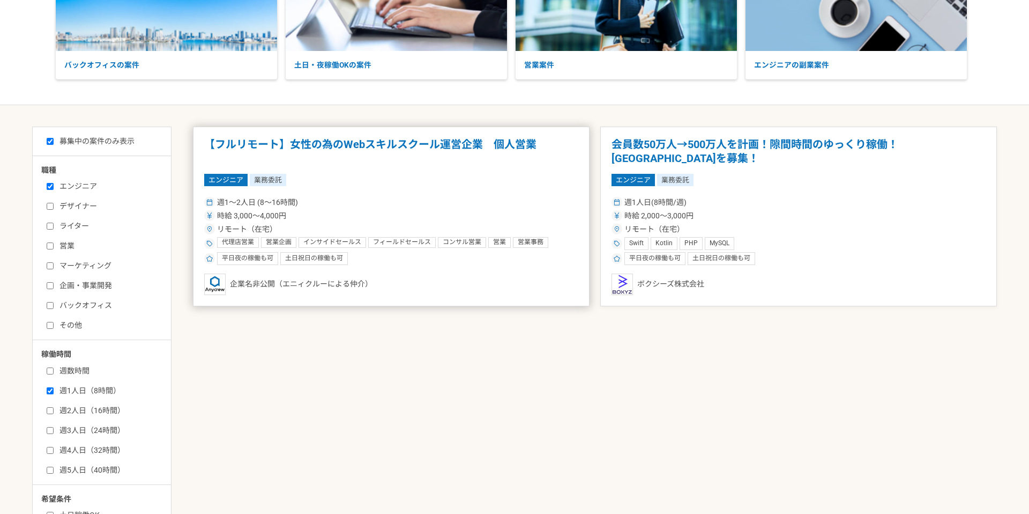
click at [520, 194] on article "【フルリモート】女性の為のWebスキルスクール運営企業　個人営業 エンジニア 業務委託 週1〜2人日 (8〜16時間) 時給 3,000〜4,000円 リモー…" at bounding box center [391, 217] width 397 height 180
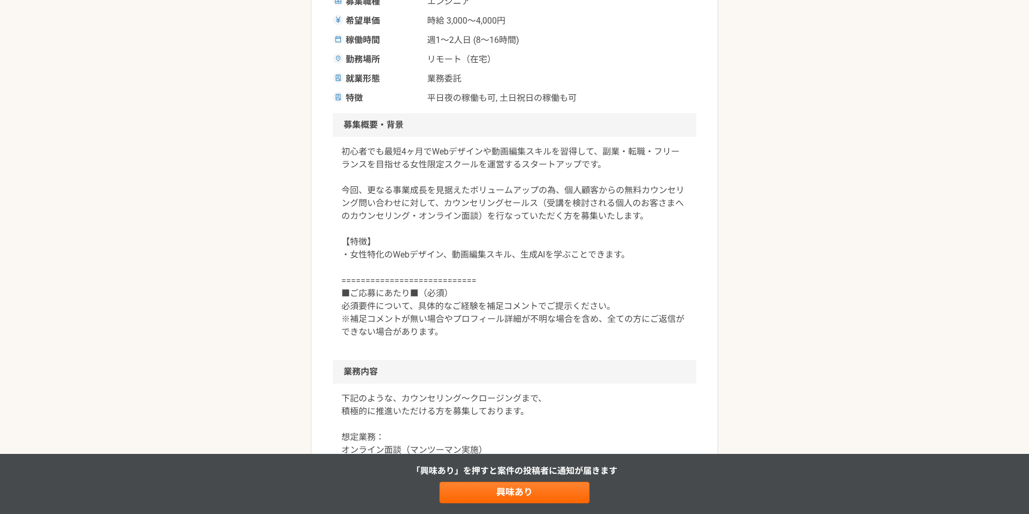
scroll to position [223, 0]
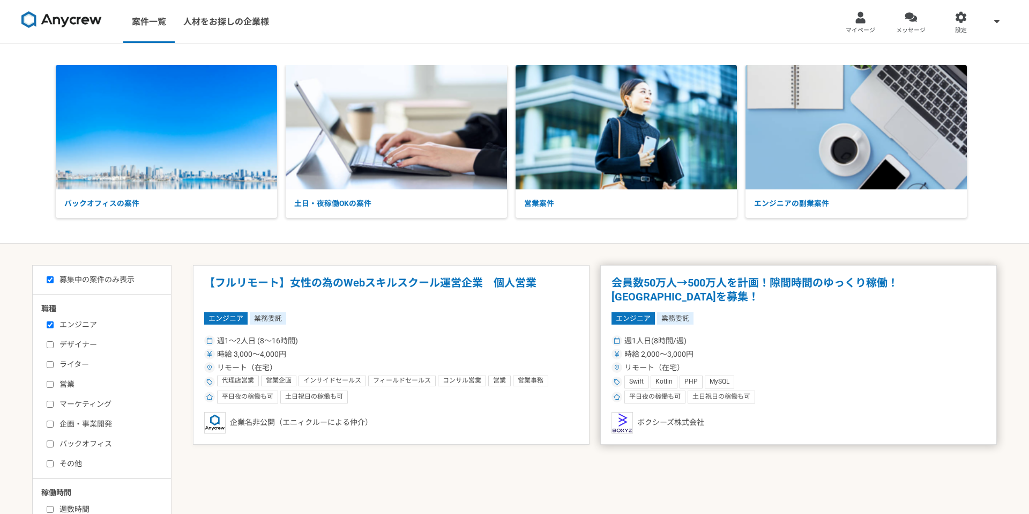
click at [696, 313] on div "エンジニア 業務委託" at bounding box center [799, 318] width 374 height 12
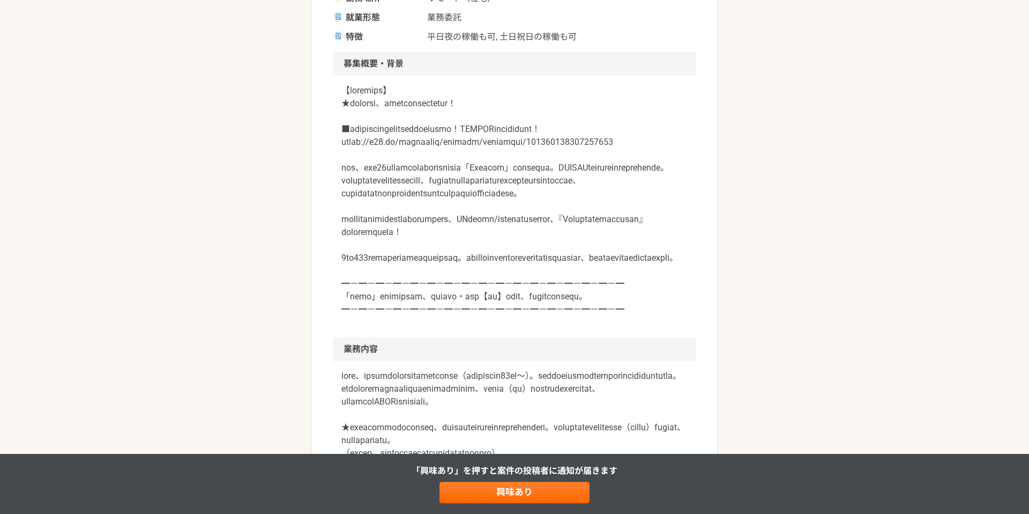
scroll to position [286, 0]
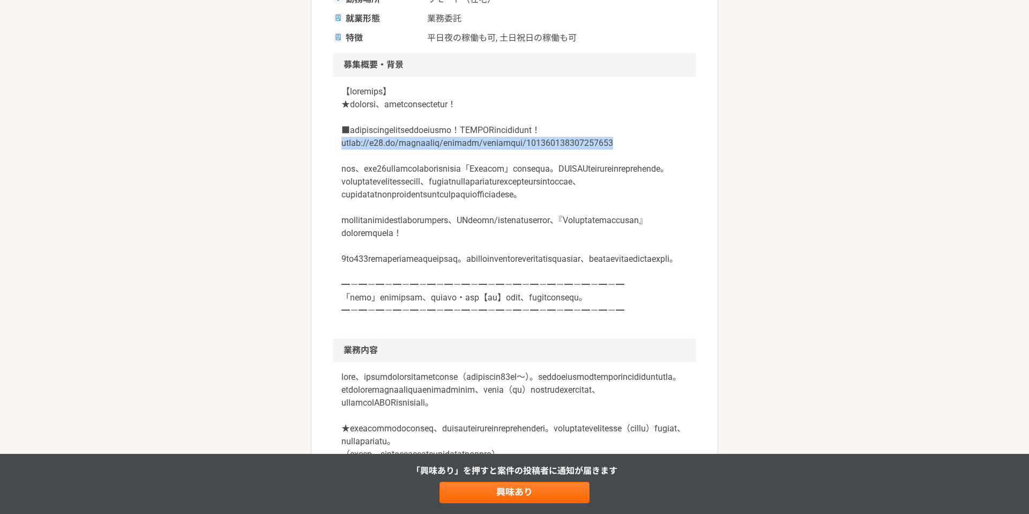
drag, startPoint x: 618, startPoint y: 157, endPoint x: 340, endPoint y: 152, distance: 277.8
click at [340, 152] on div at bounding box center [515, 208] width 364 height 262
copy p "https://r25.jp/companies/putmemu/interview/932802133852422145"
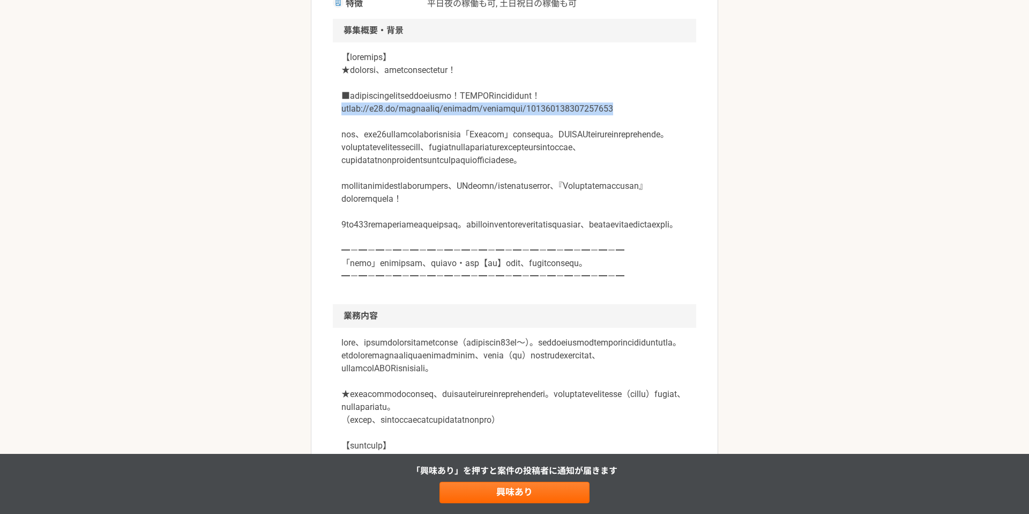
scroll to position [321, 0]
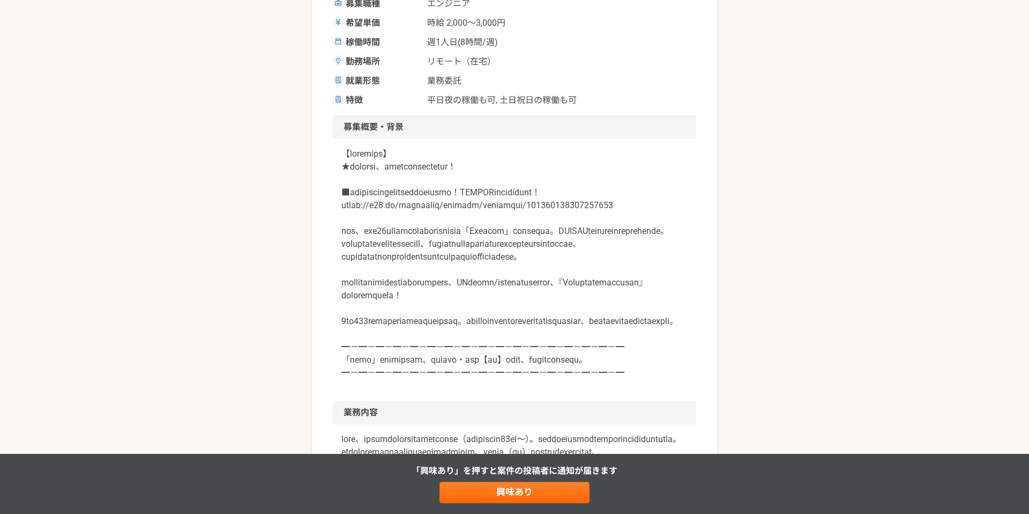
scroll to position [0, 0]
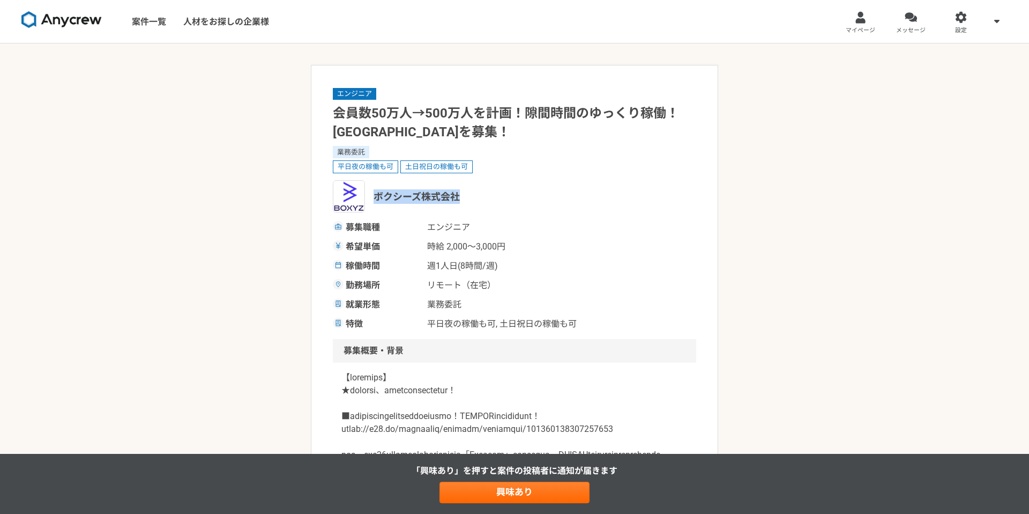
drag, startPoint x: 375, startPoint y: 199, endPoint x: 481, endPoint y: 197, distance: 106.2
click at [481, 197] on div "ボクシーズ株式会社" at bounding box center [515, 196] width 364 height 32
copy span "ボクシーズ株式会社"
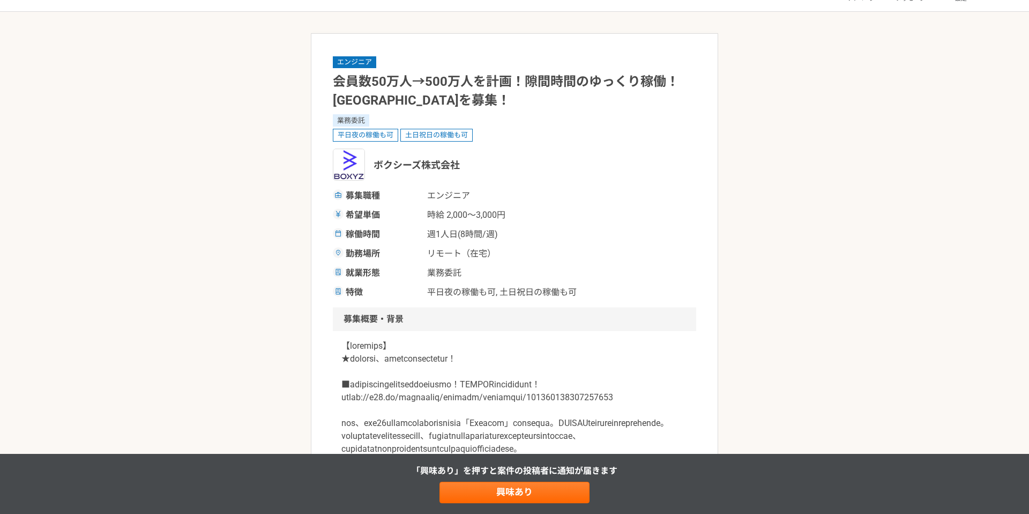
click at [336, 226] on div "募集職種 エンジニア 希望単価 時給 2,000〜3,000円 稼働時間 週1人日(8時間/週) 勤務場所 リモート（在宅） 就業形態 業務委託 特徴 平日夜…" at bounding box center [515, 243] width 364 height 109
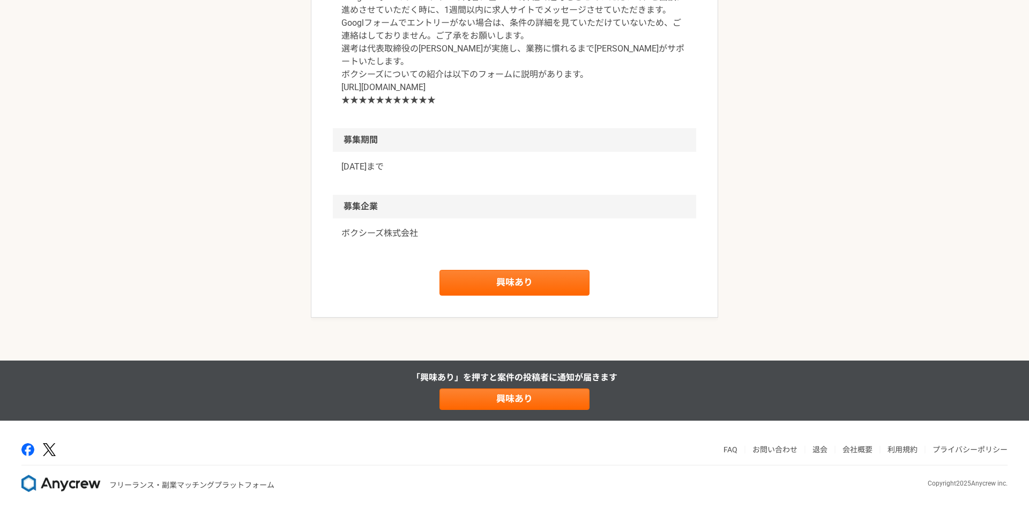
scroll to position [1496, 0]
drag, startPoint x: 341, startPoint y: 177, endPoint x: 514, endPoint y: 179, distance: 173.2
click at [516, 107] on p "★★★　【重要】　★★★ ご興味がある方は、必ず、以下のGoogleフォームの送信と求人サイトのエントリーの「２つ」をお願いします。 Googleフォームのエ…" at bounding box center [515, 29] width 346 height 154
copy p "https://forms.gle/kRFhMcZxWLBi9DgWA"
